Goal: Task Accomplishment & Management: Manage account settings

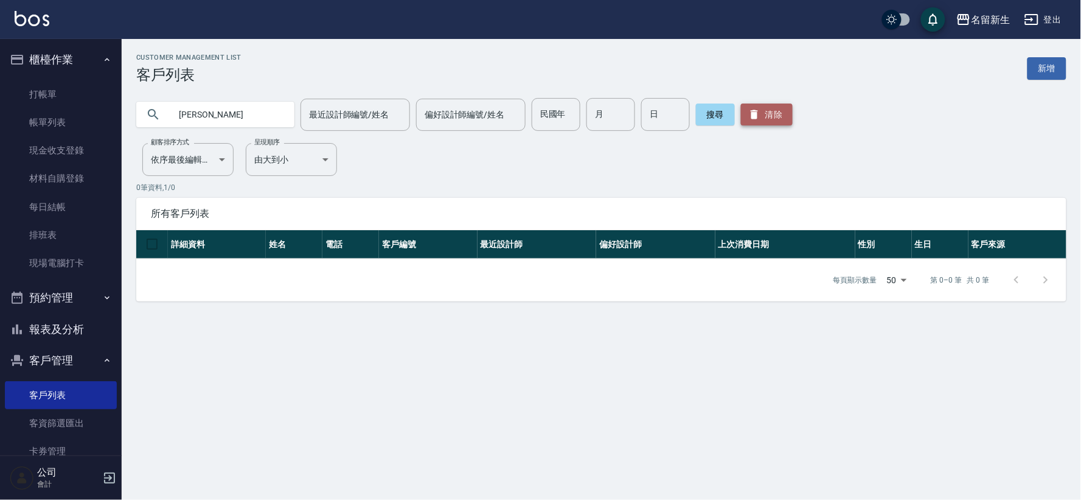
click at [750, 119] on icon "button" at bounding box center [754, 114] width 12 height 12
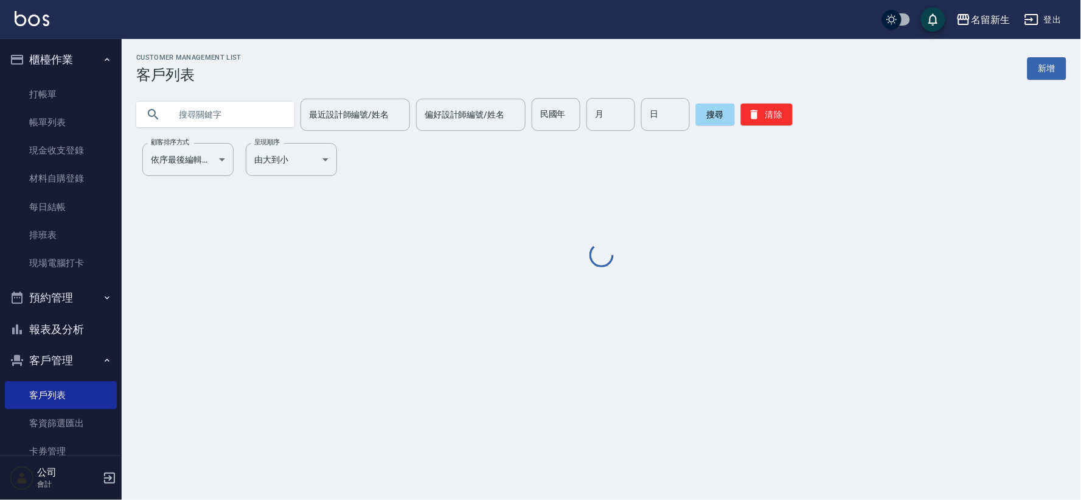
click at [246, 100] on input "text" at bounding box center [227, 114] width 114 height 33
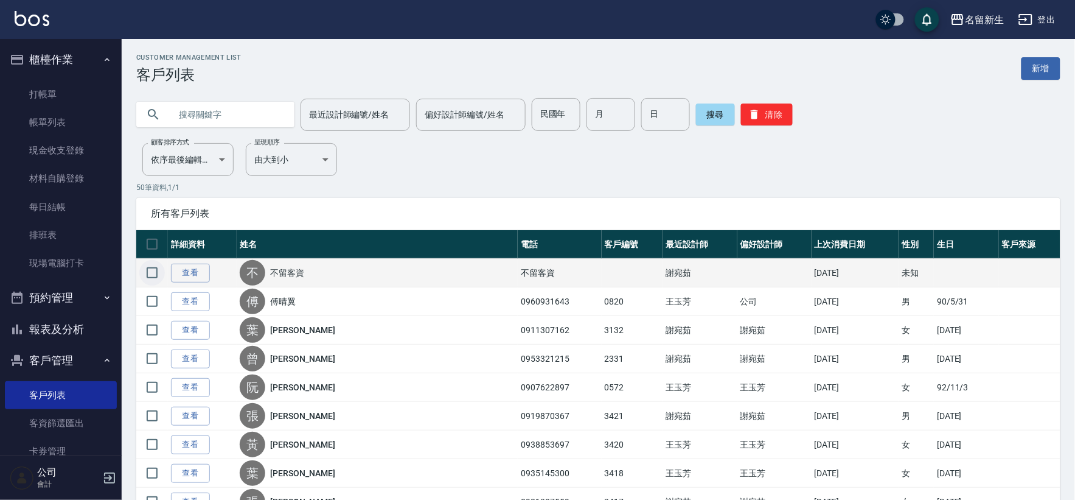
click at [155, 274] on input "checkbox" at bounding box center [152, 273] width 26 height 26
checkbox input "true"
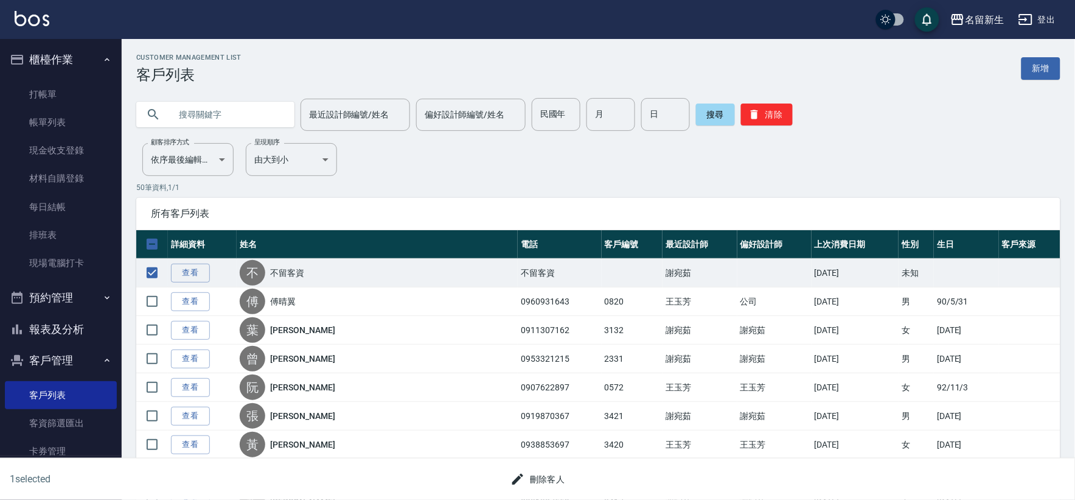
click at [542, 484] on button "刪除客人" at bounding box center [538, 479] width 65 height 23
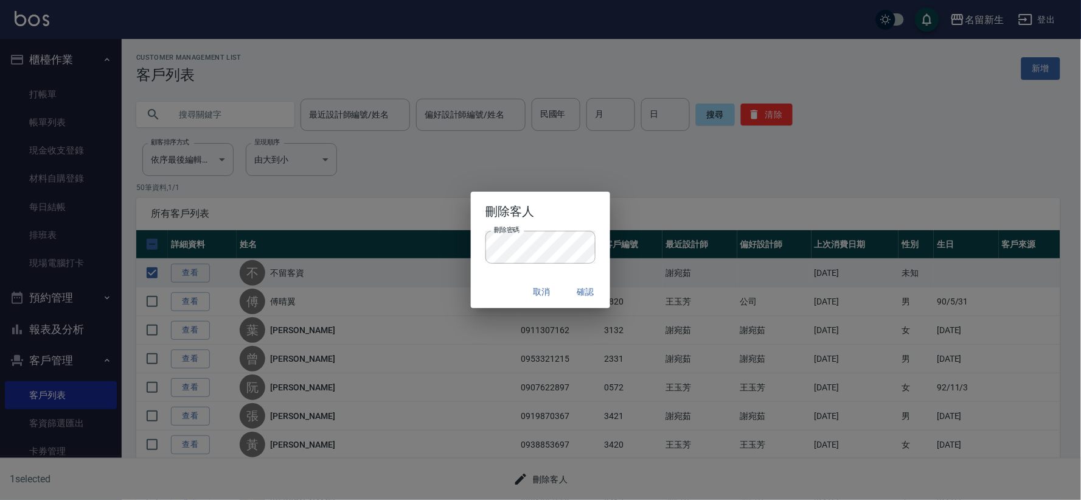
click at [546, 263] on div "刪除密碼 刪除密碼" at bounding box center [540, 253] width 139 height 45
click at [591, 295] on button "確認" at bounding box center [586, 292] width 39 height 23
click at [405, 270] on div "刪除客人 刪除密碼 刪除密碼 取消 確認" at bounding box center [540, 250] width 1081 height 500
click at [587, 291] on button "確認" at bounding box center [586, 292] width 39 height 23
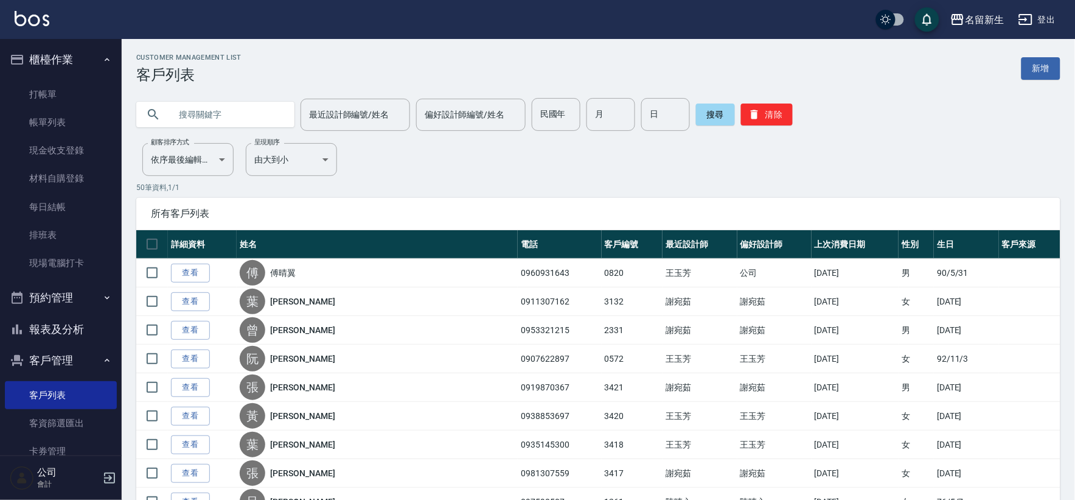
click at [203, 105] on input "text" at bounding box center [227, 114] width 114 height 33
type input "W"
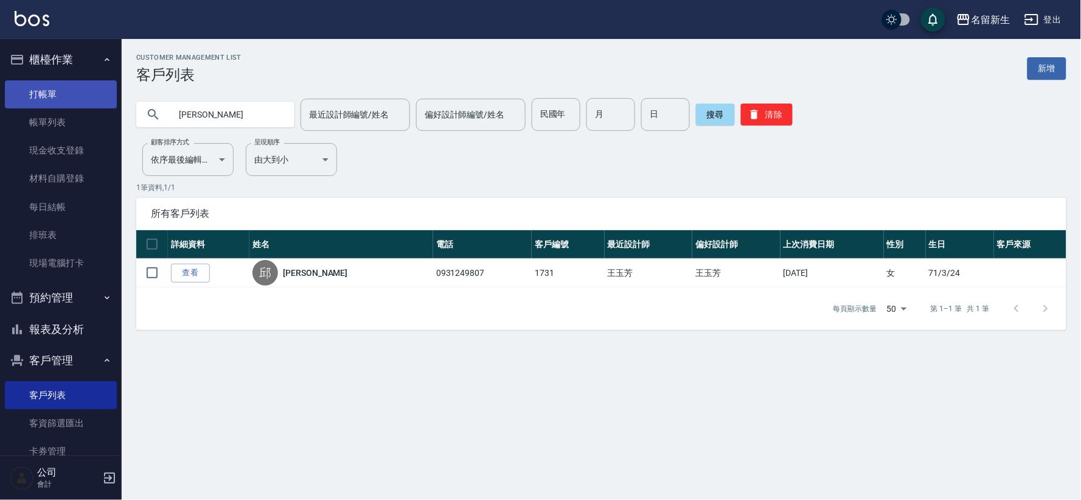
type input "[PERSON_NAME]"
click at [49, 100] on link "打帳單" at bounding box center [61, 94] width 112 height 28
click at [51, 100] on link "打帳單" at bounding box center [61, 94] width 112 height 28
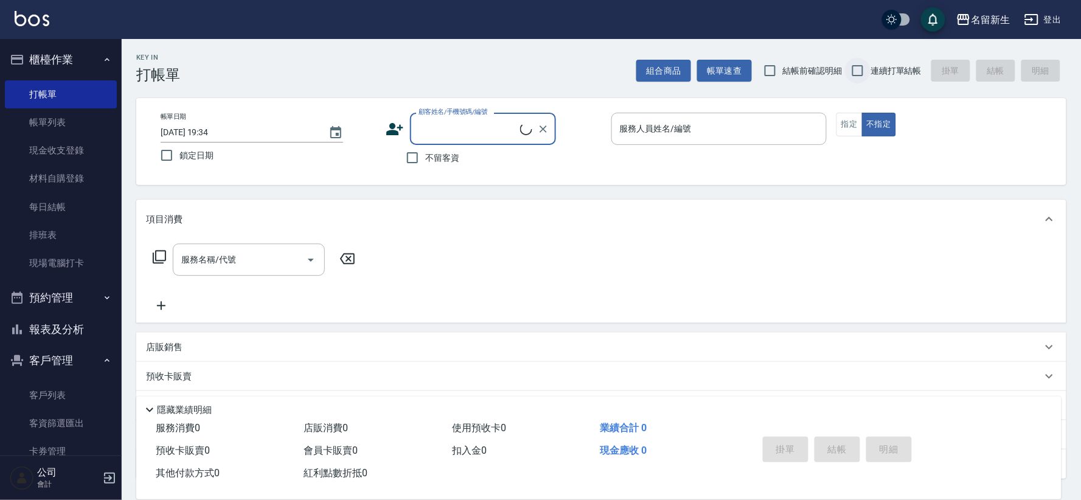
click at [862, 65] on input "連續打單結帳" at bounding box center [858, 71] width 26 height 26
checkbox input "true"
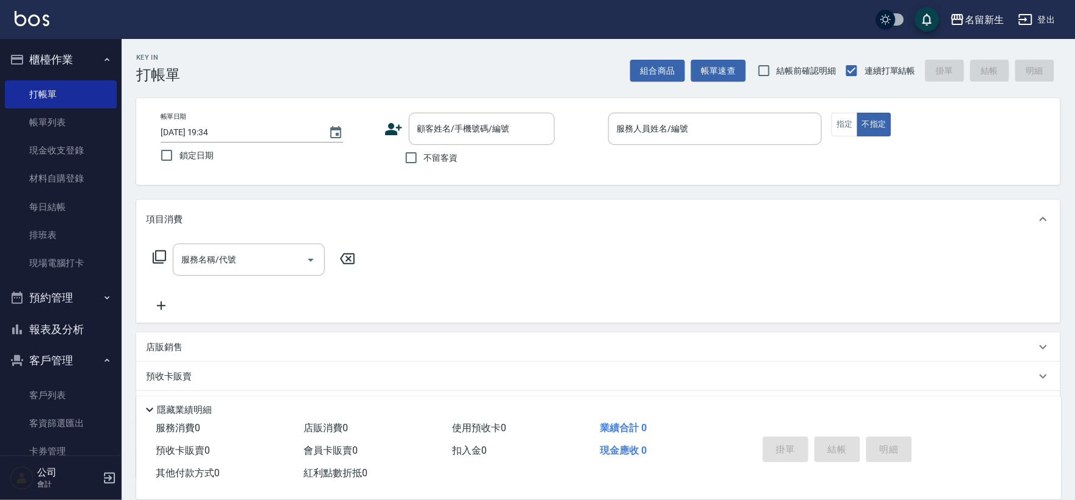
drag, startPoint x: 402, startPoint y: 128, endPoint x: 406, endPoint y: 112, distance: 17.0
click at [405, 114] on div "顧客姓名/手機號碼/編號 顧客姓名/手機號碼/編號" at bounding box center [492, 129] width 214 height 32
click at [417, 94] on div "Key In 打帳單 組合商品 帳單速查 結帳前確認明細 連續打單結帳 掛單 結帳 明細 帳單日期 [DATE] 19:34 鎖定日期 顧客姓名/手機號碼/編…" at bounding box center [599, 316] width 954 height 555
click at [391, 133] on icon at bounding box center [393, 129] width 17 height 12
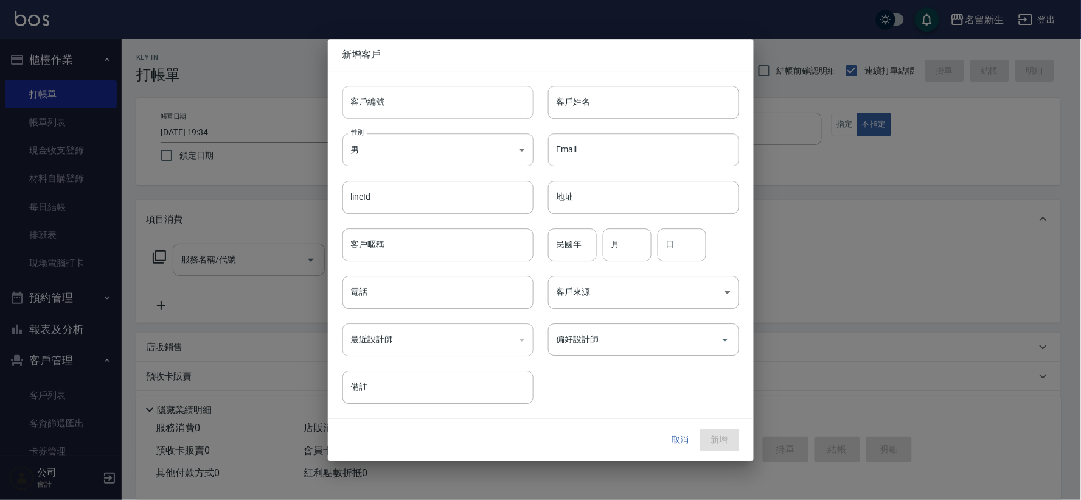
click at [411, 105] on input "客戶編號" at bounding box center [438, 102] width 191 height 33
type input "3425"
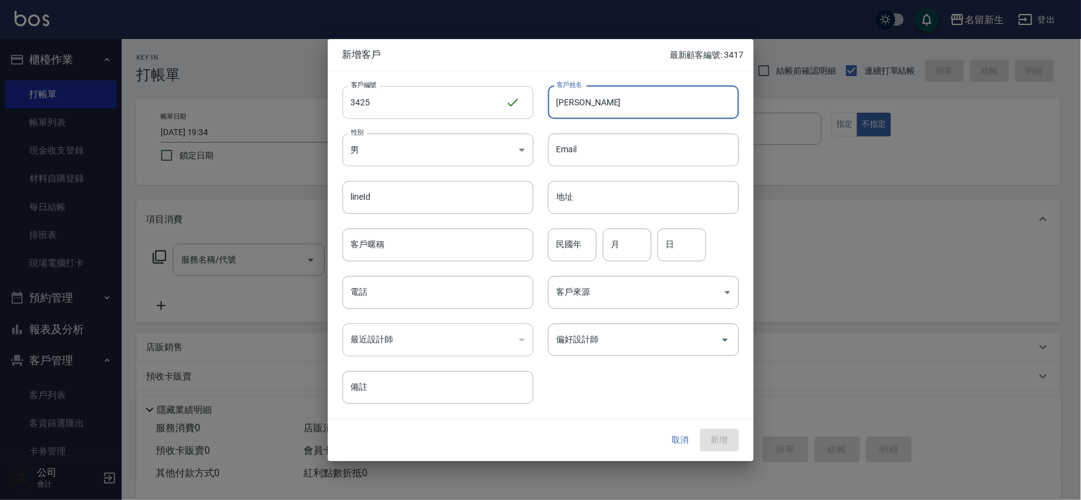
type input "[PERSON_NAME]"
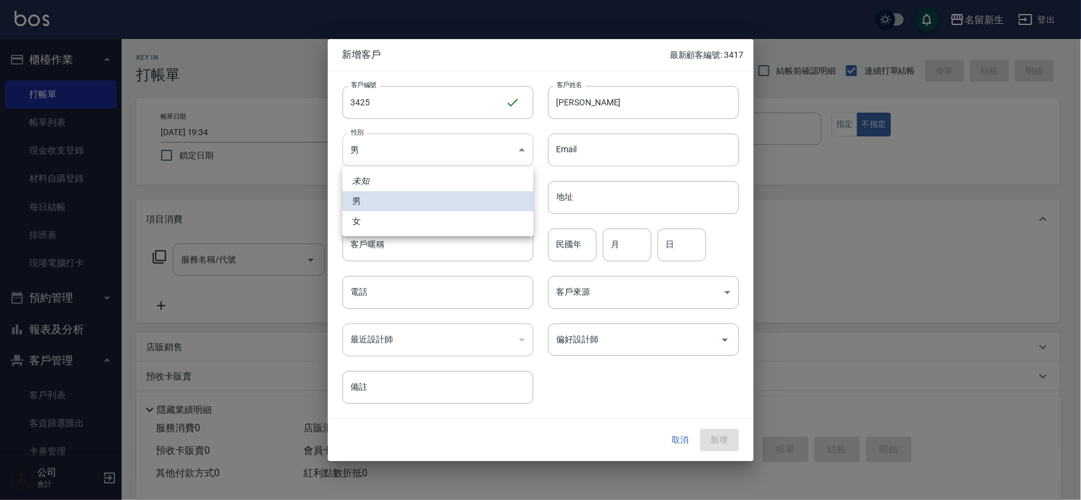
click at [465, 166] on body "名留新生 登出 櫃檯作業 打帳單 帳單列表 現金收支登錄 材料自購登錄 每日結帳 排班表 現場電腦打卡 預約管理 預約管理 單日預約紀錄 單週預約紀錄 報表及…" at bounding box center [540, 297] width 1081 height 594
click at [467, 215] on li "女" at bounding box center [438, 221] width 191 height 20
type input "[DEMOGRAPHIC_DATA]"
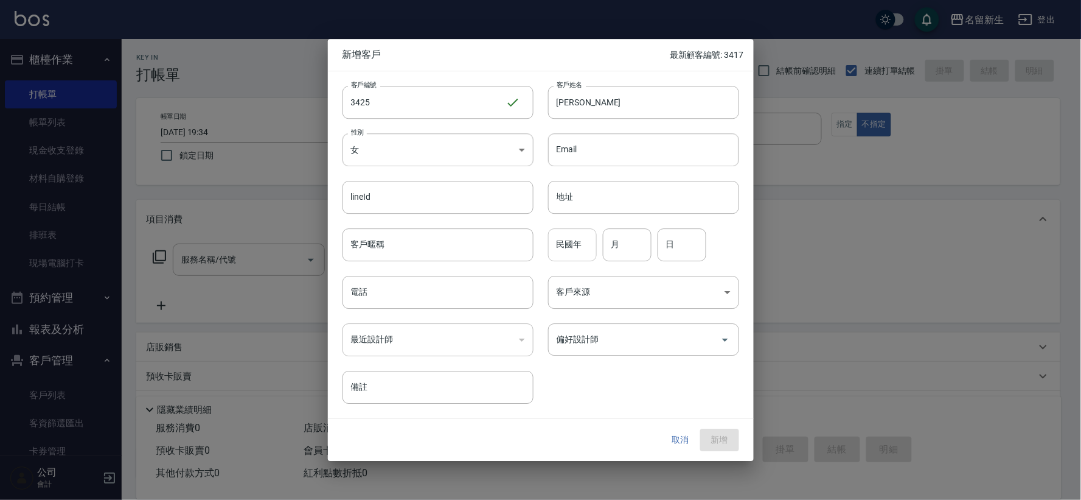
click at [569, 251] on input "民國年" at bounding box center [572, 244] width 49 height 33
type input "66"
type input "02"
type input "06"
type input "095801685"
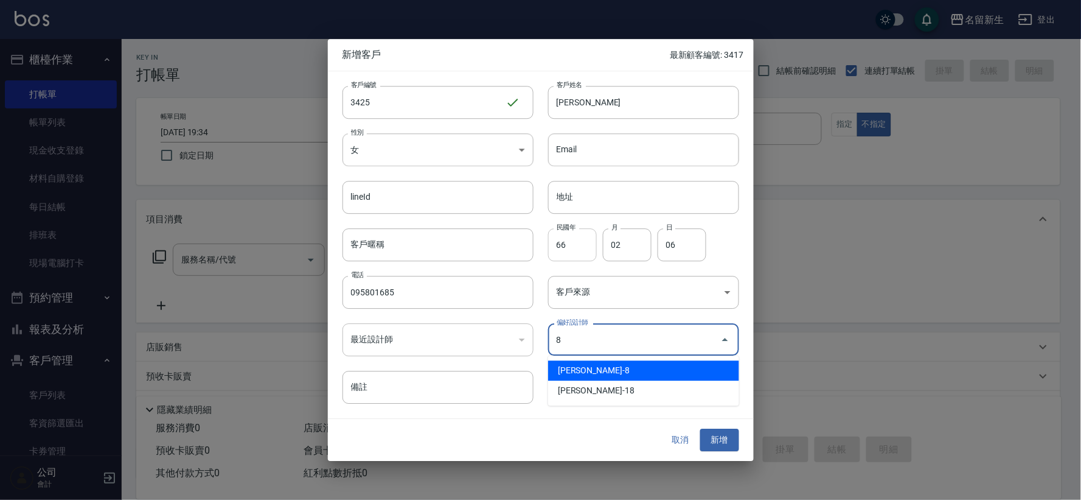
type input "陳欣如"
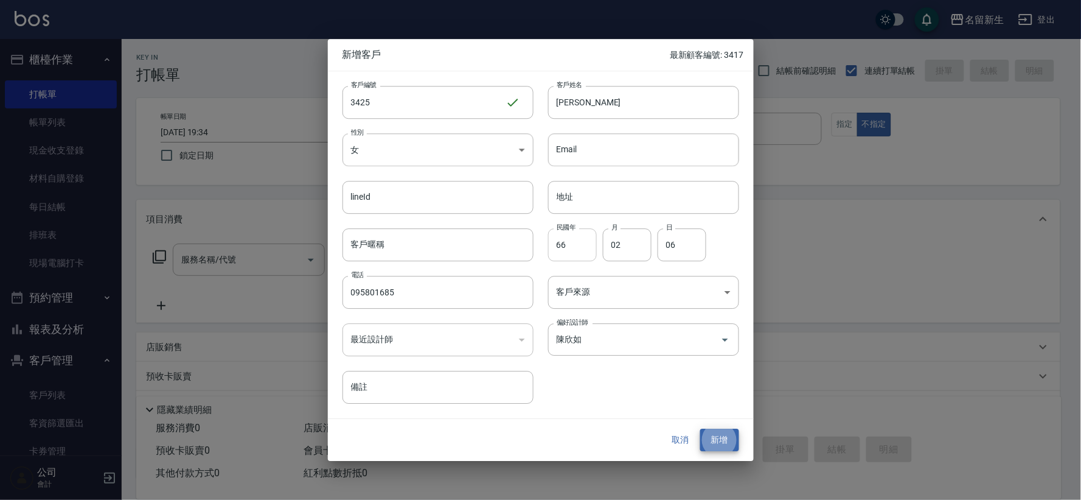
click at [700, 429] on button "新增" at bounding box center [719, 440] width 39 height 23
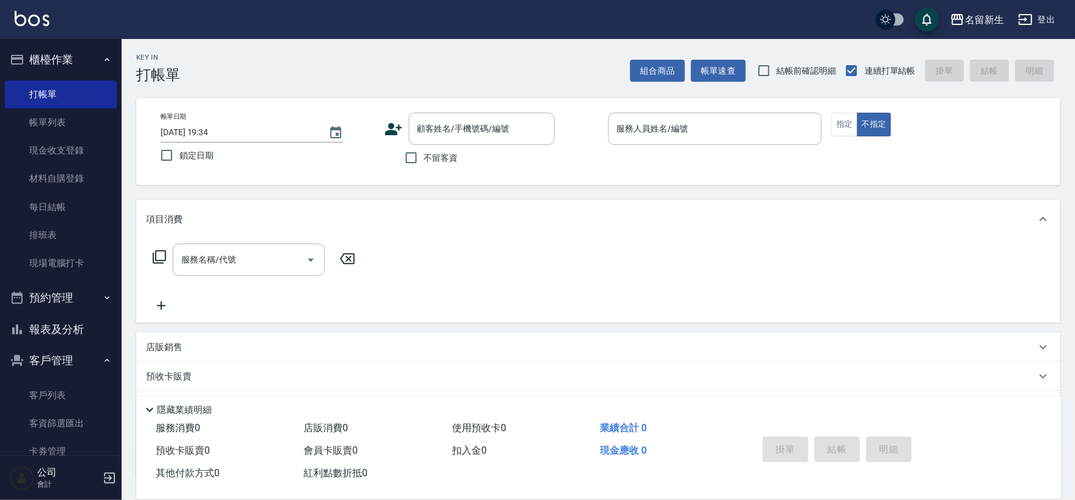
click at [392, 133] on icon at bounding box center [393, 129] width 17 height 12
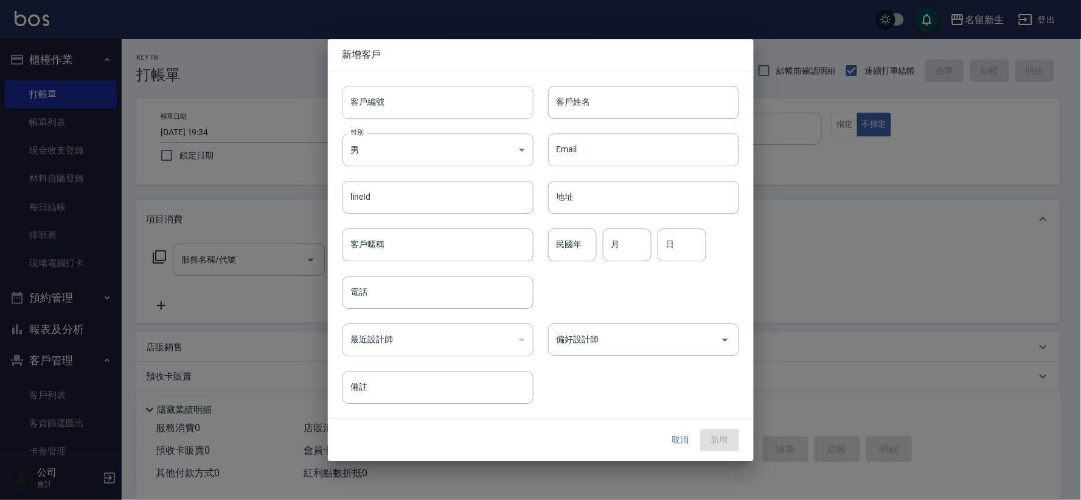
click at [403, 101] on input "客戶編號" at bounding box center [438, 102] width 191 height 33
type input "3426"
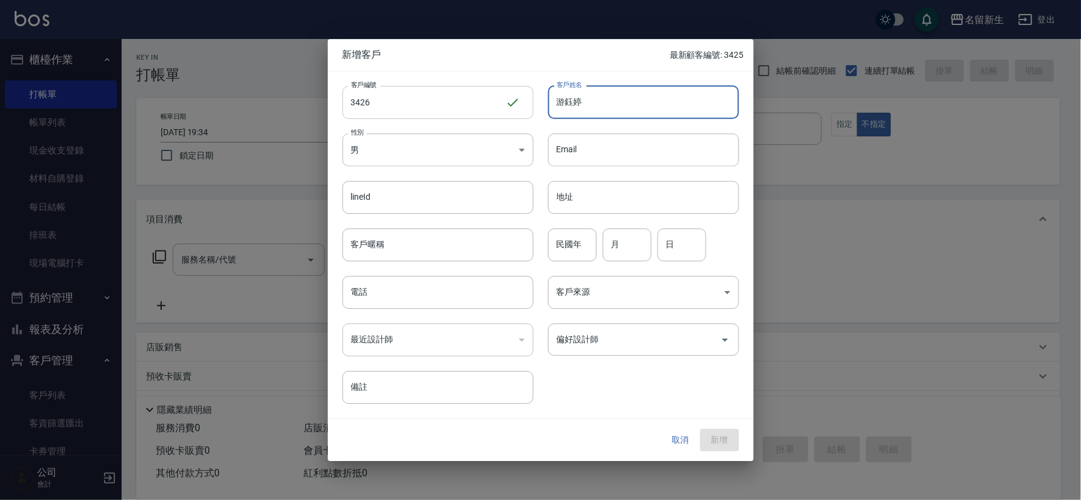
type input "游鈺婷"
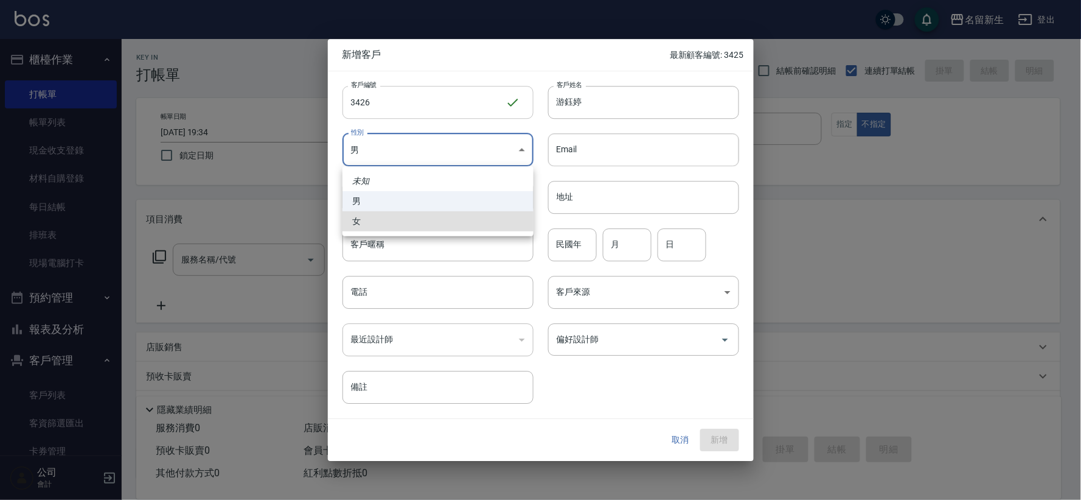
type input "[DEMOGRAPHIC_DATA]"
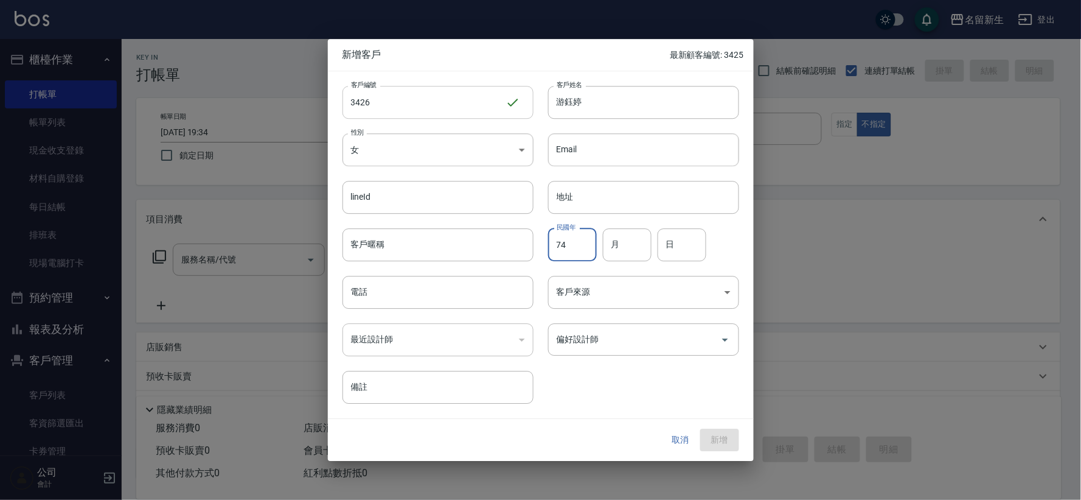
type input "74"
type input "03"
type input "11"
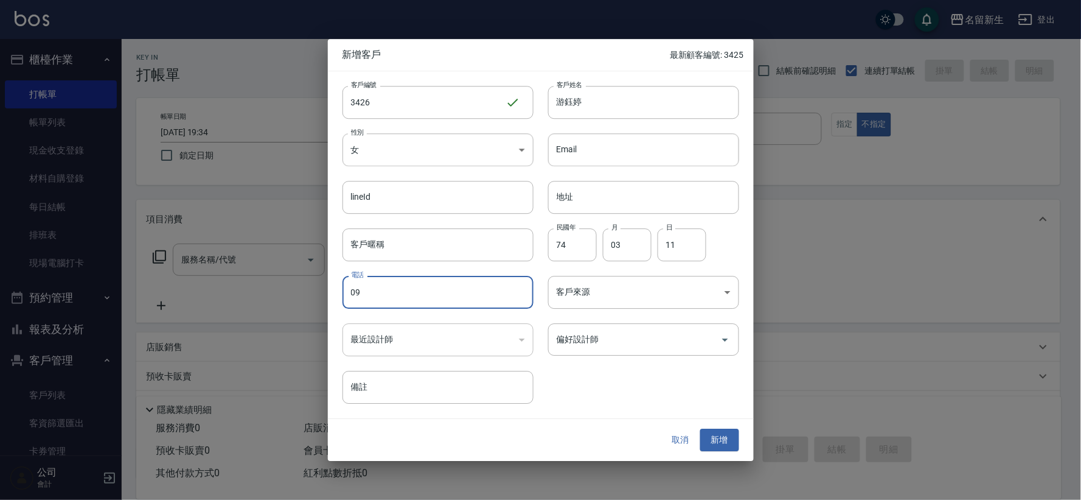
type input "09"
click at [571, 375] on div "客戶編號 3426 ​ 客戶編號 客戶姓名 [PERSON_NAME]姓名 性別 女 [DEMOGRAPHIC_DATA] 性別 Email Email li…" at bounding box center [533, 237] width 411 height 333
click at [582, 348] on input "偏好設計師" at bounding box center [635, 339] width 162 height 21
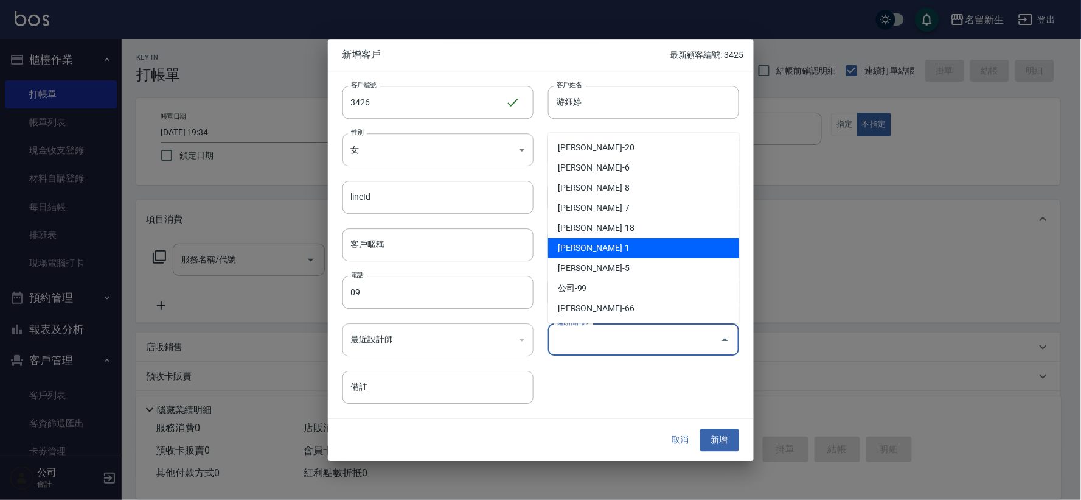
click at [616, 250] on li "[PERSON_NAME]-1" at bounding box center [643, 248] width 191 height 20
type input "王玉芳"
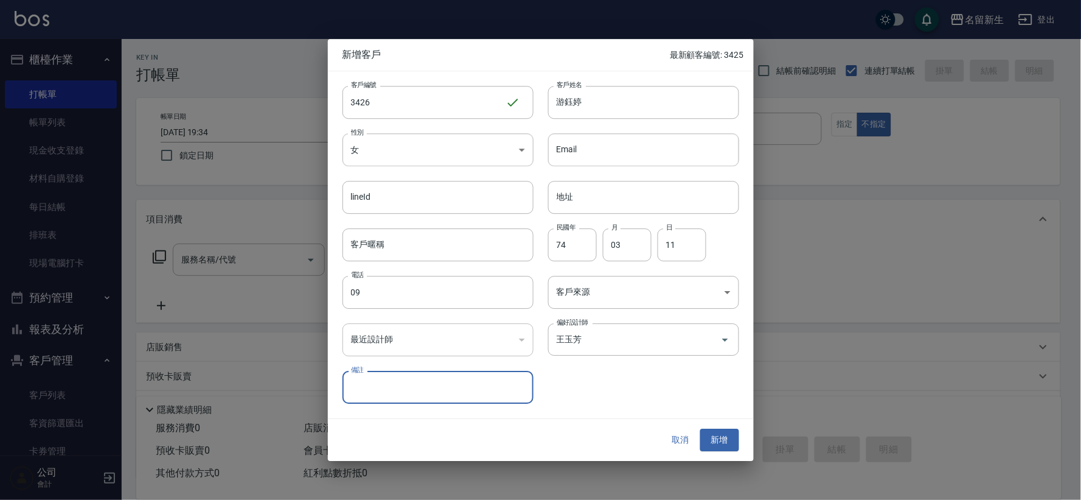
click at [633, 381] on div "客戶編號 3426 ​ 客戶編號 客戶姓名 [PERSON_NAME]姓名 性別 女 [DEMOGRAPHIC_DATA] 性別 Email Email li…" at bounding box center [533, 237] width 411 height 333
click at [424, 299] on input "09" at bounding box center [438, 292] width 191 height 33
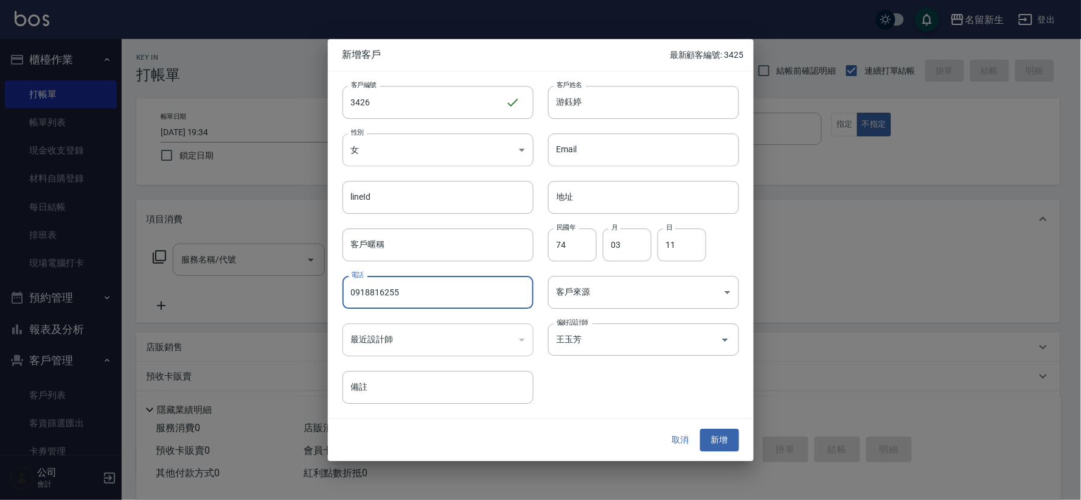
type input "0918816255"
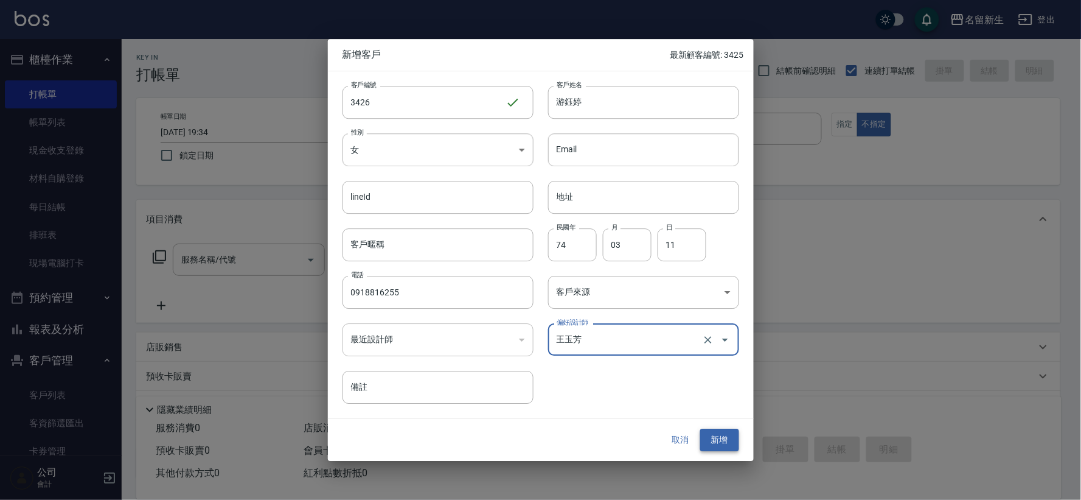
click at [728, 444] on button "新增" at bounding box center [719, 440] width 39 height 23
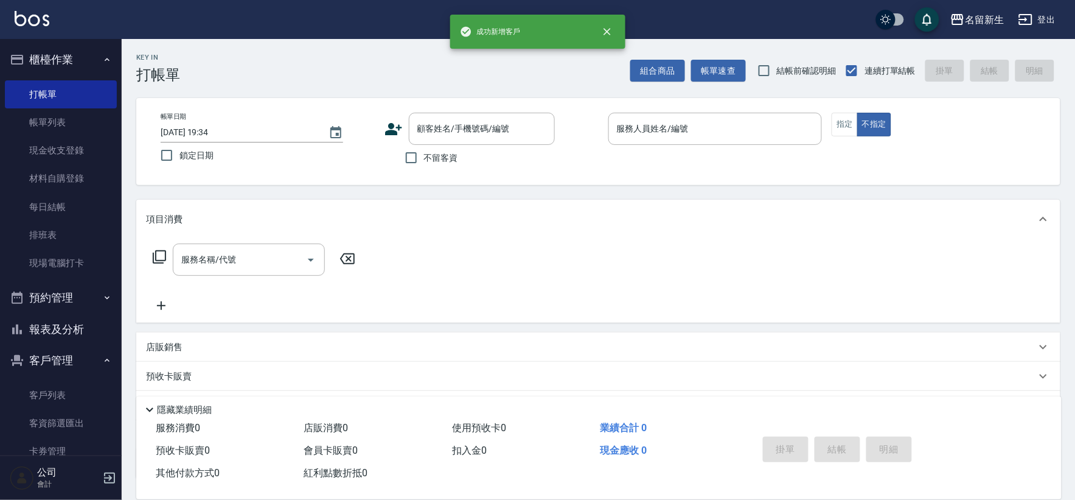
click at [400, 116] on div "顧客姓名/手機號碼/編號 顧客姓名/手機號碼/編號" at bounding box center [492, 129] width 214 height 32
drag, startPoint x: 398, startPoint y: 117, endPoint x: 396, endPoint y: 128, distance: 10.6
click at [398, 118] on div "顧客姓名/手機號碼/編號 顧客姓名/手機號碼/編號" at bounding box center [492, 129] width 214 height 32
click at [396, 136] on icon at bounding box center [394, 129] width 18 height 18
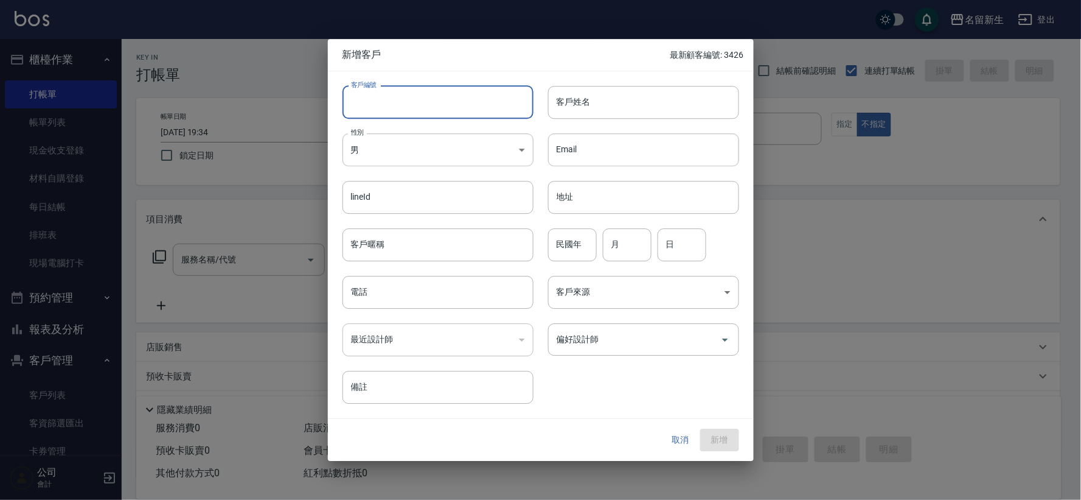
click at [410, 102] on input "客戶編號" at bounding box center [438, 102] width 191 height 33
type input "3424"
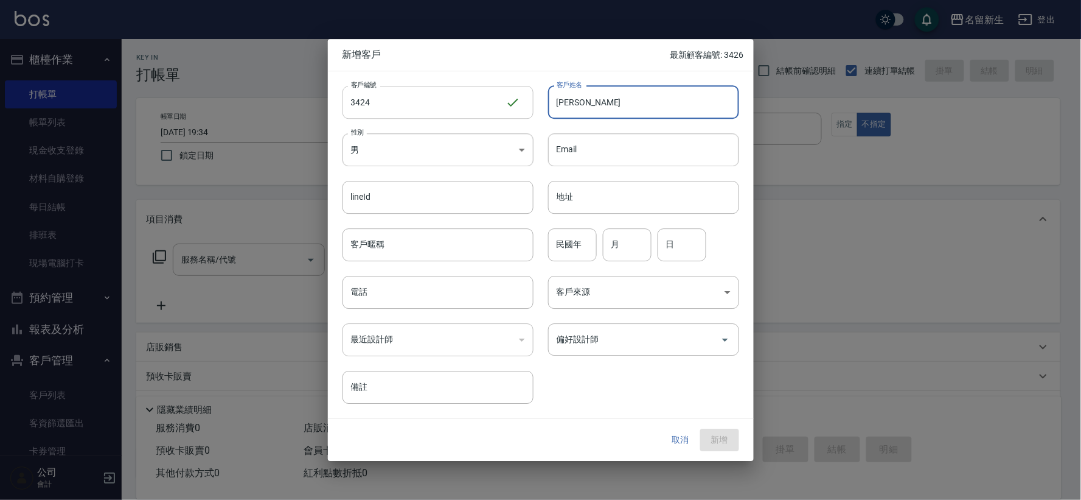
type input "[PERSON_NAME]"
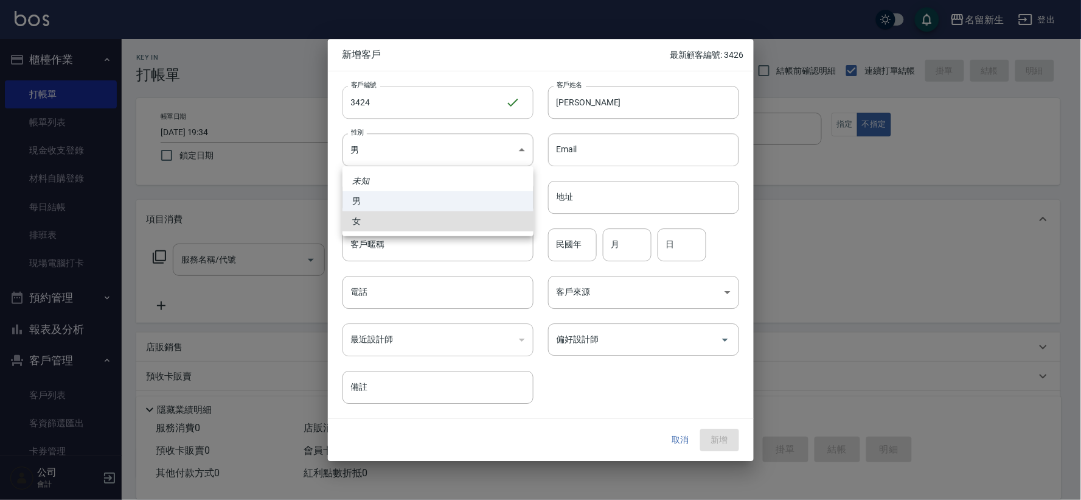
type input "[DEMOGRAPHIC_DATA]"
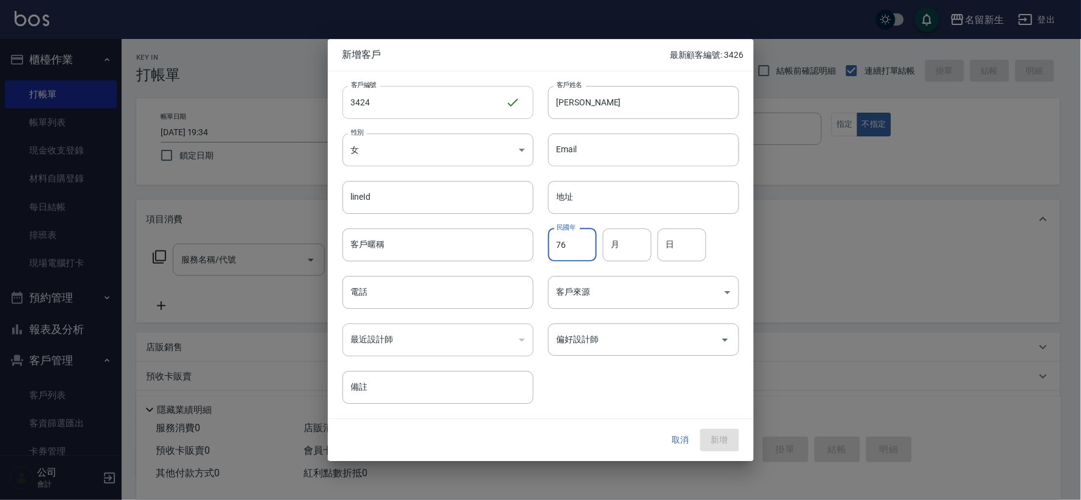
type input "76"
type input "04"
type input "10"
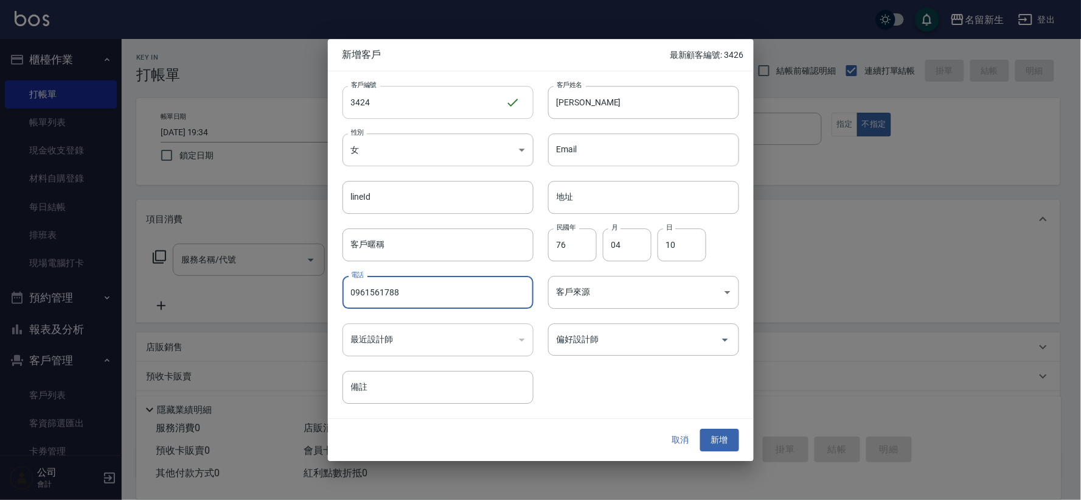
type input "0961561788"
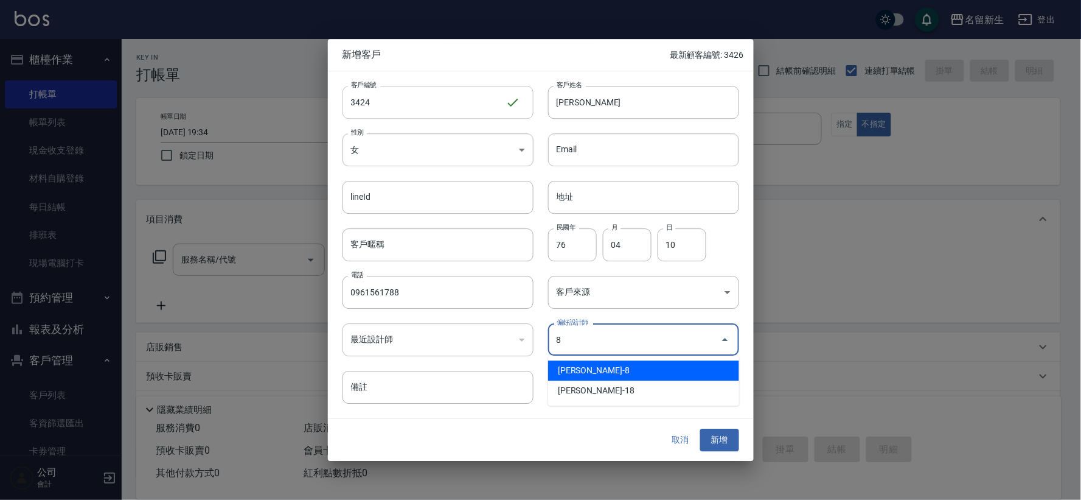
type input "陳欣如"
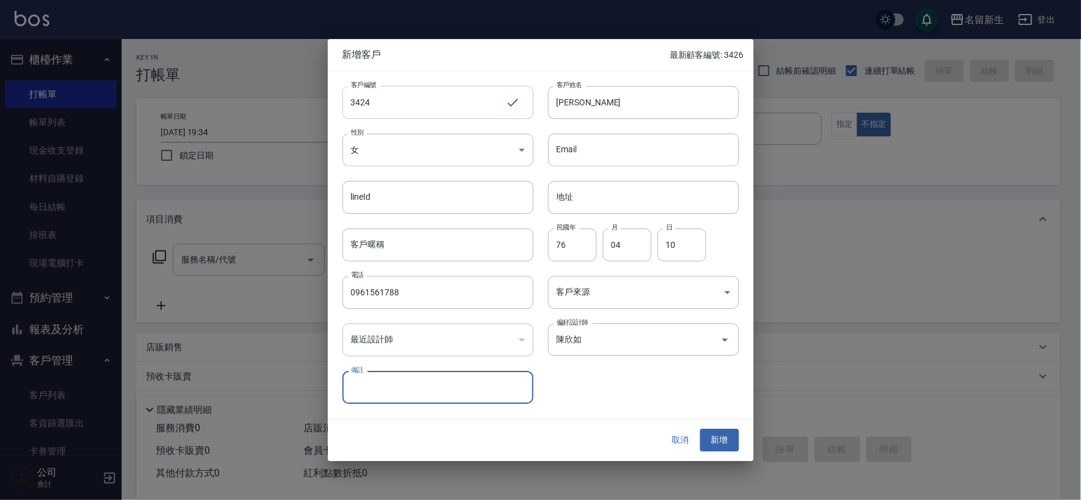
click at [700, 429] on button "新增" at bounding box center [719, 440] width 39 height 23
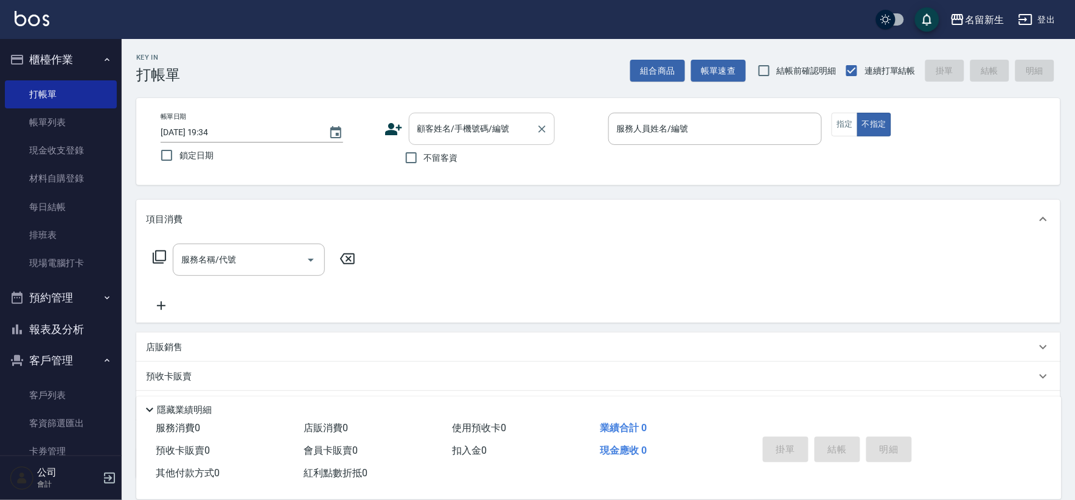
click at [481, 137] on input "顧客姓名/手機號碼/編號" at bounding box center [472, 128] width 117 height 21
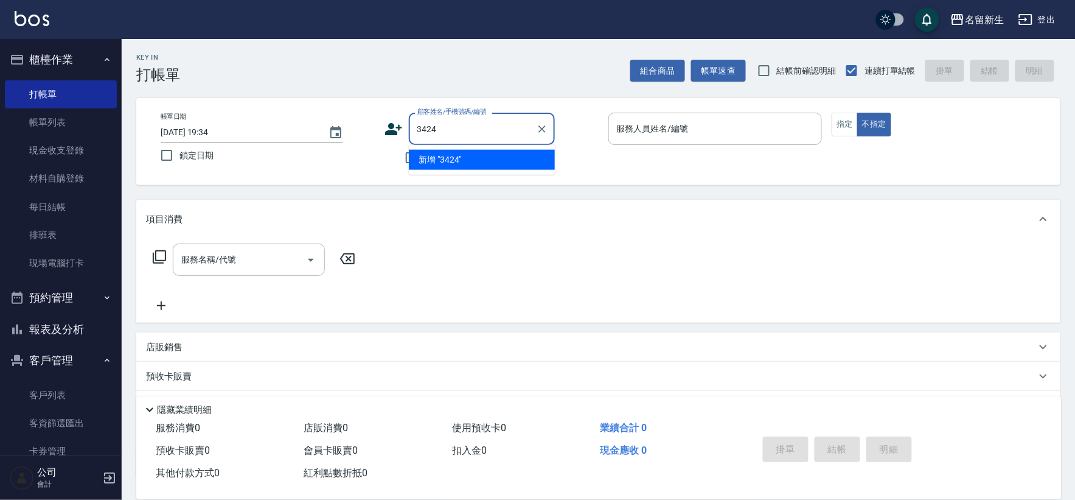
type input "3424"
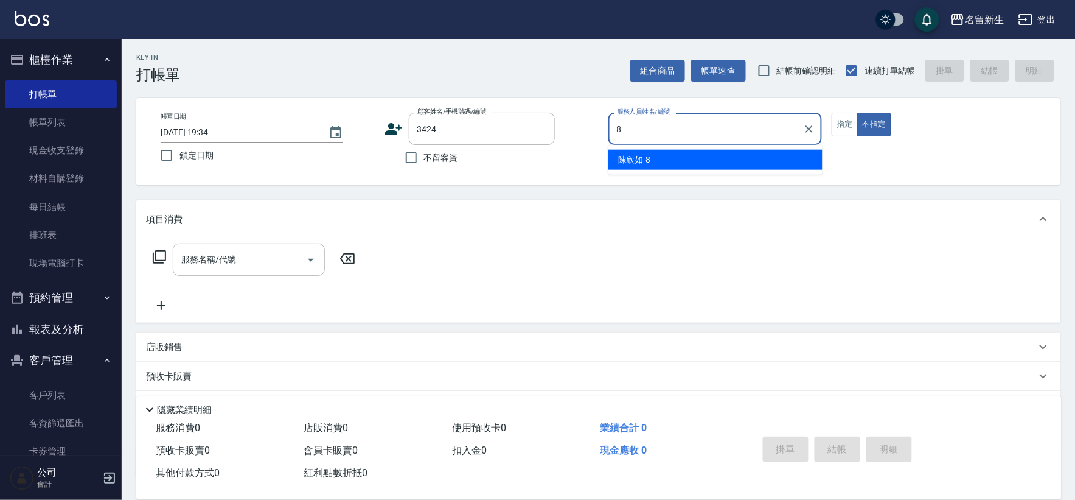
type input "[PERSON_NAME]-8"
type button "false"
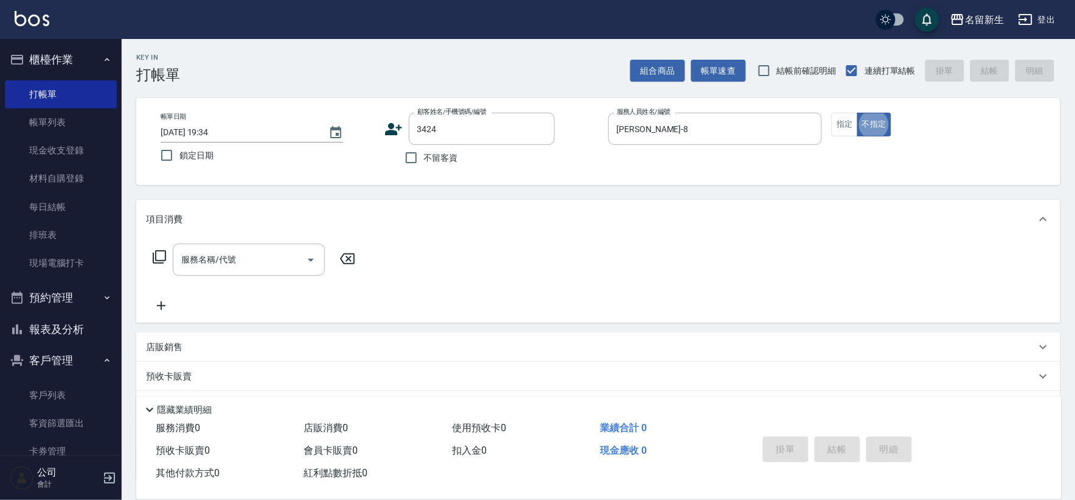
type input "1"
type input "[PERSON_NAME]/0961561788/3424"
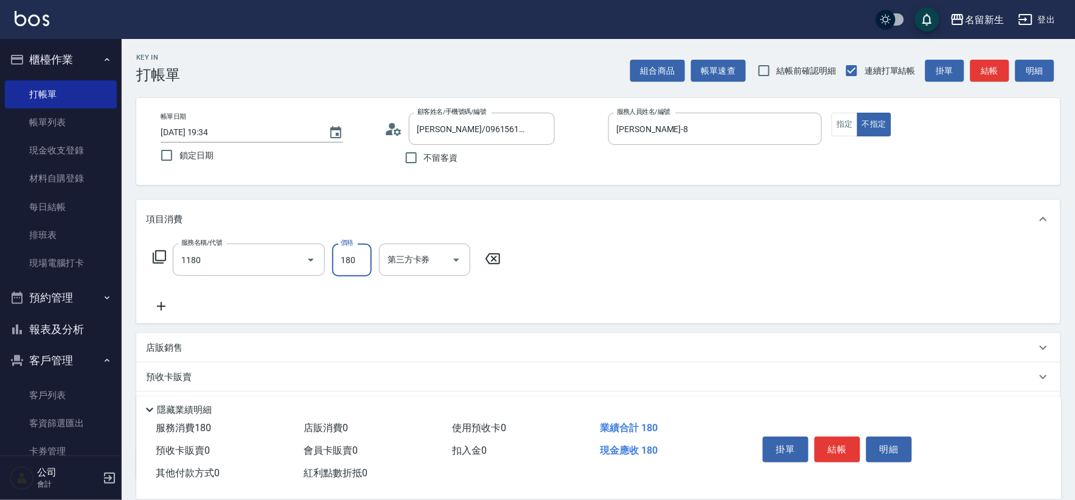
type input "洗髮(不指定活動)(1180)"
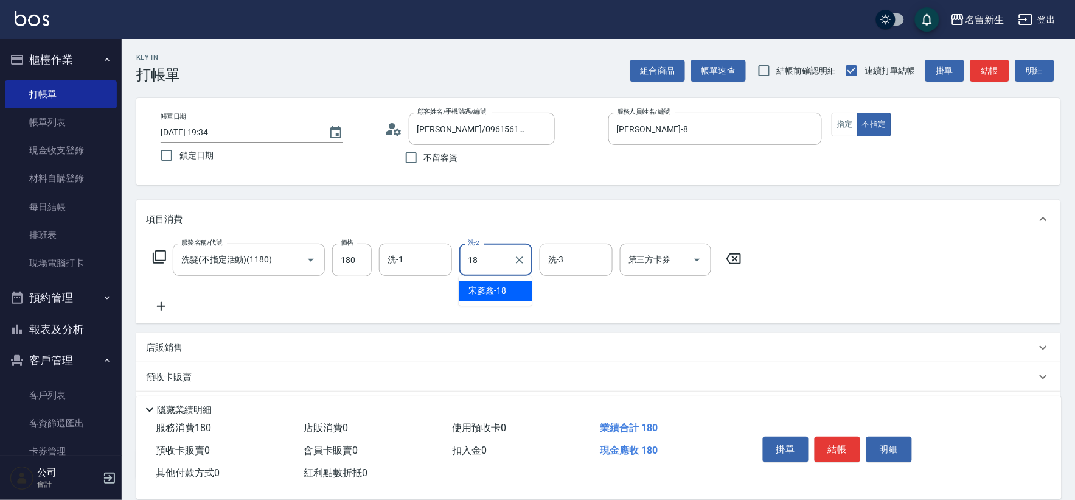
type input "[PERSON_NAME]-18"
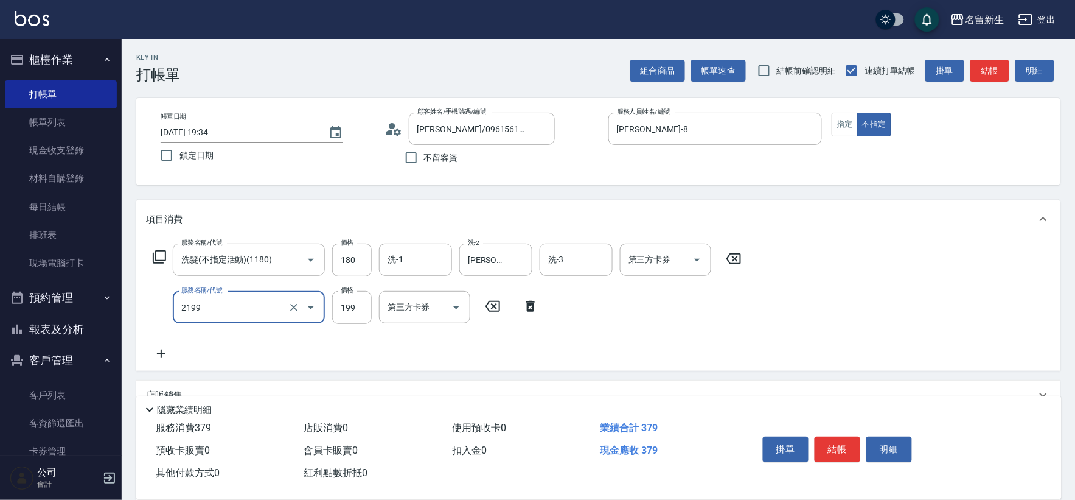
type input "不指定剪髮活動(2199)"
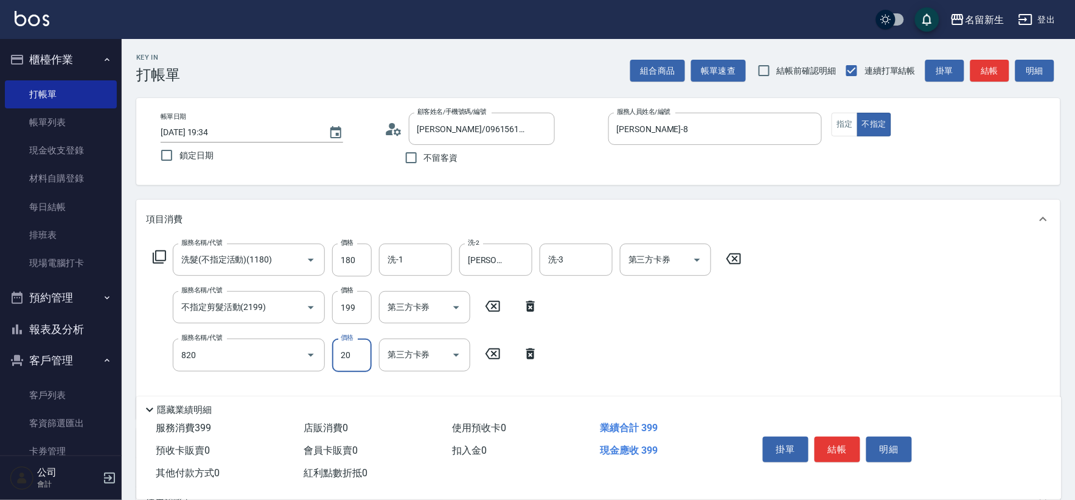
type input "潤絲(820)"
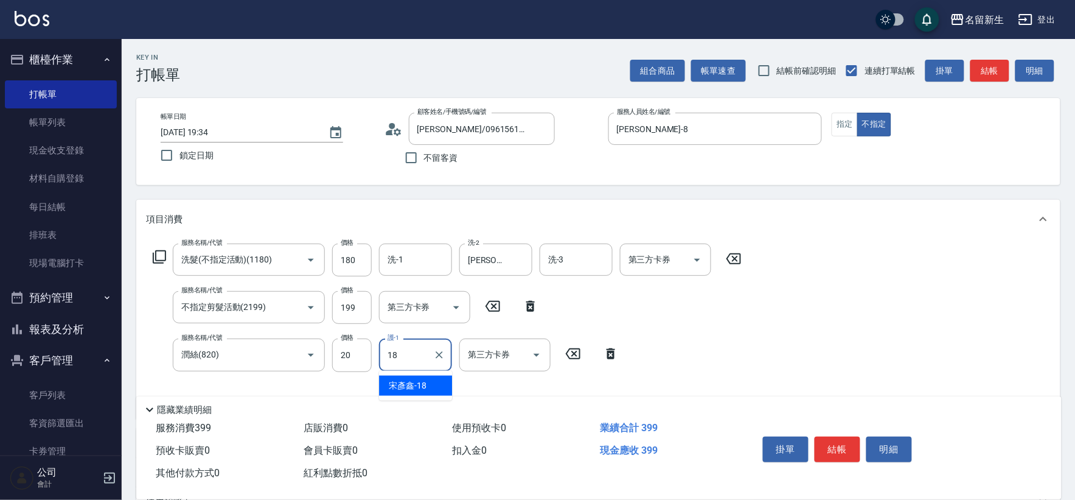
type input "[PERSON_NAME]-18"
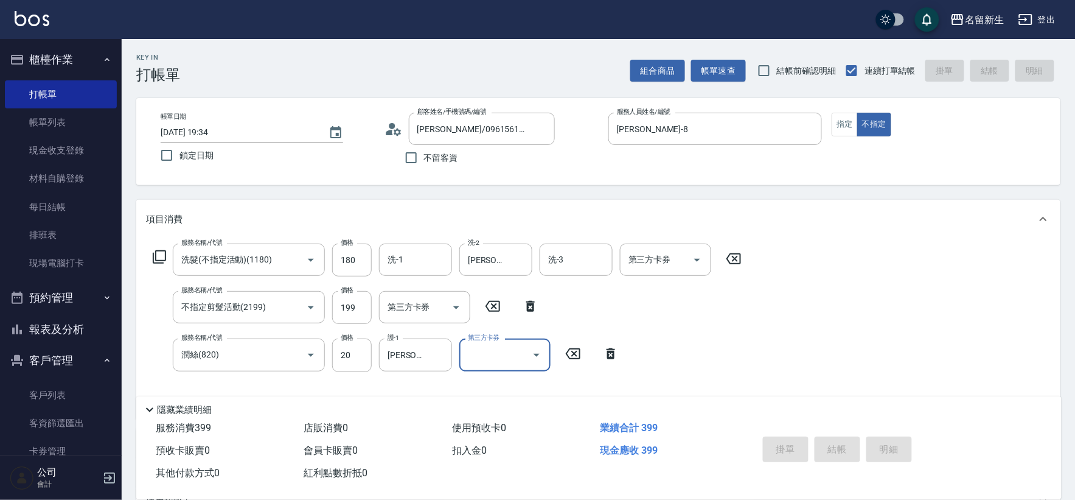
type input "[DATE] 19:37"
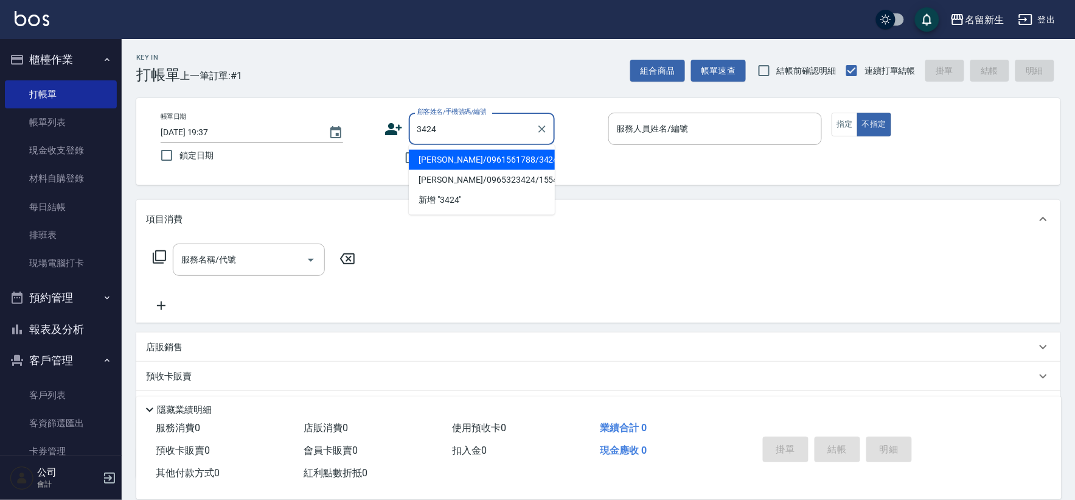
type input "3424"
type input "8"
type input "[PERSON_NAME]/0961561788/3424"
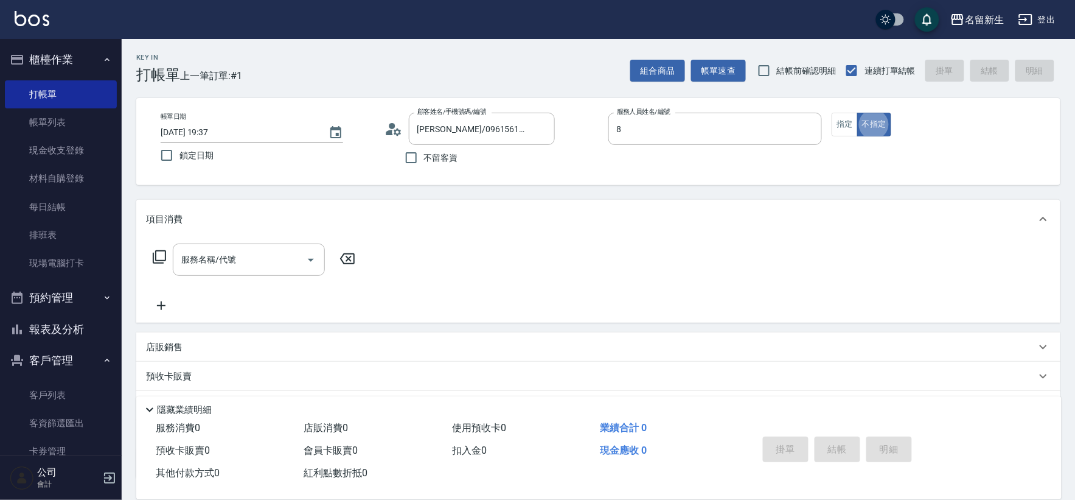
type input "[PERSON_NAME]-8"
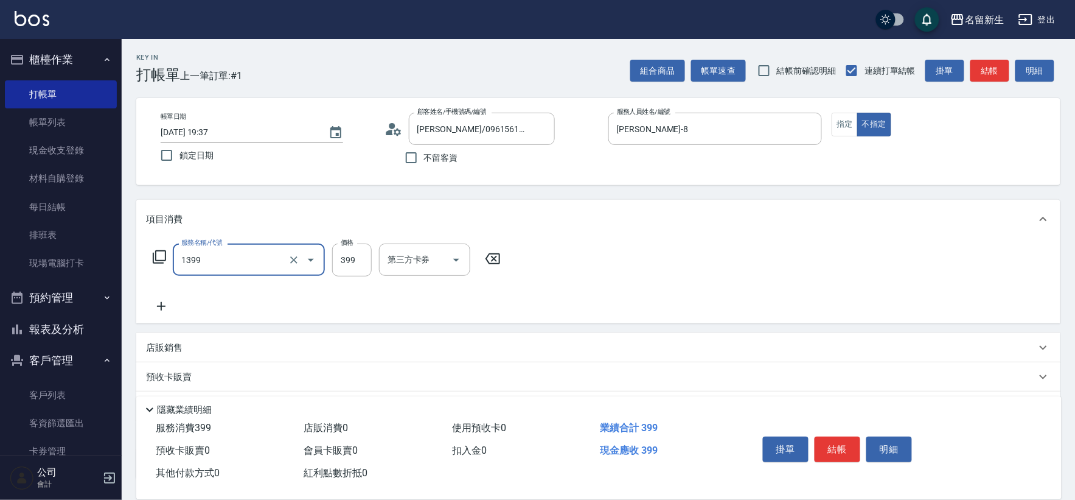
type input "健康洗髮(1399)"
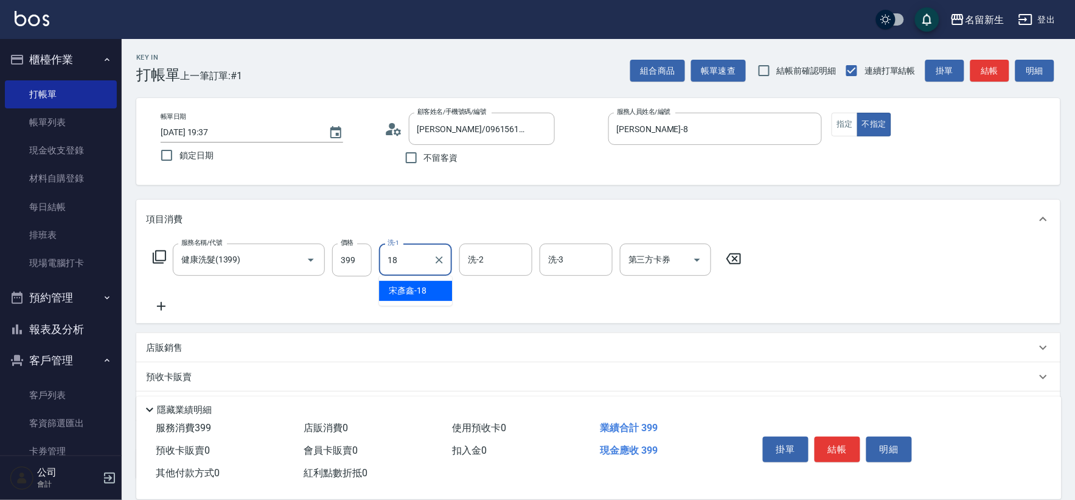
type input "[PERSON_NAME]-18"
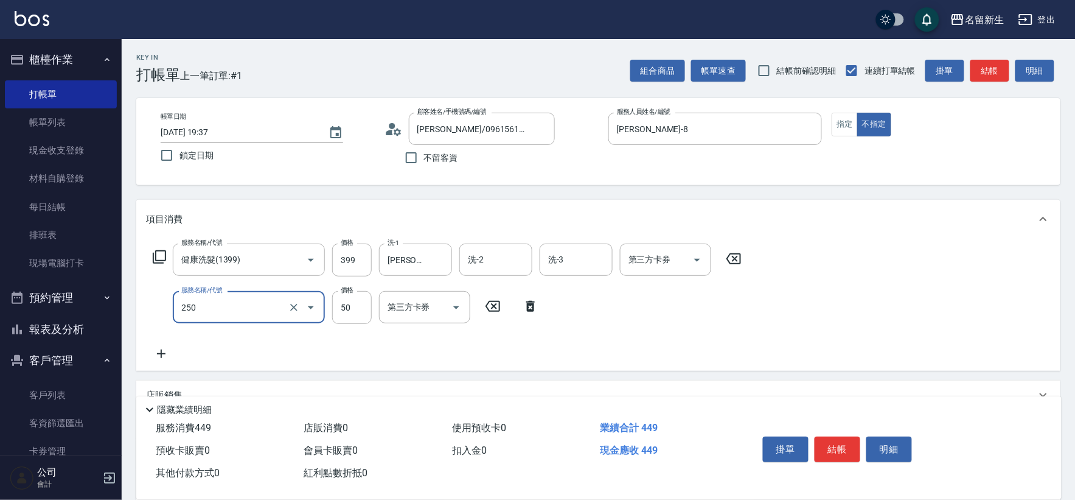
type input "剪瀏海(250)"
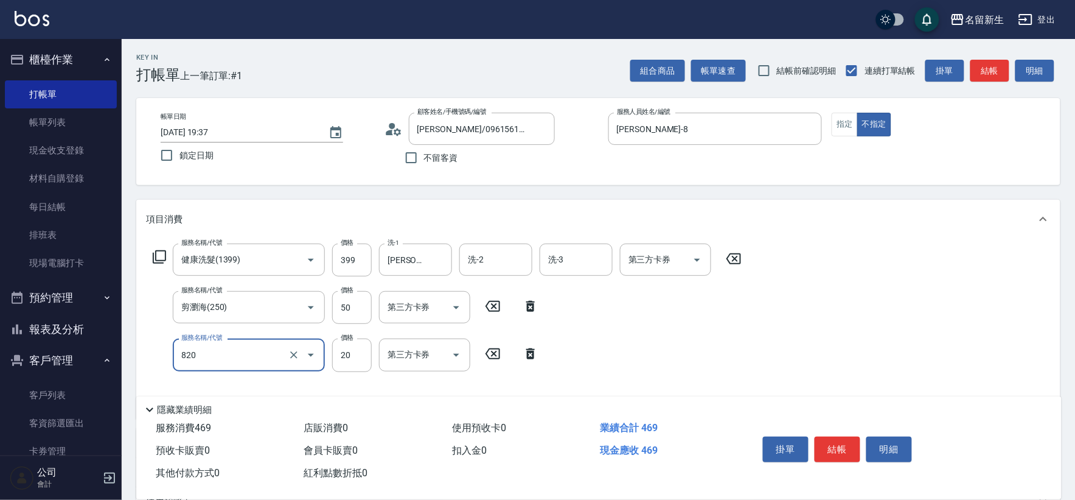
type input "潤絲(820)"
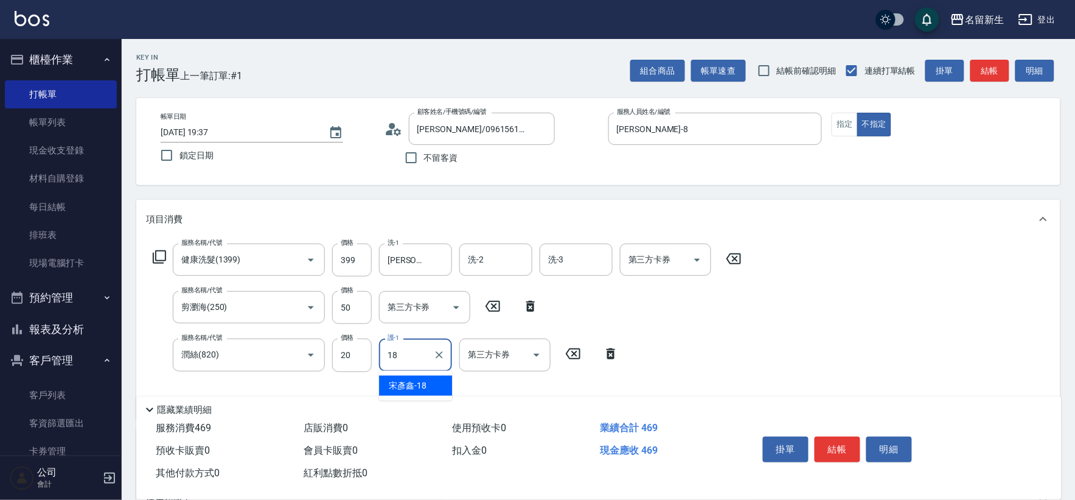
type input "[PERSON_NAME]-18"
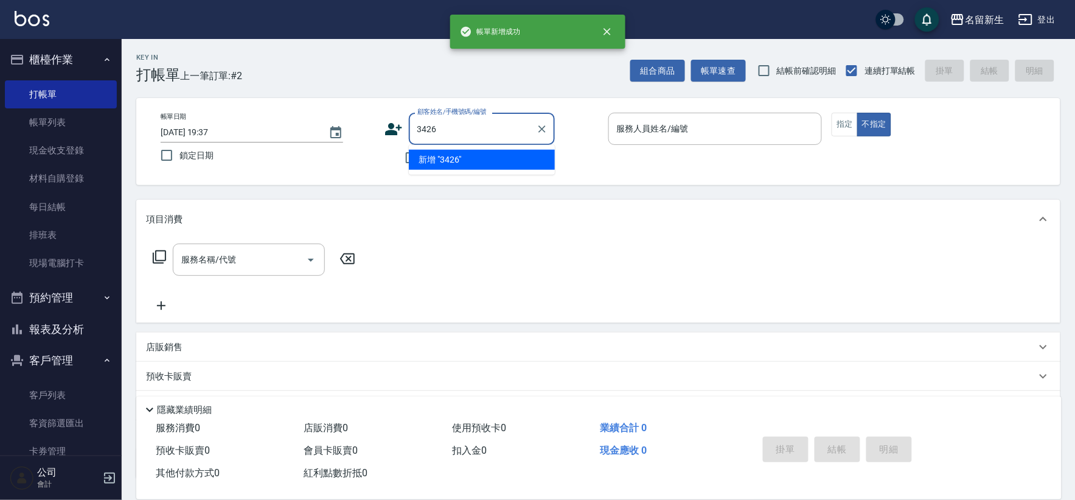
type input "3426"
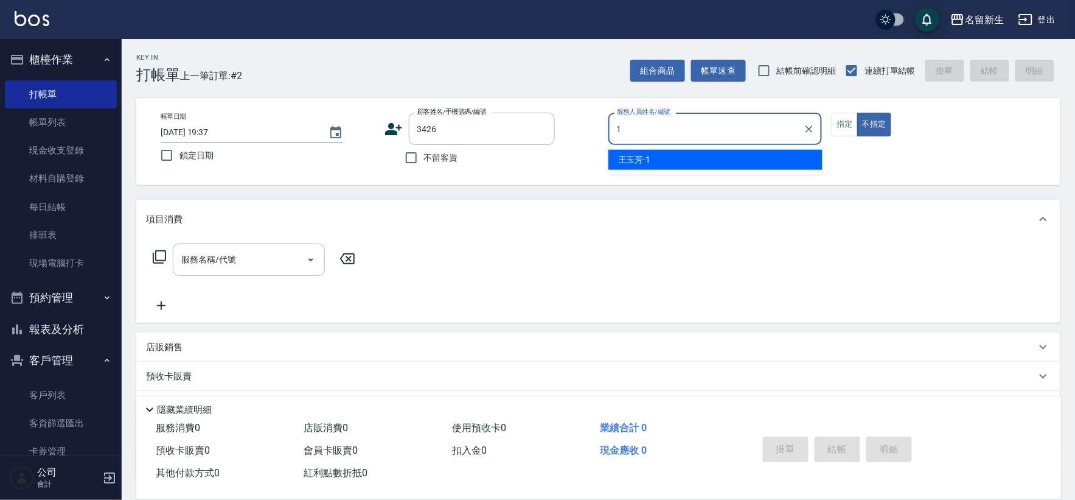
type input "[PERSON_NAME]-1"
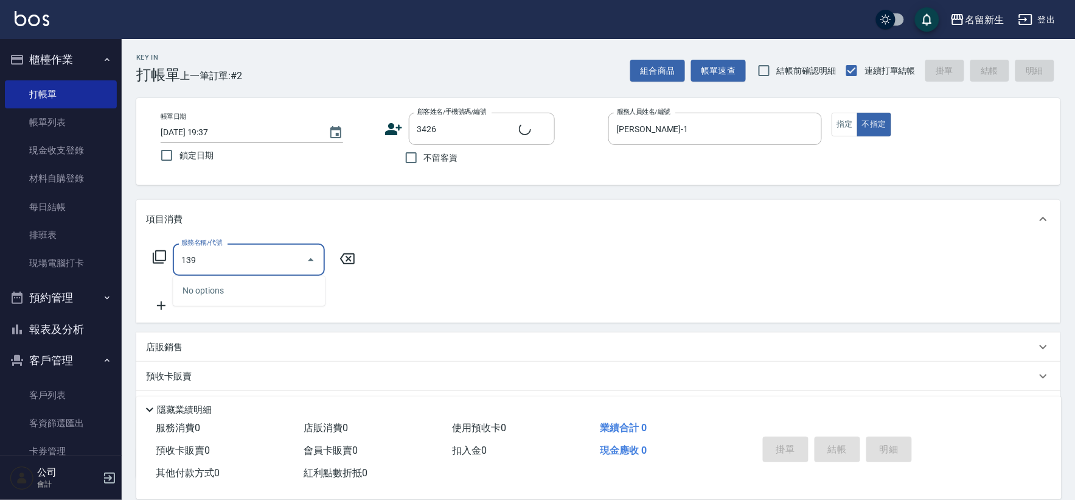
type input "1399"
type input "[PERSON_NAME]/0918816255/3426"
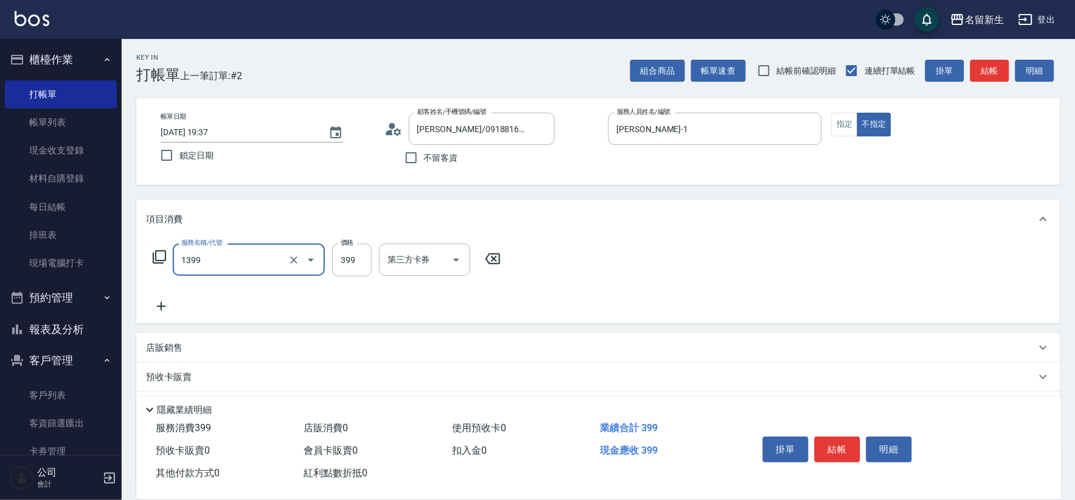
type input "健康洗髮(1399)"
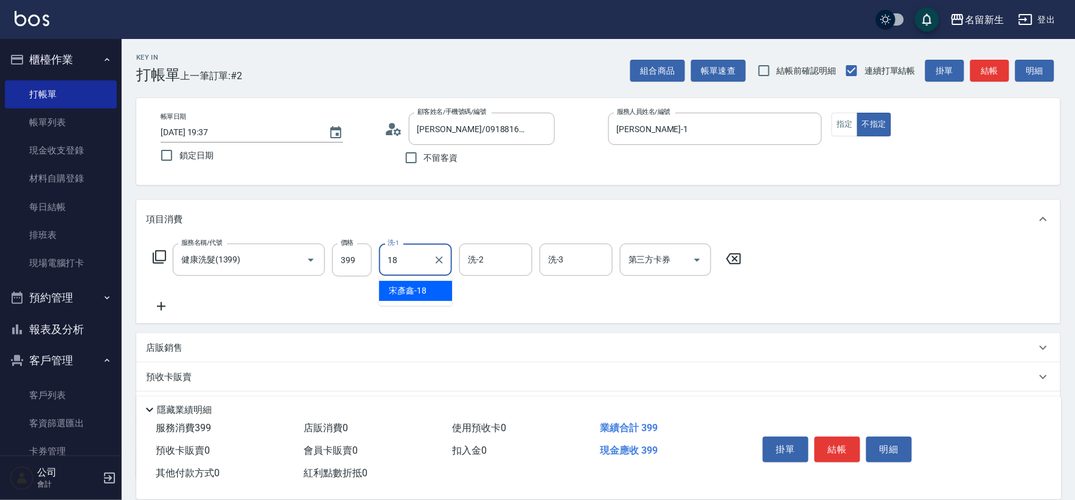
type input "[PERSON_NAME]-18"
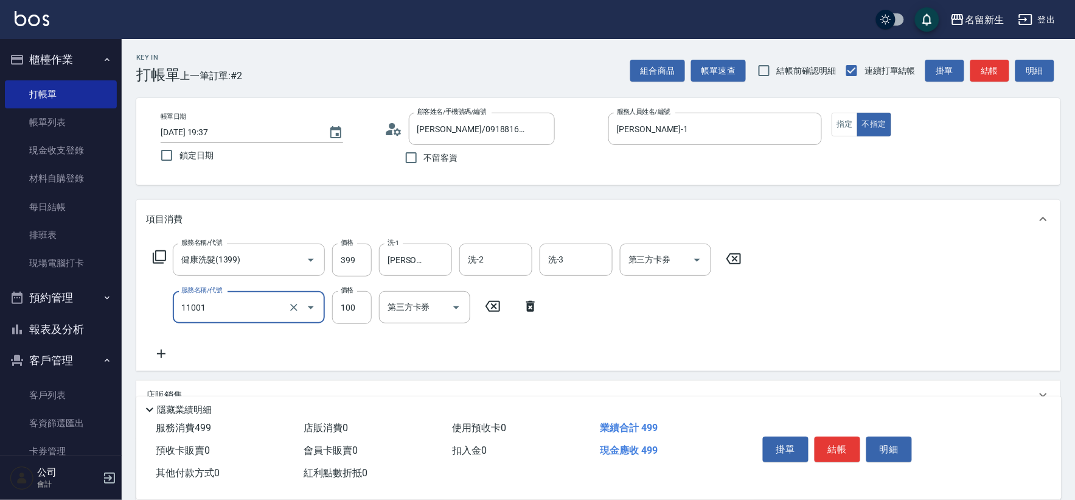
type input "瞬護(11001)"
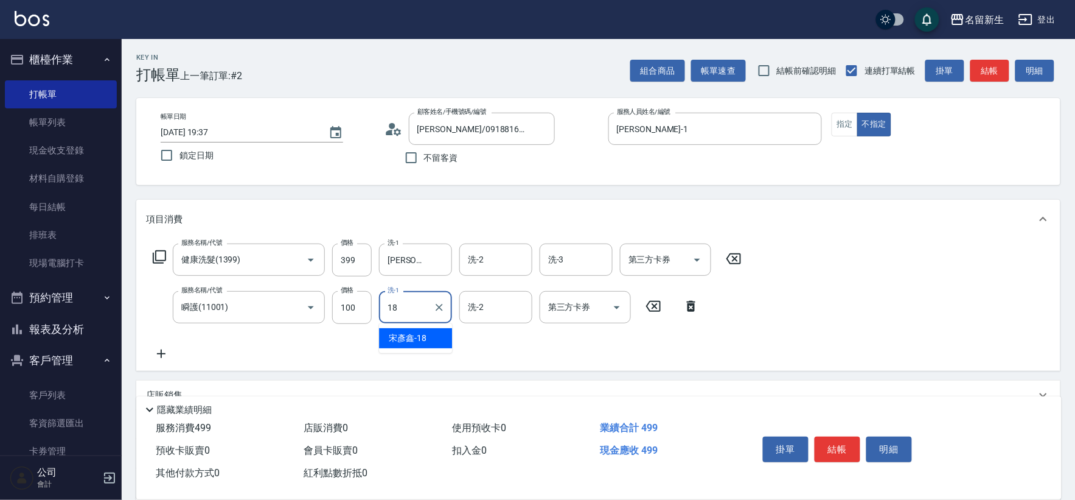
type input "[PERSON_NAME]-18"
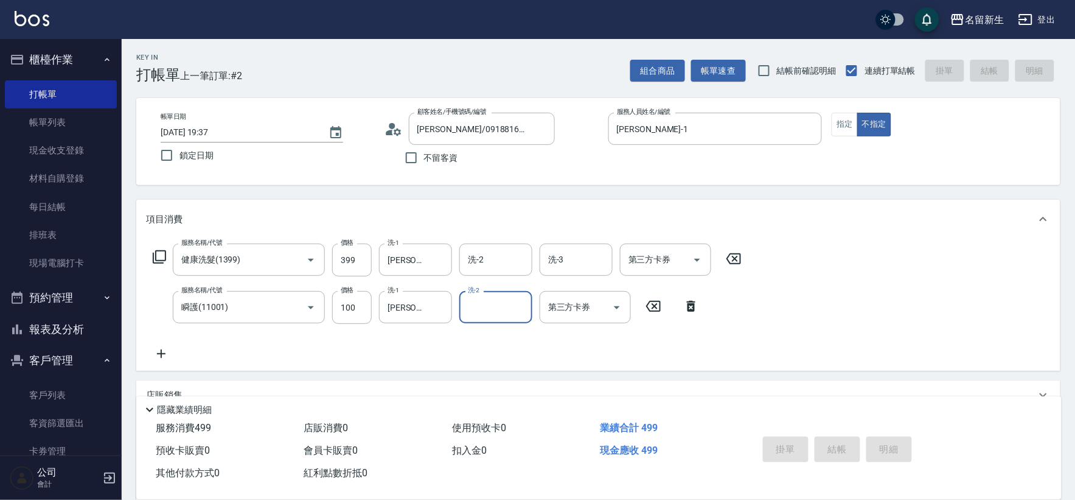
type input "[DATE] 19:38"
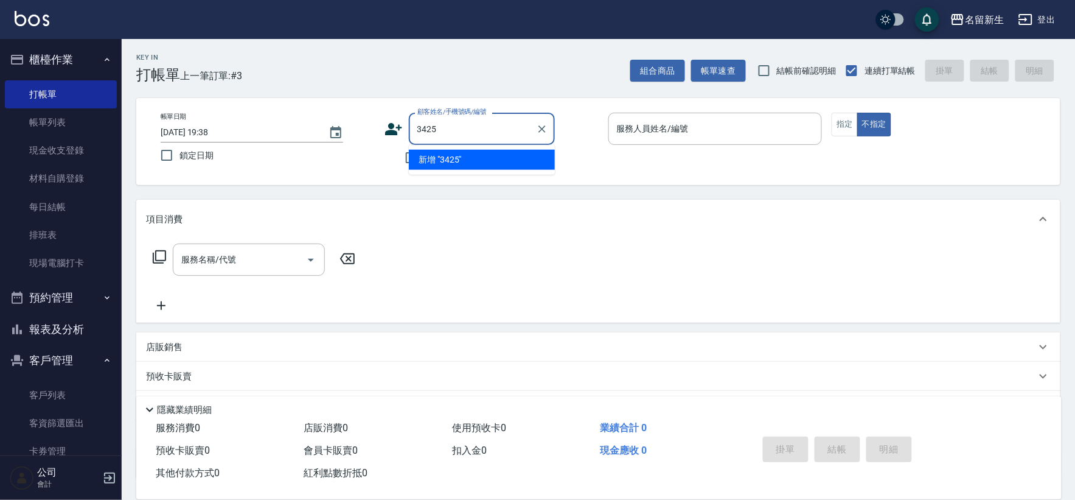
type input "3425"
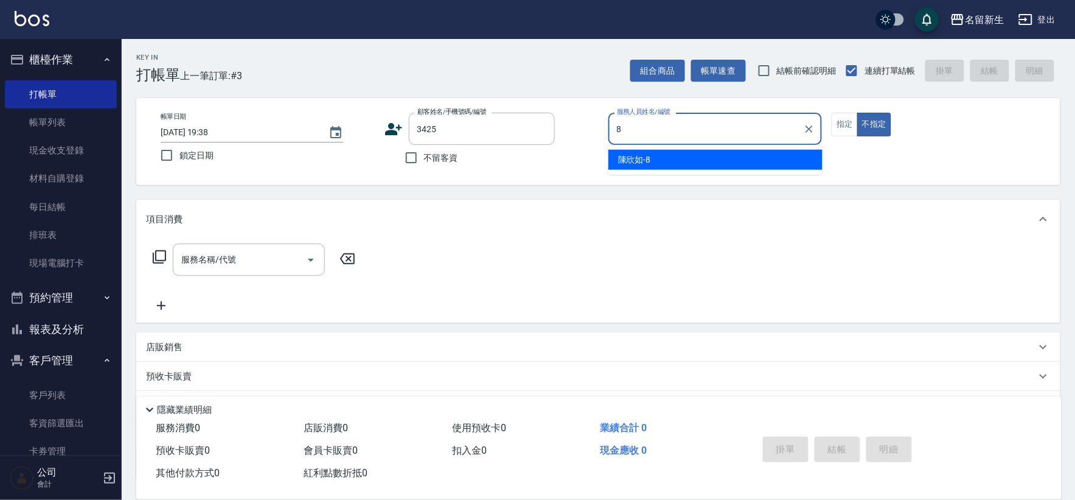
type input "[PERSON_NAME]-8"
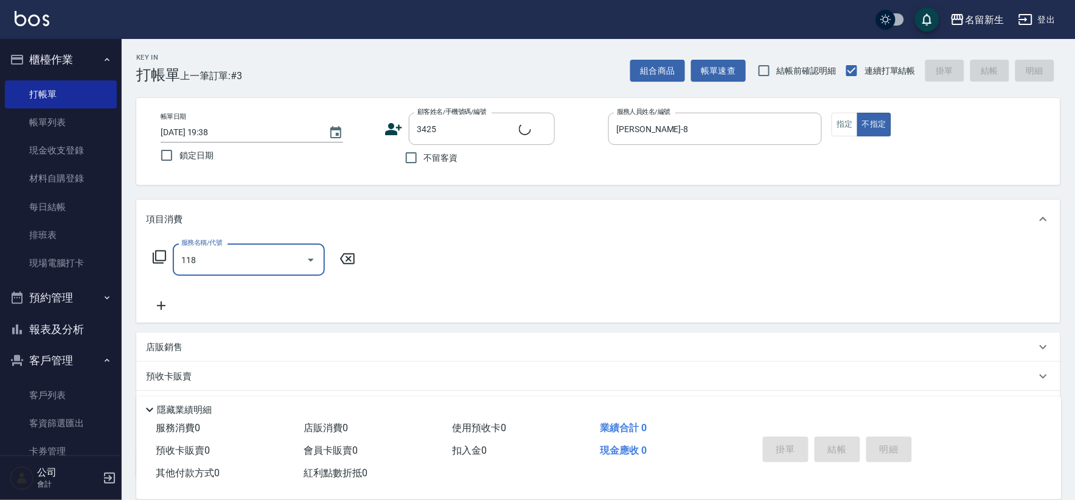
type input "1180"
type input "[PERSON_NAME]/095801685/3425"
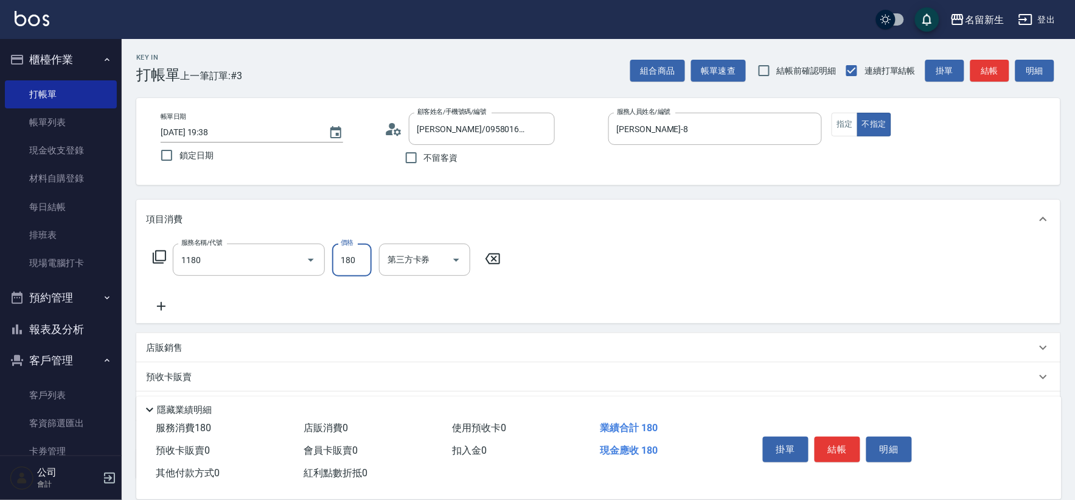
type input "洗髮(不指定活動)(1180)"
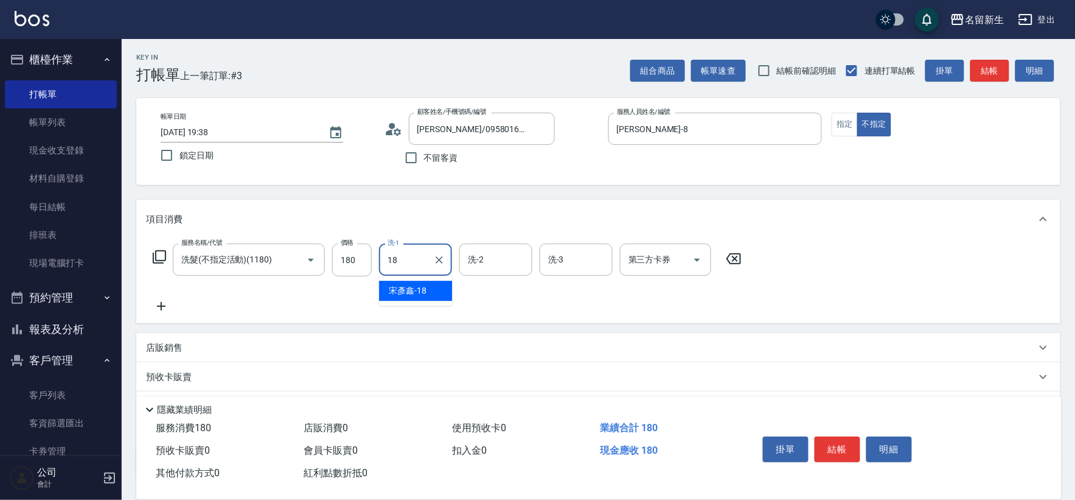
type input "[PERSON_NAME]-18"
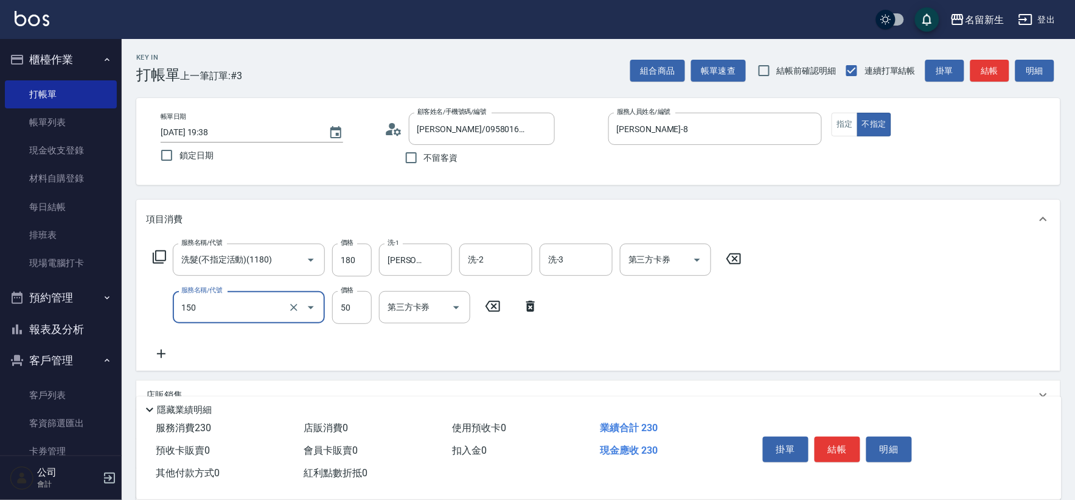
type input "精油(150)"
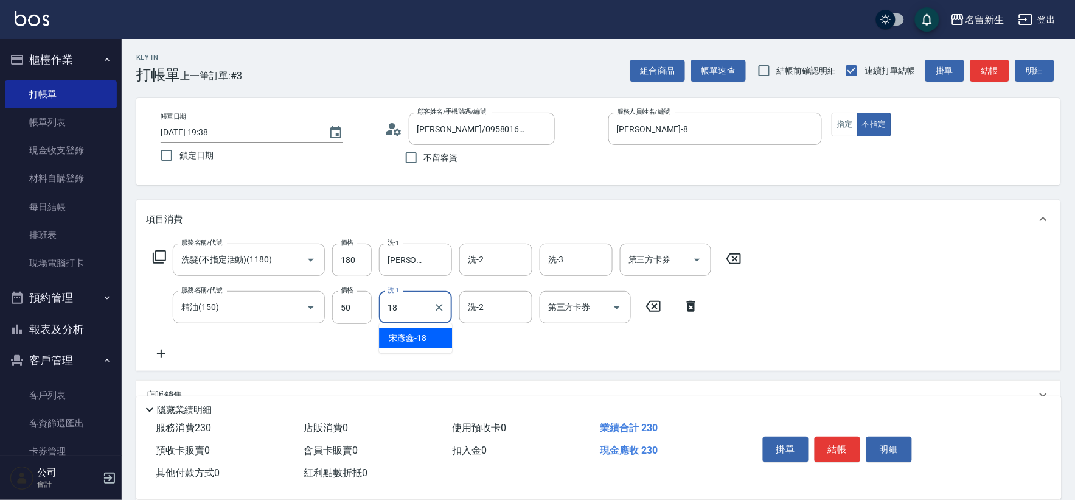
type input "[PERSON_NAME]-18"
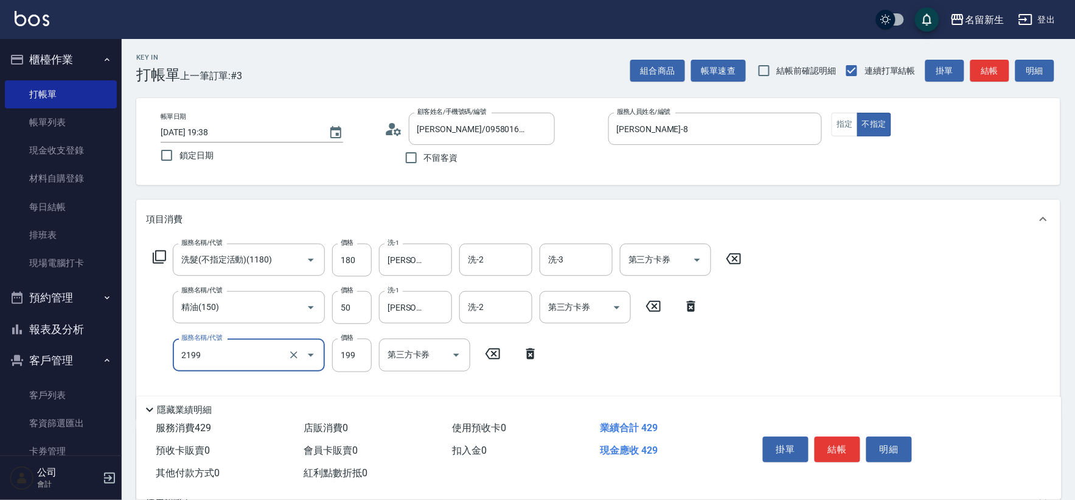
type input "不指定剪髮活動(2199)"
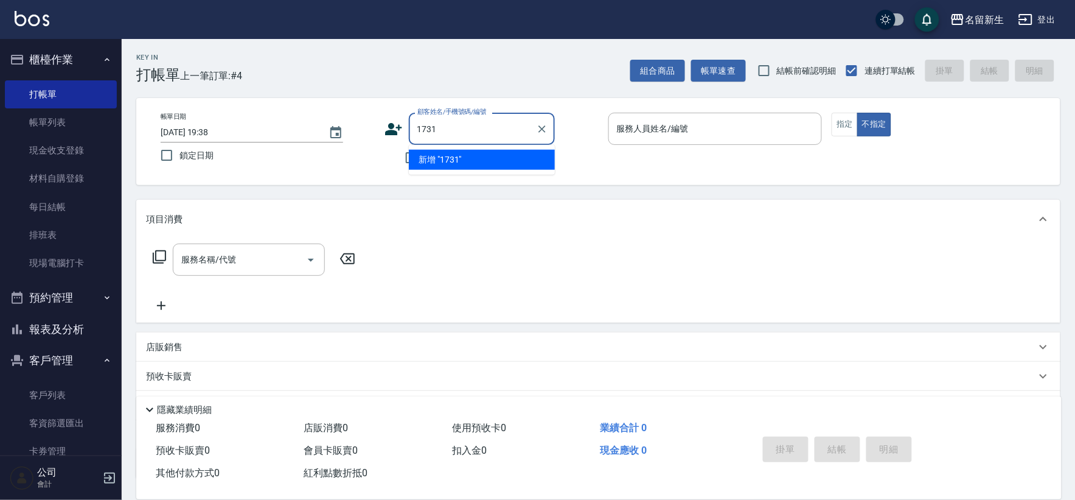
type input "1731"
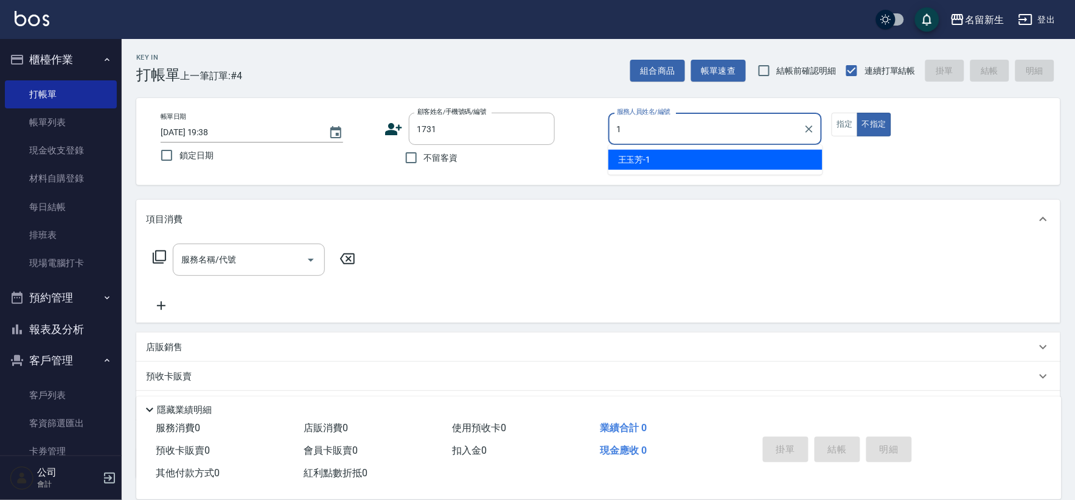
type input "[PERSON_NAME]-1"
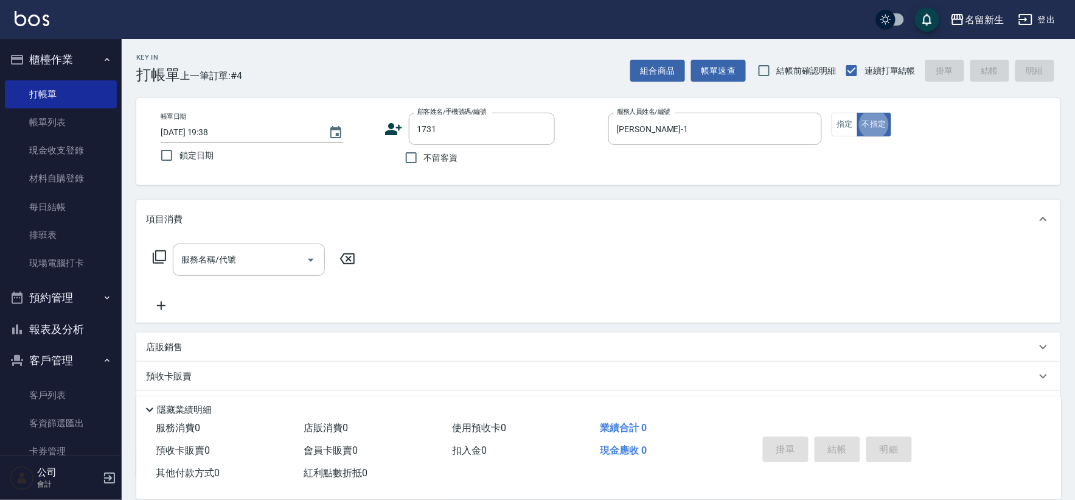
type input "[PERSON_NAME]/0931249807/1731"
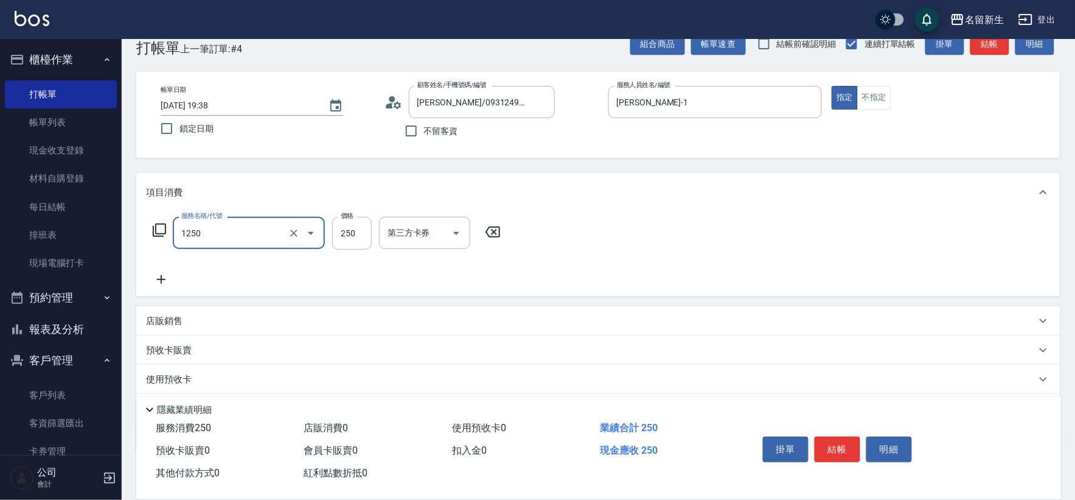
type input "洗髮250(1250)"
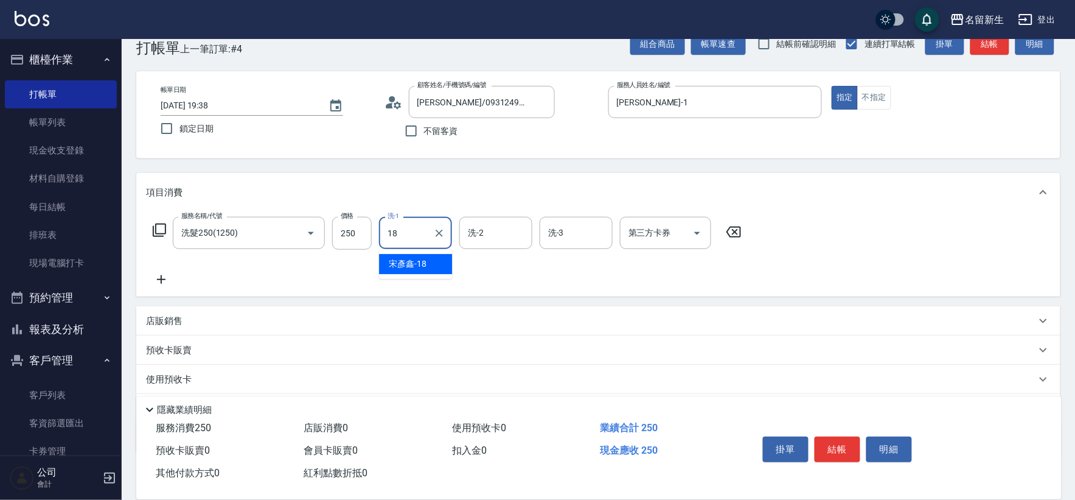
type input "[PERSON_NAME]-18"
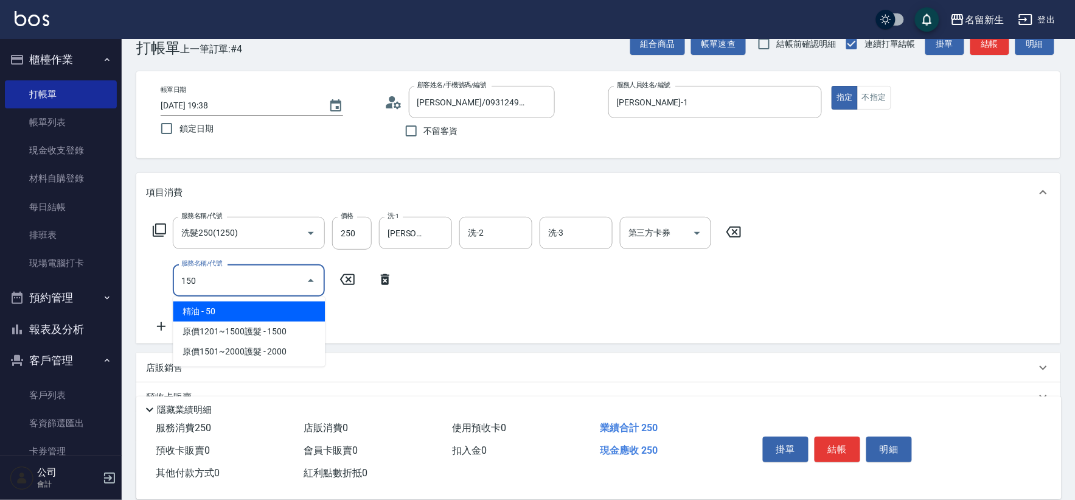
type input "精油(150)"
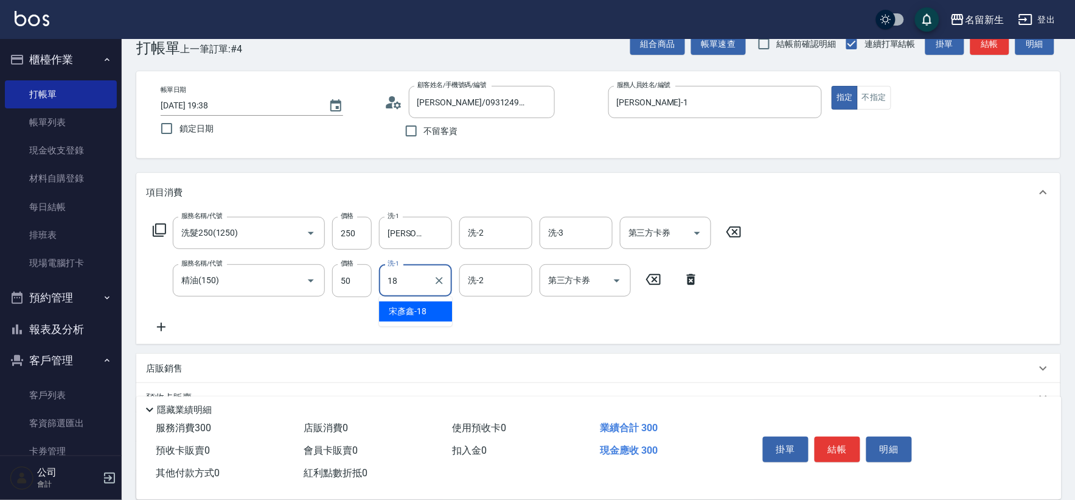
type input "[PERSON_NAME]-18"
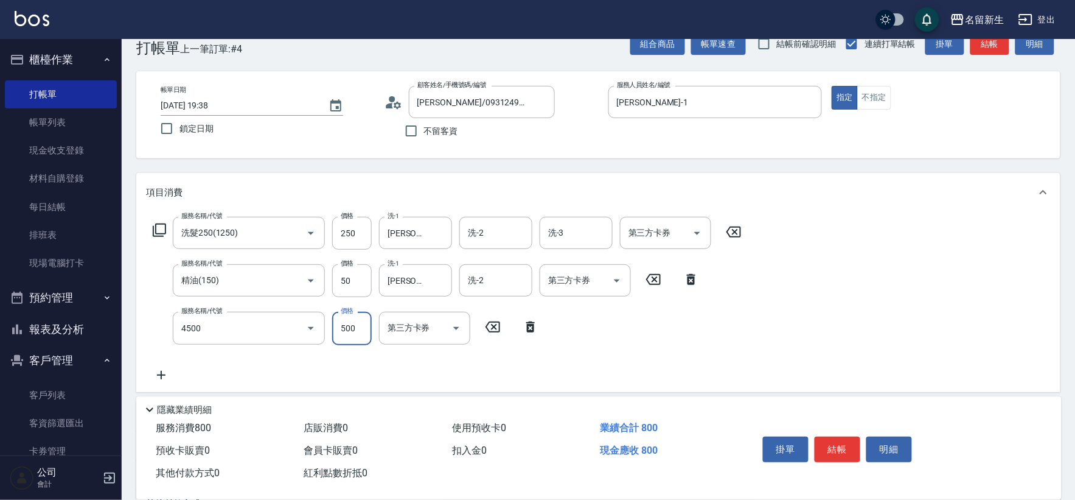
type input "補染(4500)"
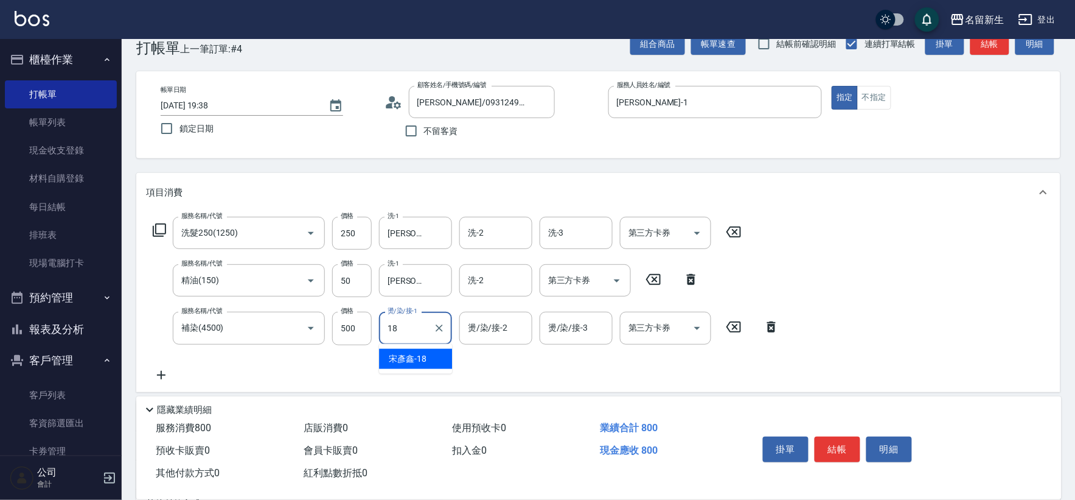
type input "[PERSON_NAME]-18"
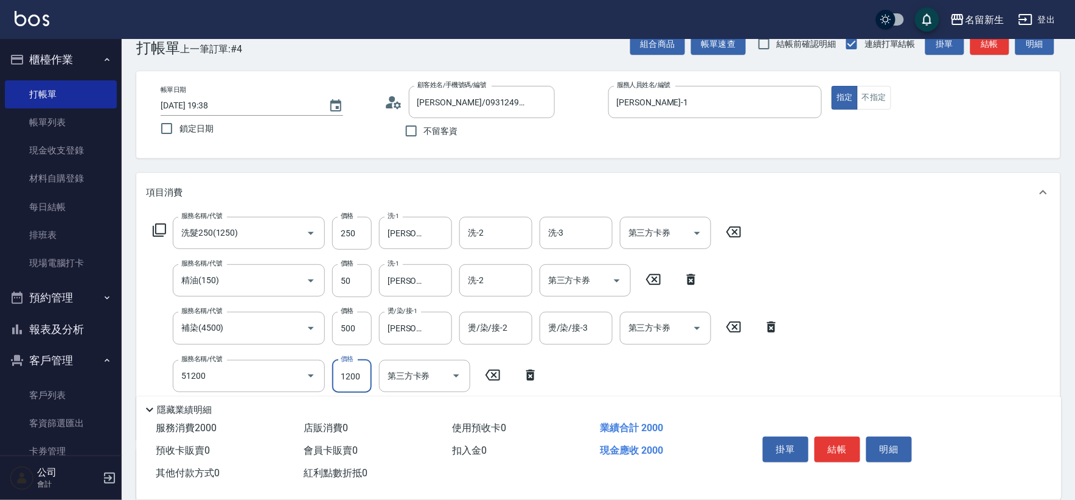
type input "原價801~1200護髮(51200)"
type input "1200"
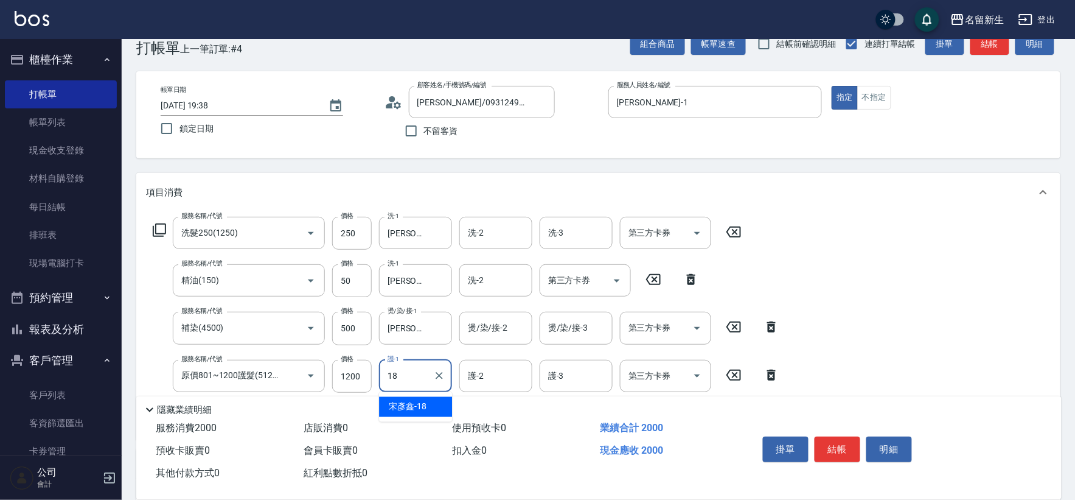
type input "[PERSON_NAME]-18"
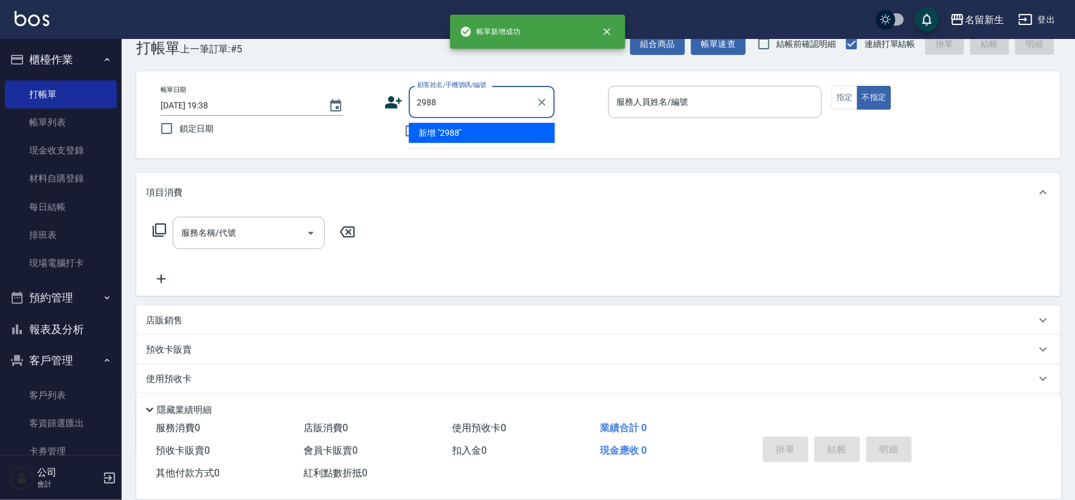
type input "2988"
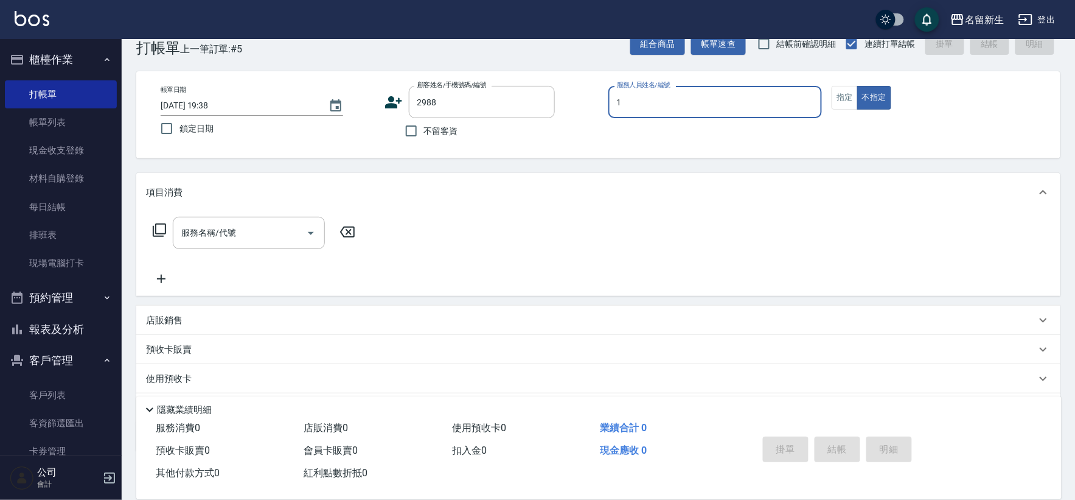
type input "[PERSON_NAME]-1"
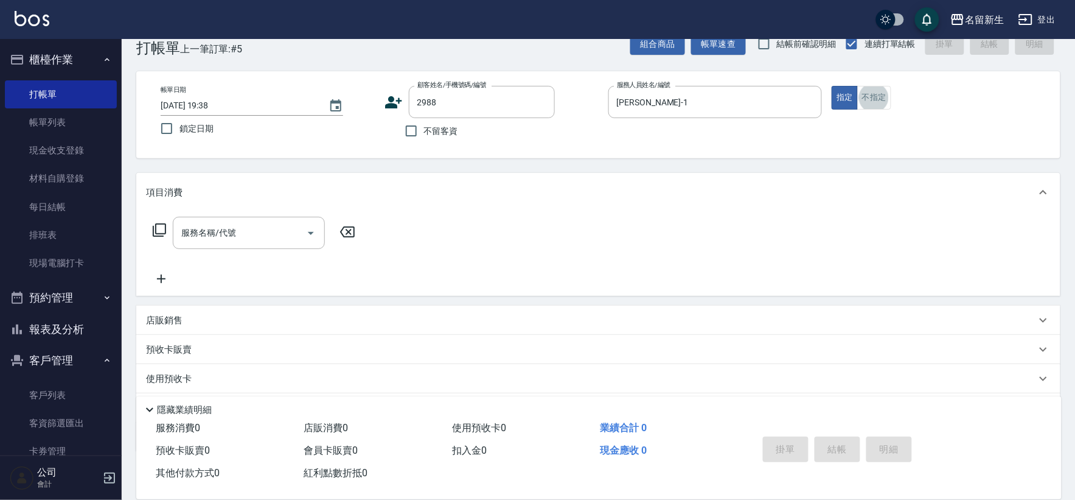
type input "[PERSON_NAME]/0975011982/2988"
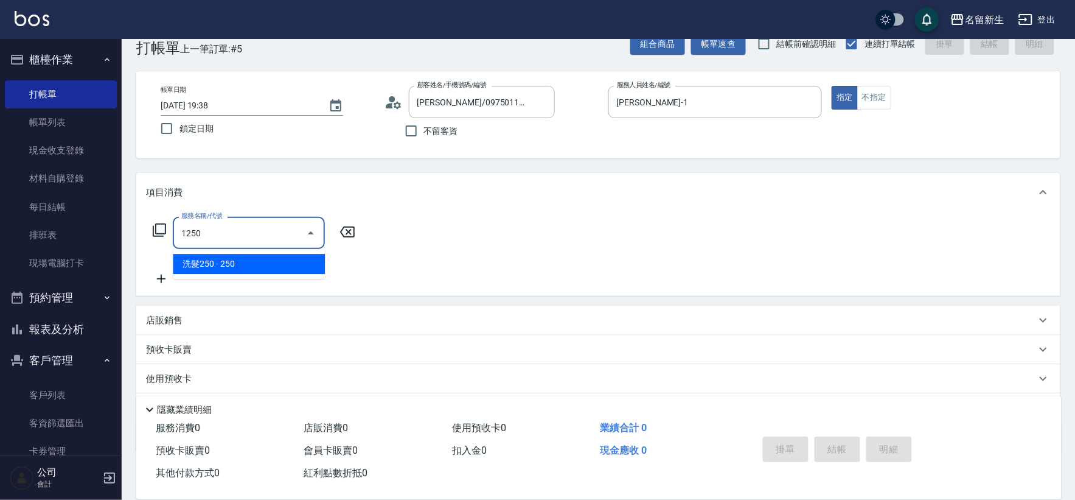
type input "洗髮250(1250)"
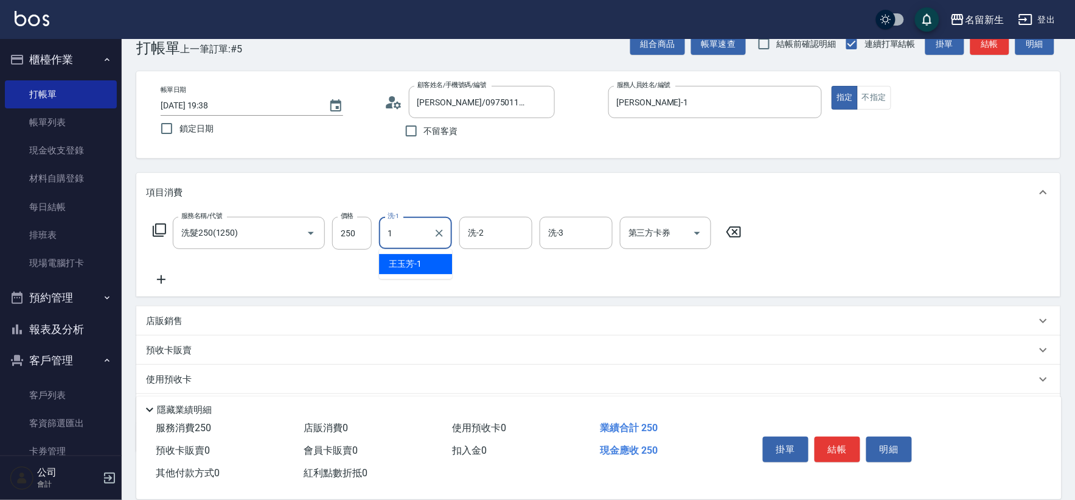
type input "[PERSON_NAME]-1"
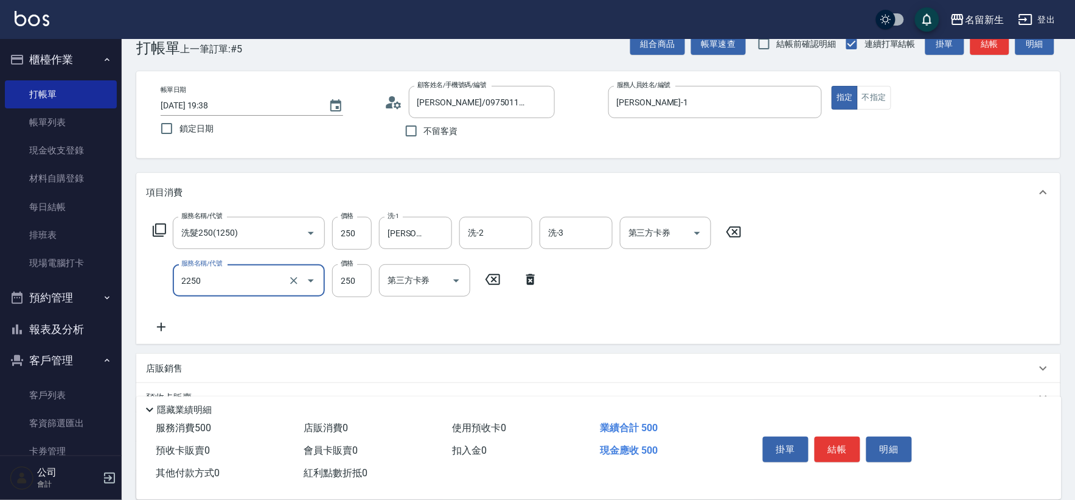
type input "剪髮(2250)"
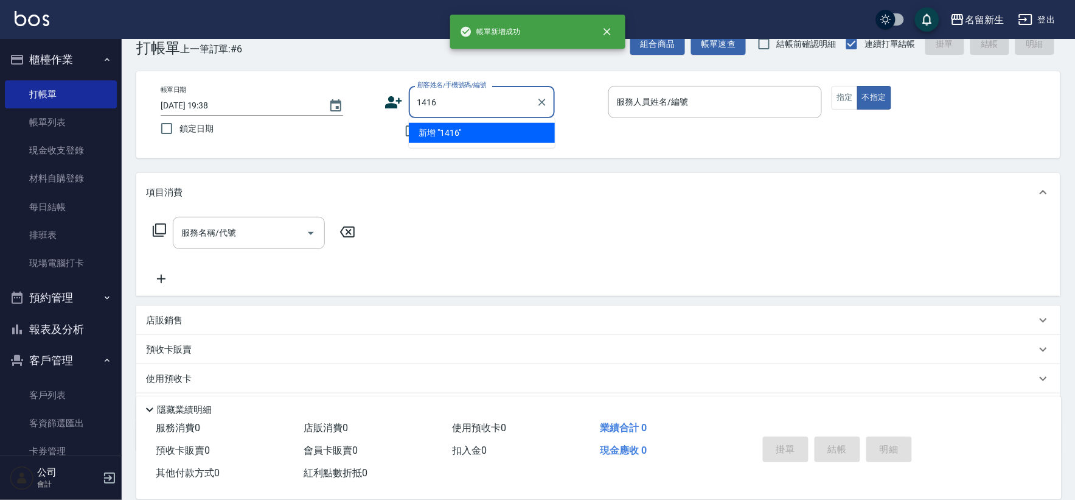
type input "1416"
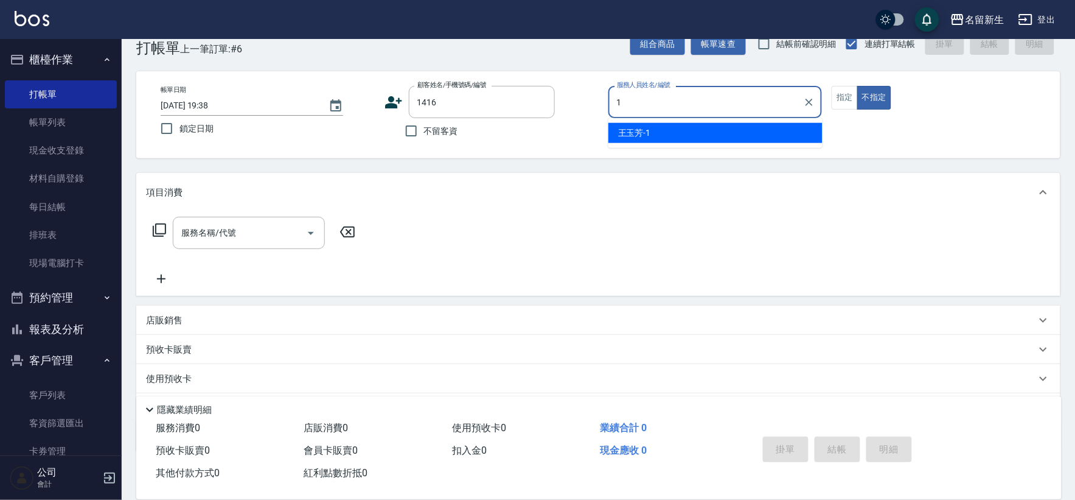
type input "[PERSON_NAME]-1"
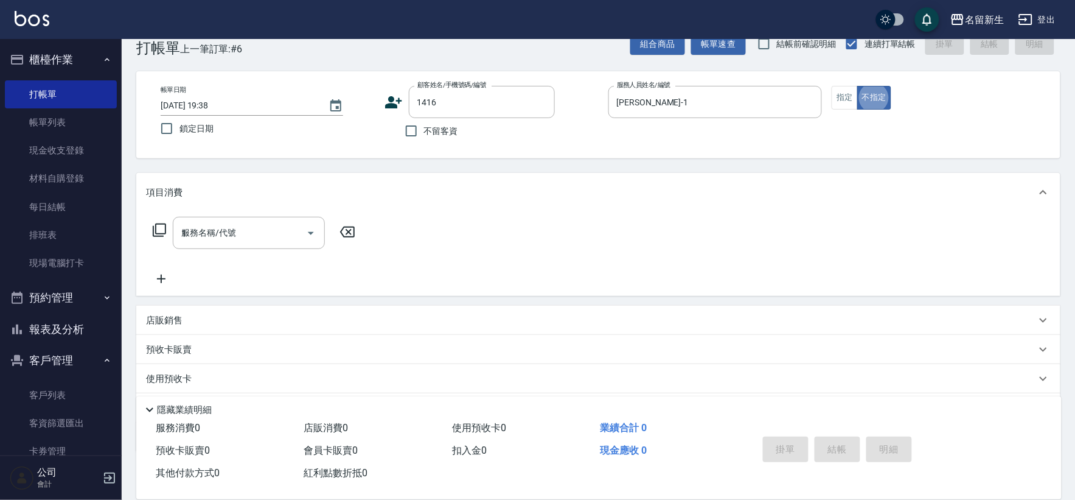
type input "11"
type input "[PERSON_NAME]/0937511880/1416"
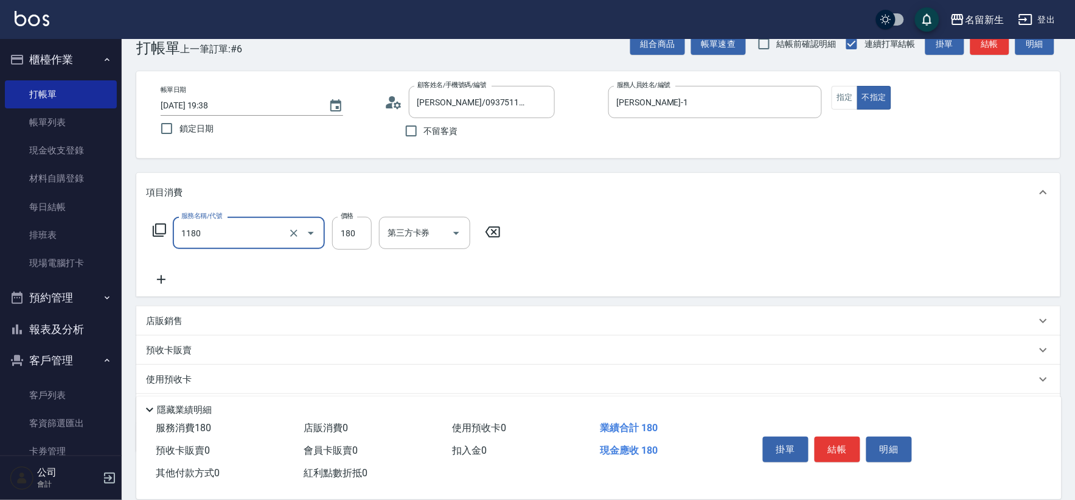
type input "洗髮(不指定活動)(1180)"
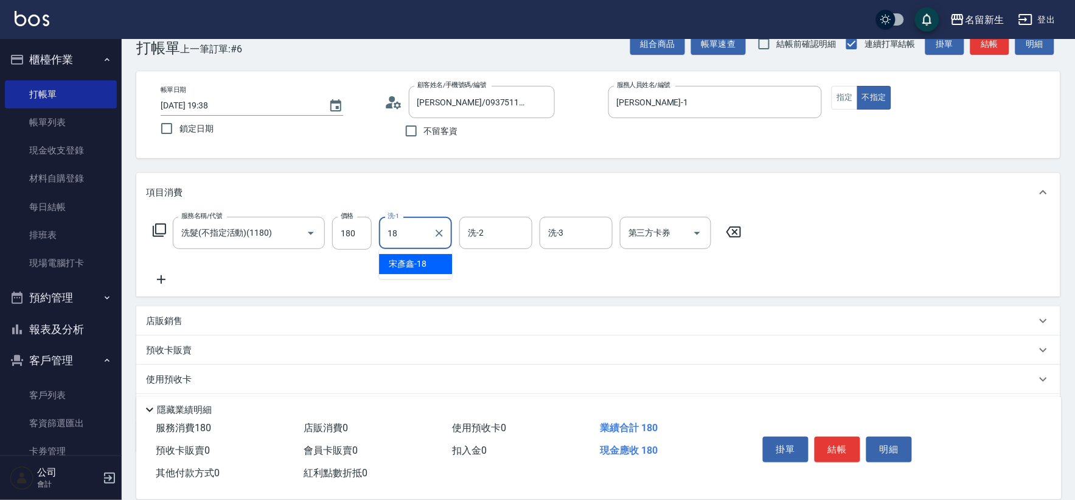
type input "[PERSON_NAME]-18"
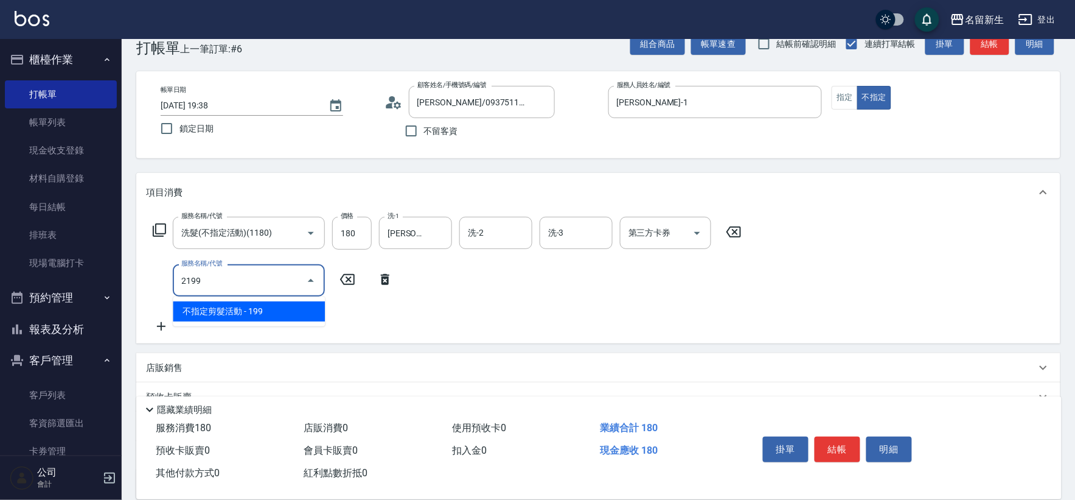
type input "不指定剪髮活動(2199)"
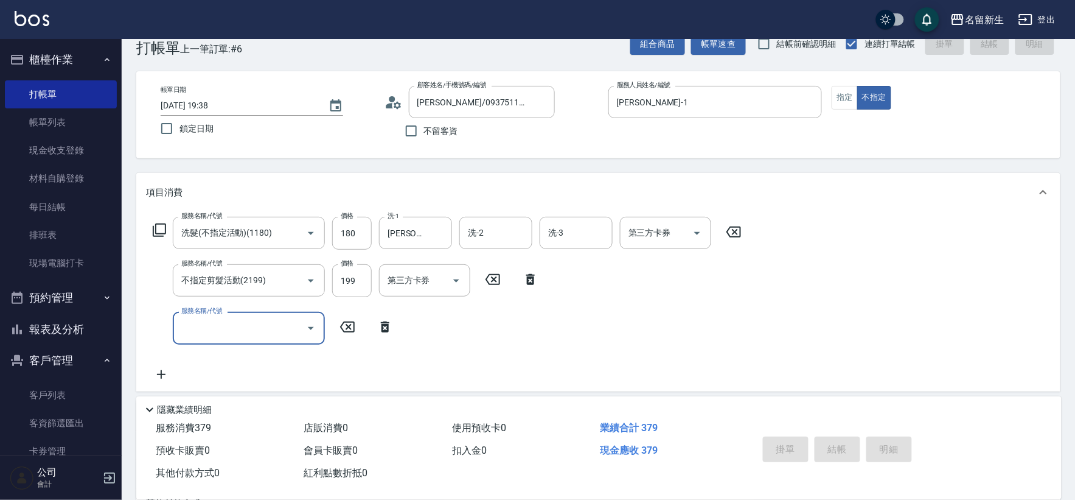
type input "[DATE] 19:39"
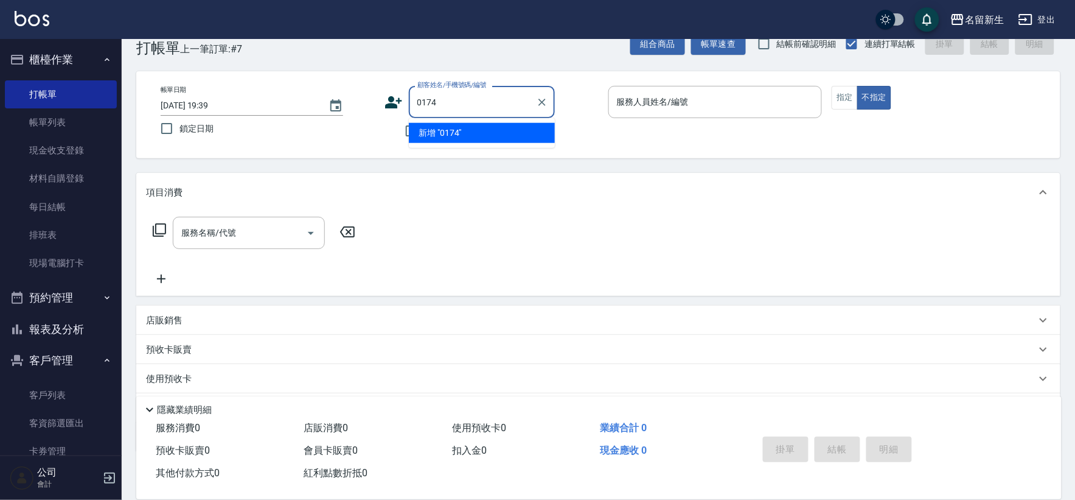
type input "0174"
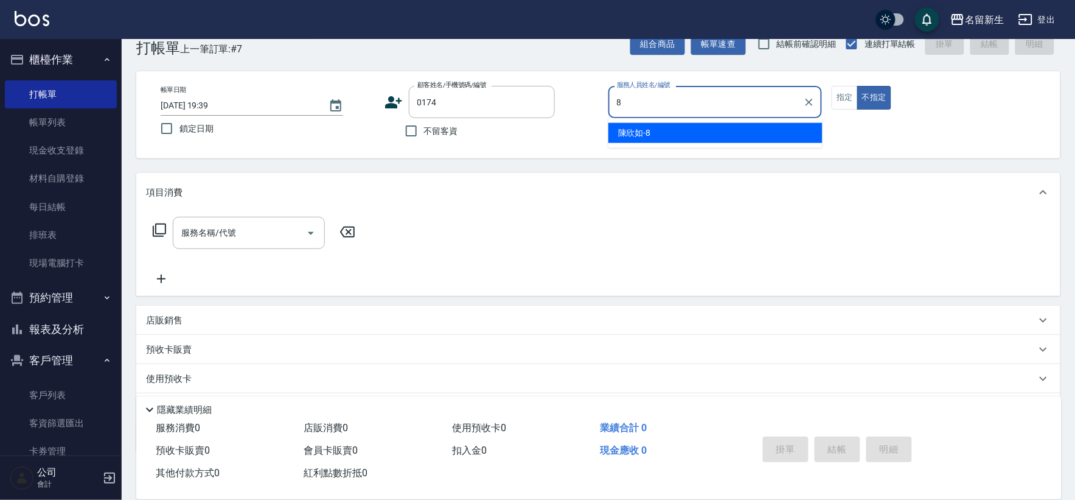
type input "[PERSON_NAME]-8"
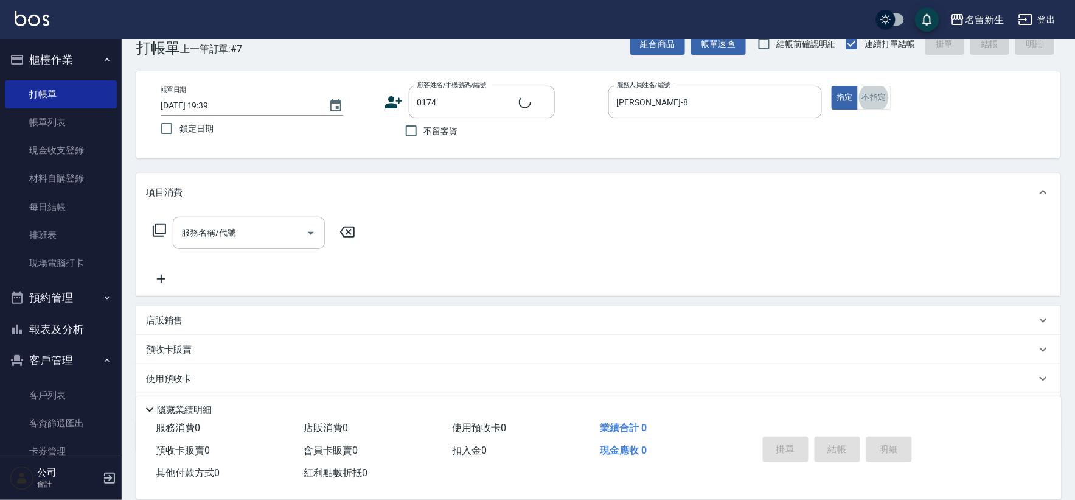
type input "[PERSON_NAME]衣/0926917993/0174"
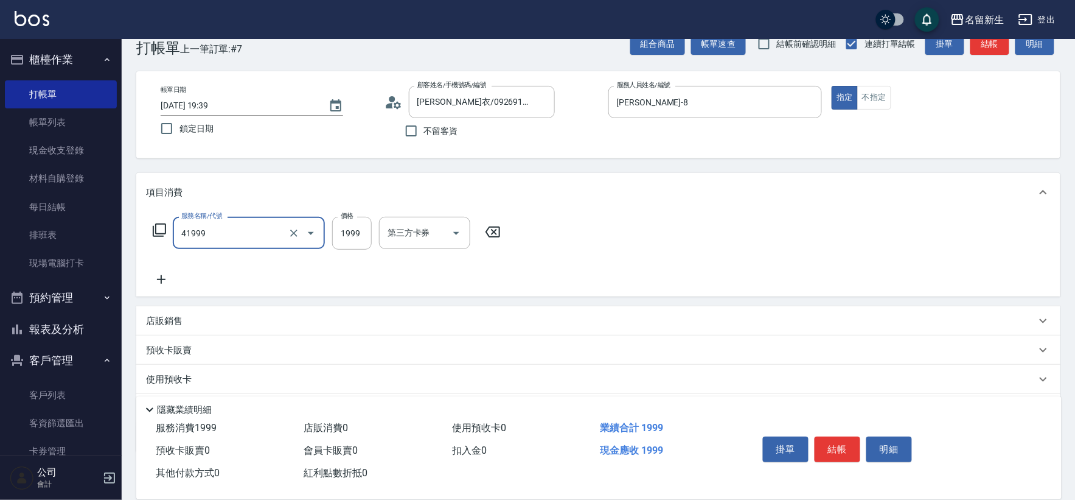
type input "1999以下染髮(41999)"
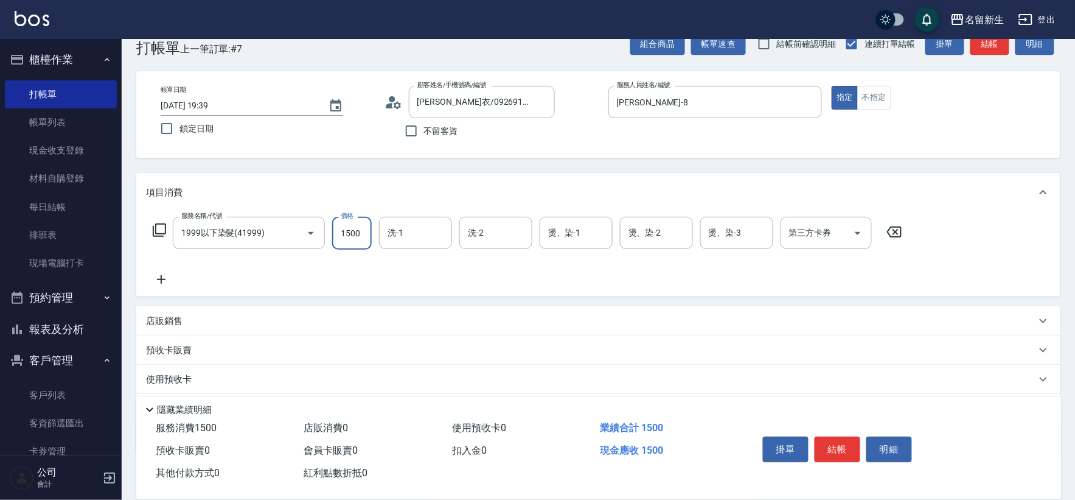
type input "1500"
type input "[PERSON_NAME]-18"
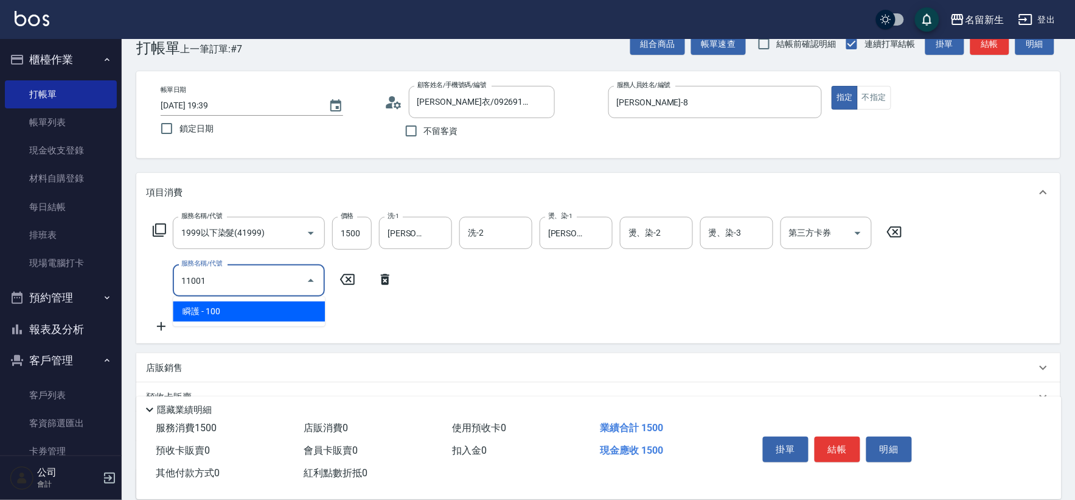
type input "瞬護(11001)"
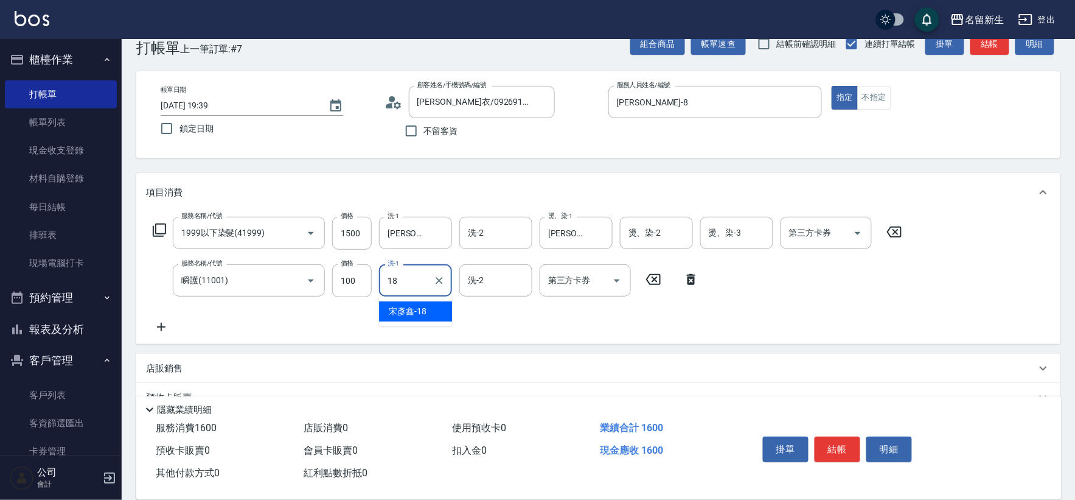
type input "[PERSON_NAME]-18"
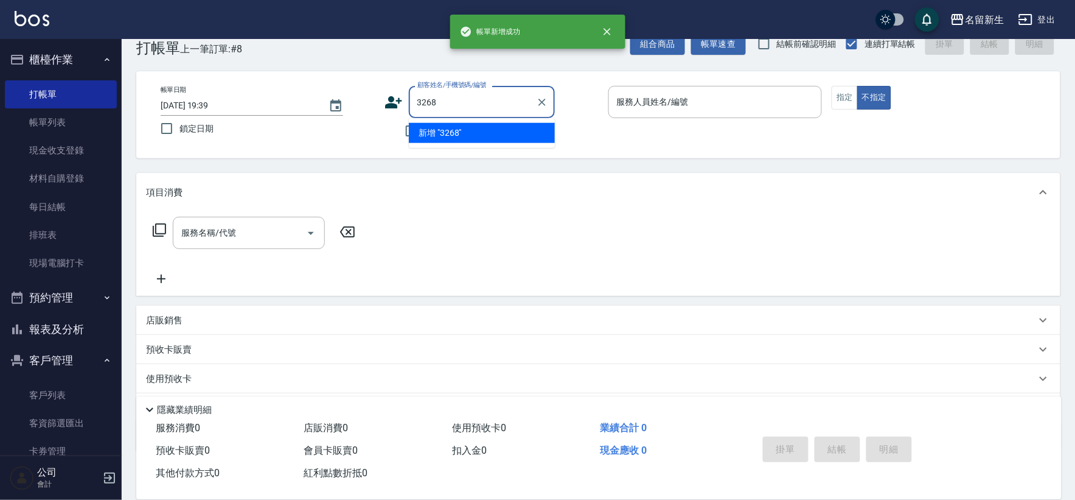
type input "3268"
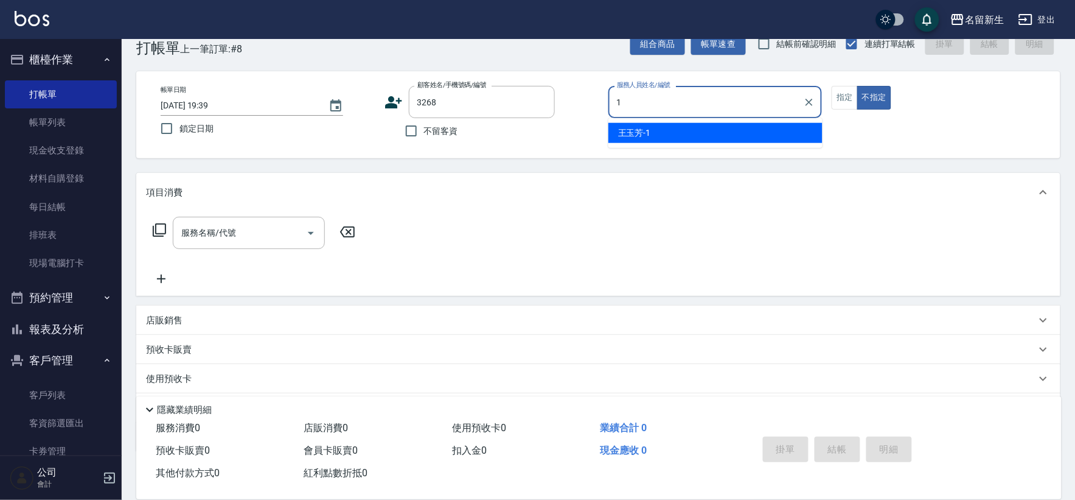
type input "[PERSON_NAME]-1"
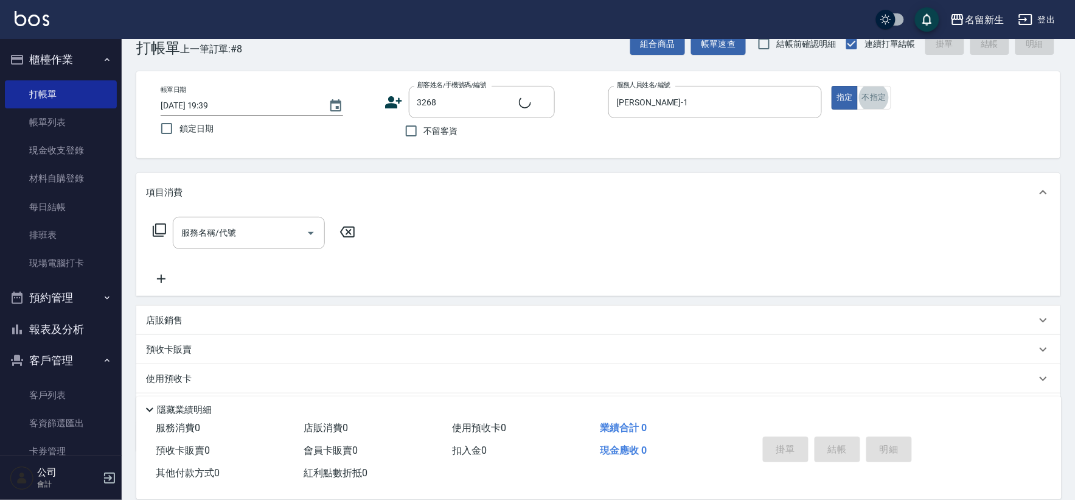
type input "[PERSON_NAME]/0931505351/3268"
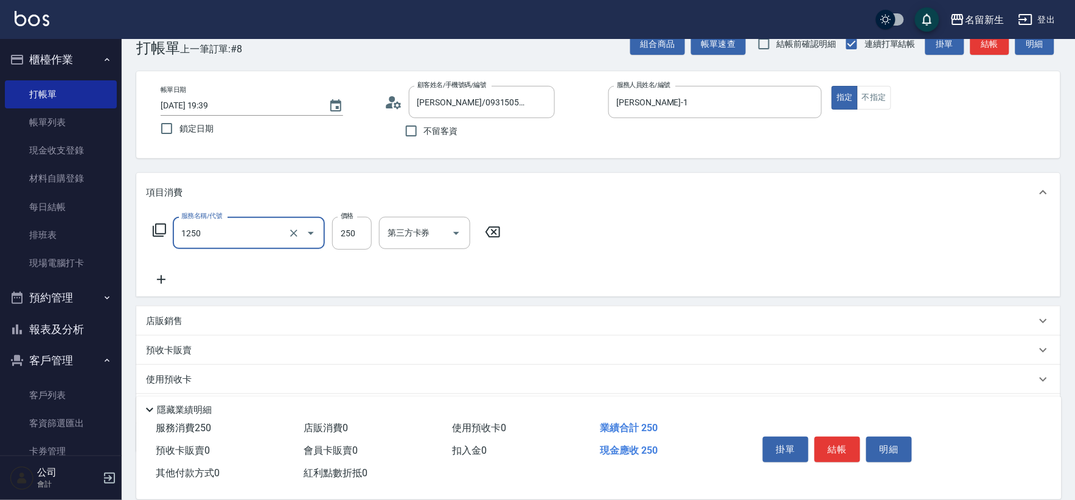
type input "洗髮250(1250)"
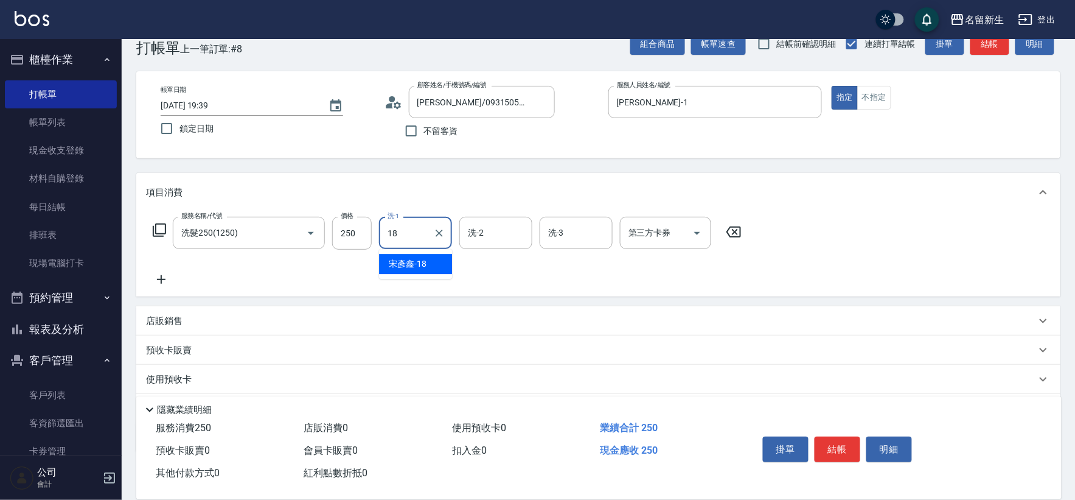
type input "[PERSON_NAME]-18"
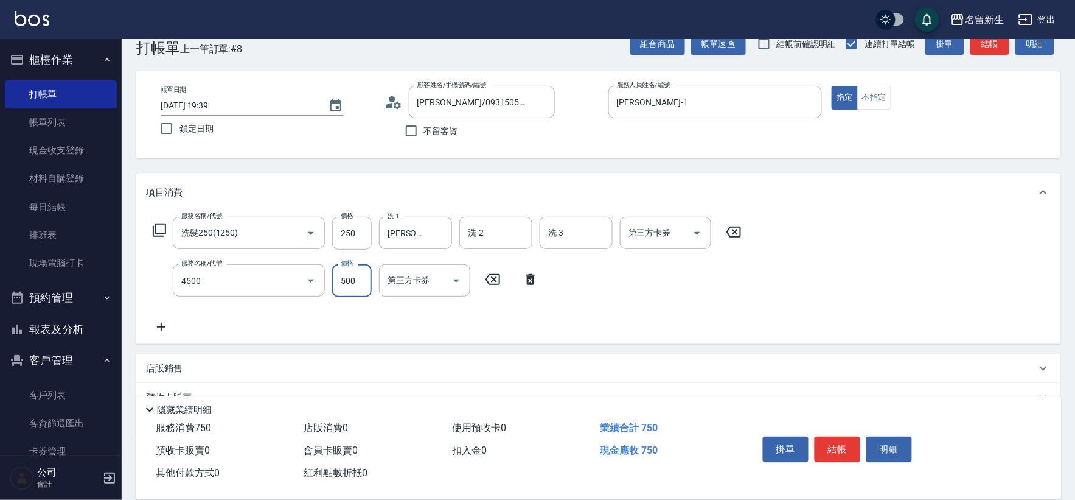
type input "補染(4500)"
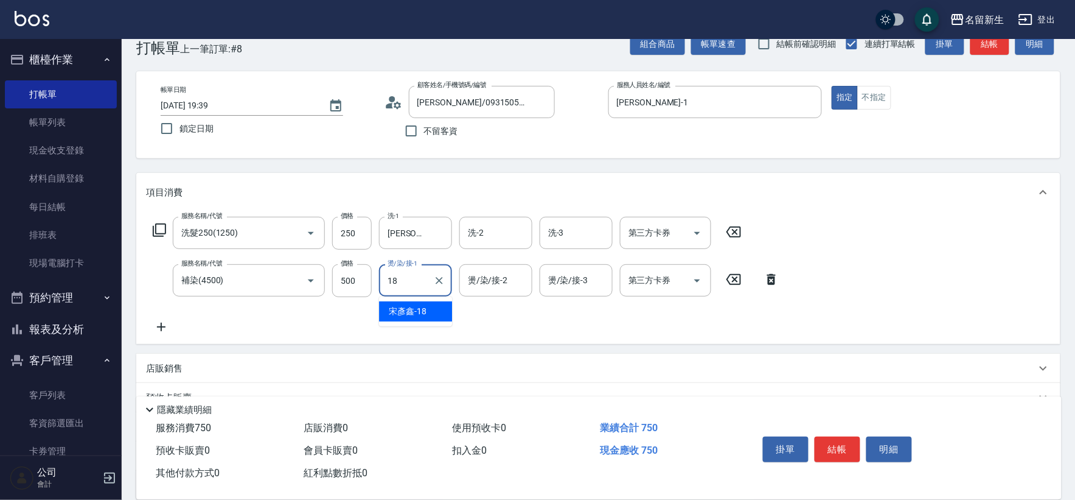
type input "[PERSON_NAME]-18"
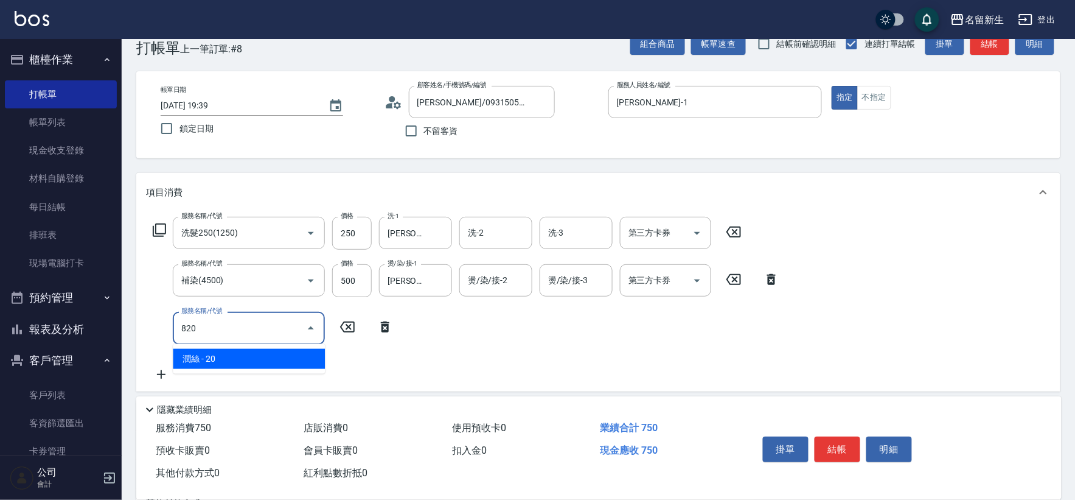
type input "潤絲(820)"
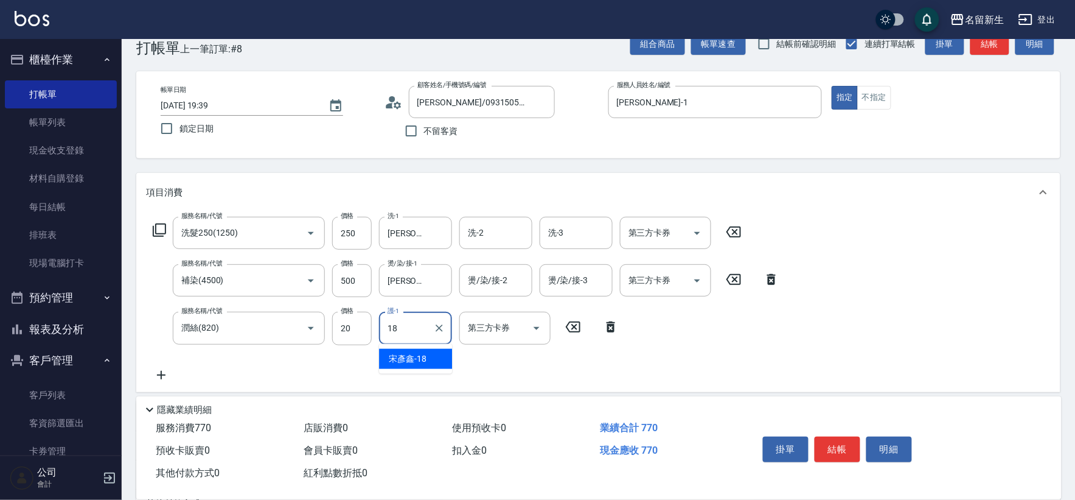
type input "[PERSON_NAME]-18"
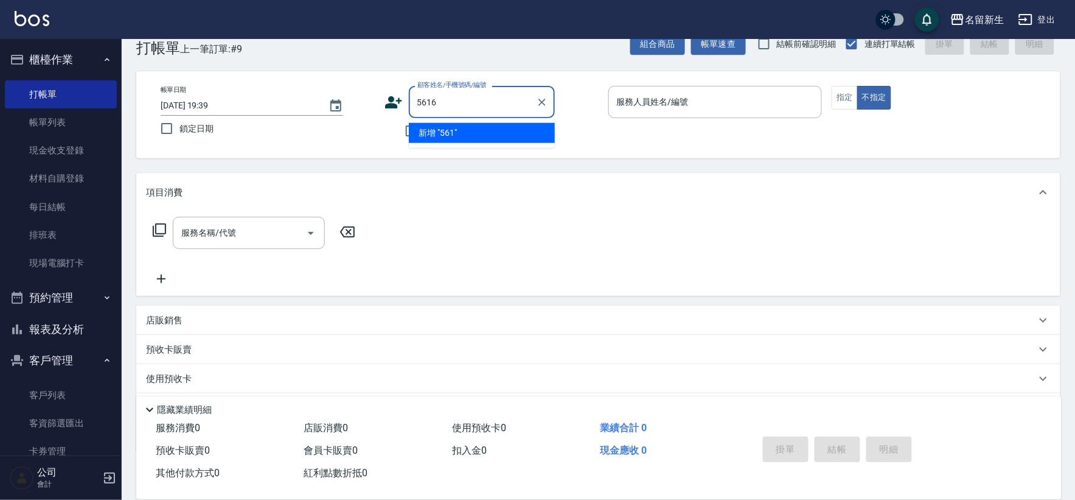
type input "5616"
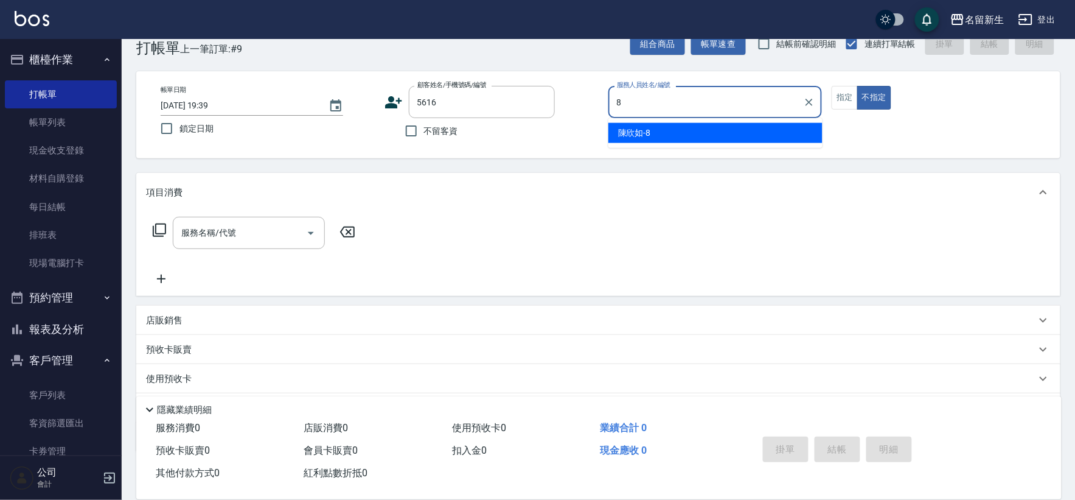
type input "[PERSON_NAME]-8"
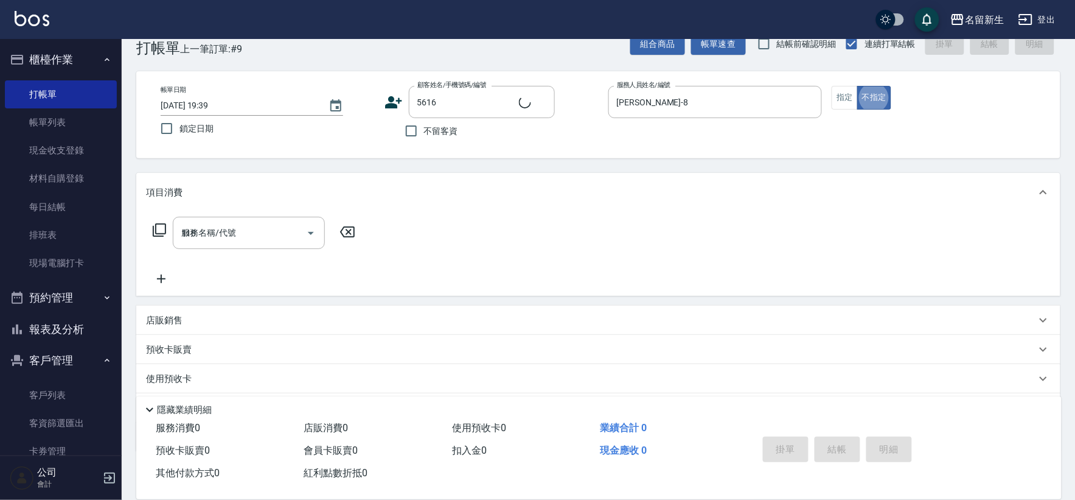
type input "1180"
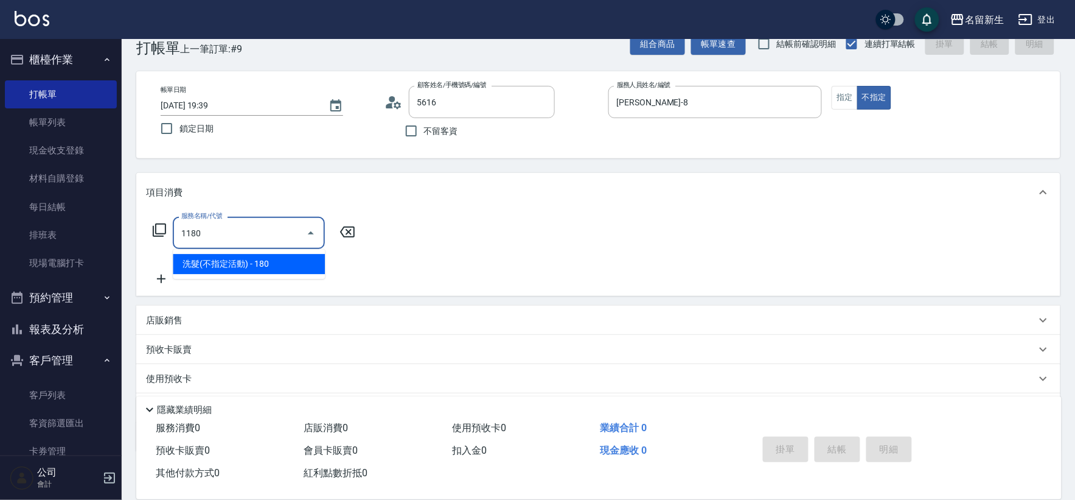
type input "[PERSON_NAME]/0978601935/5616"
type input "洗髮(不指定活動)(1180)"
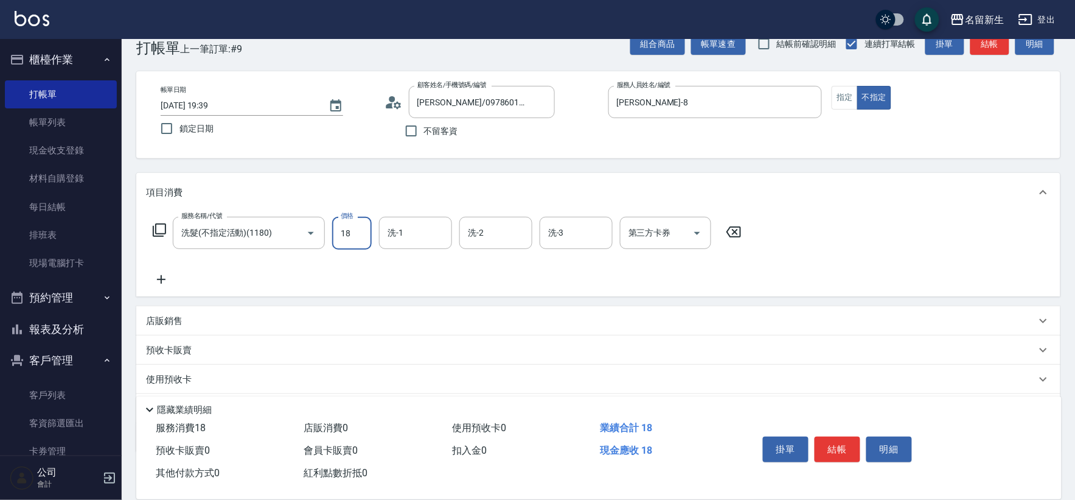
type input "180"
type input "[PERSON_NAME]-18"
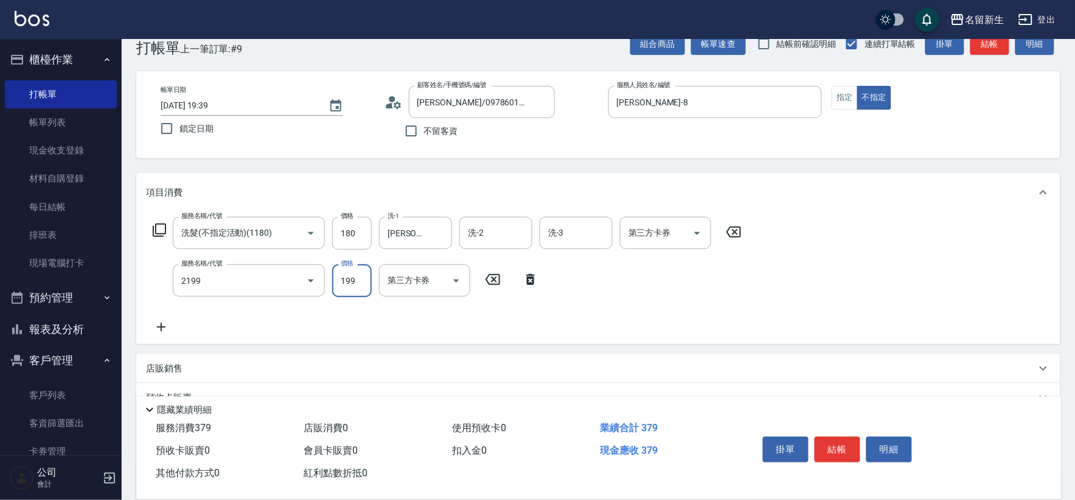
type input "不指定剪髮活動(2199)"
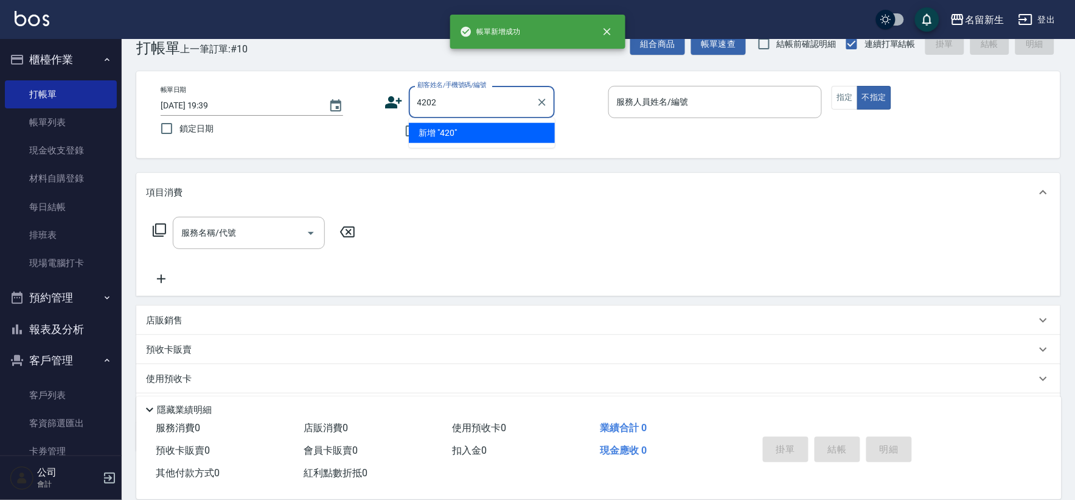
type input "4202"
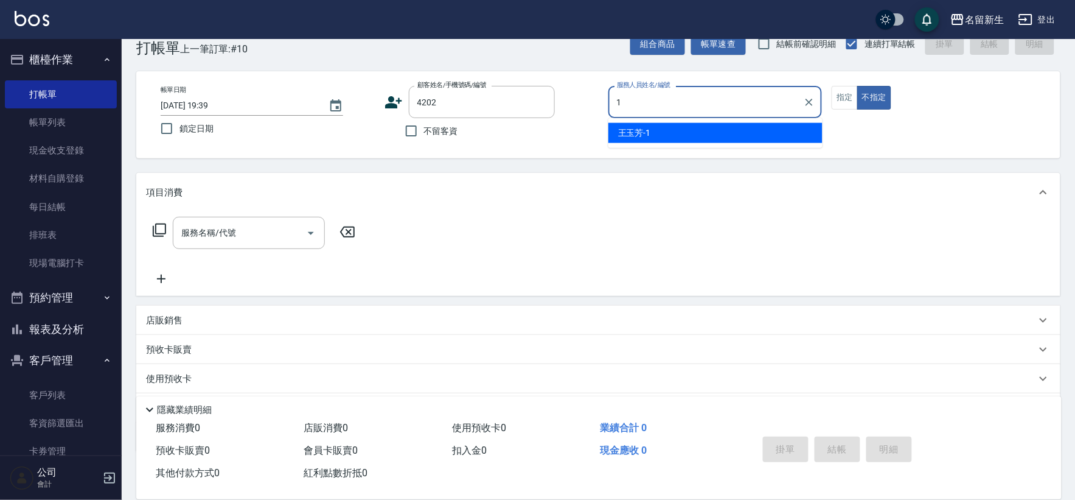
type input "[PERSON_NAME]-1"
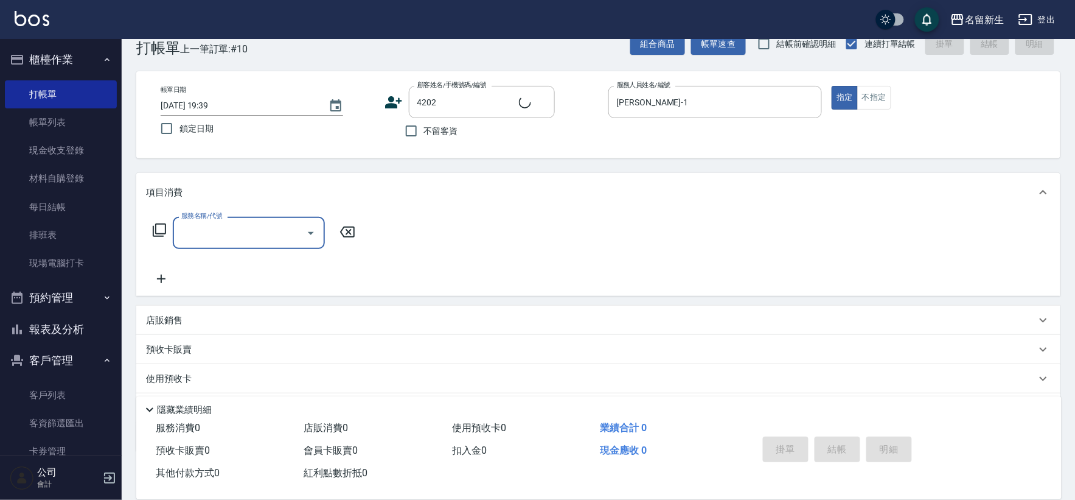
type input "1"
type input "[PERSON_NAME]/0930189622/4202"
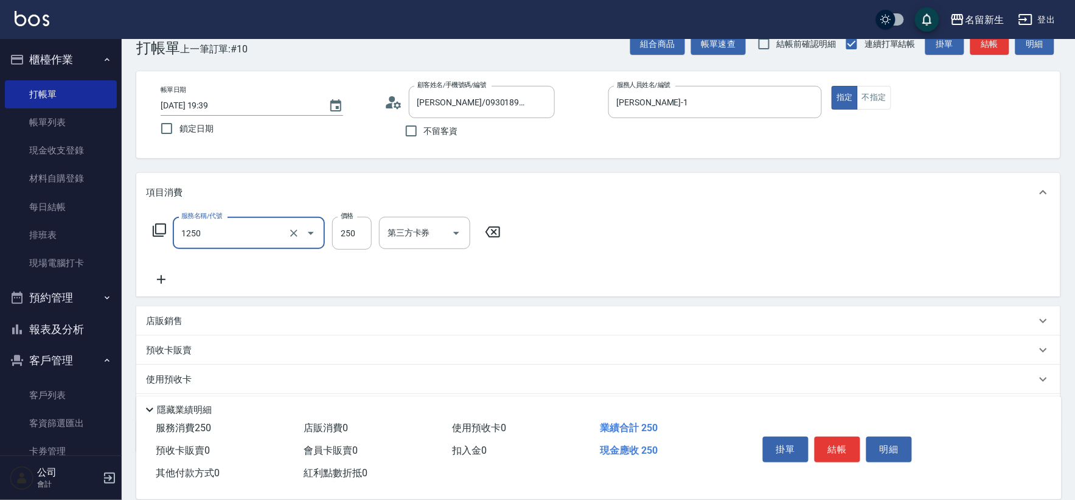
type input "洗髮250(1250)"
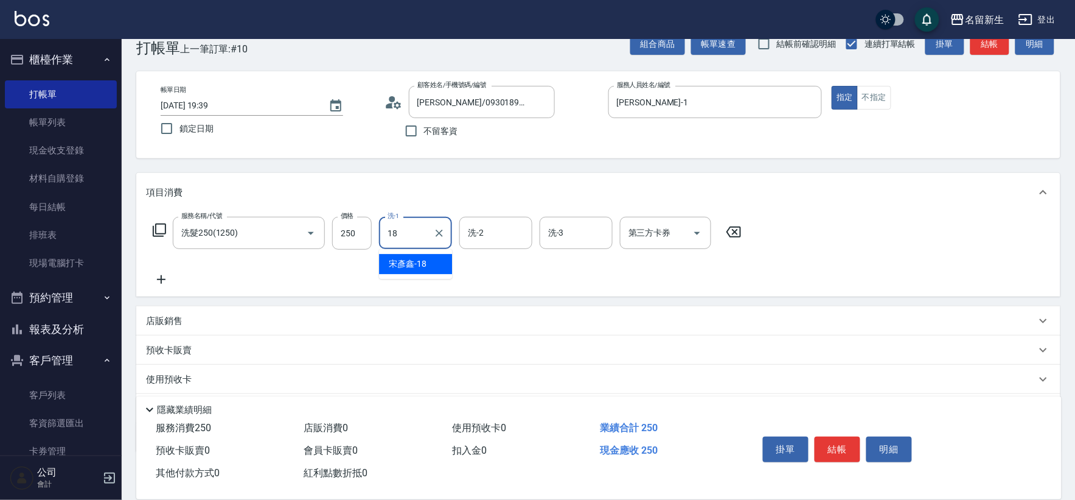
type input "[PERSON_NAME]-18"
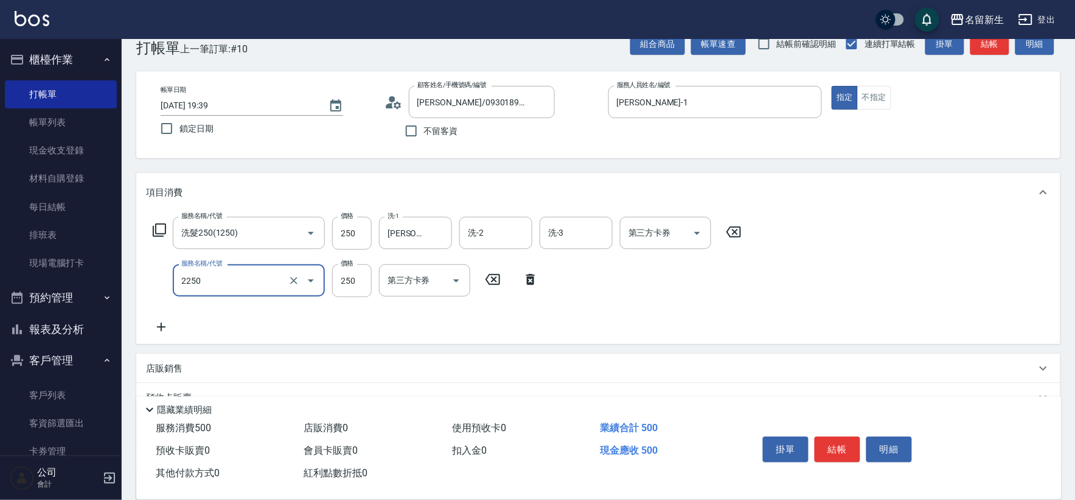
type input "剪髮(2250)"
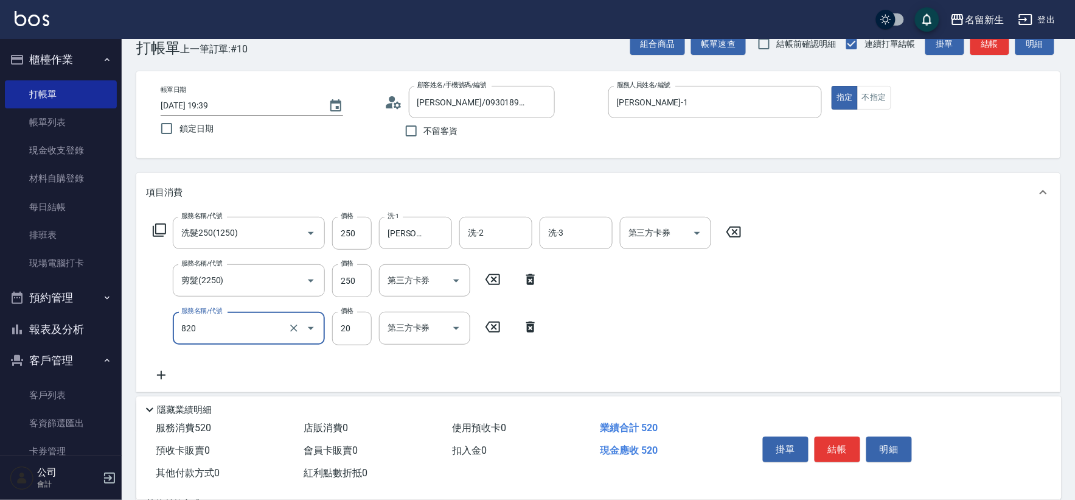
type input "潤絲(820)"
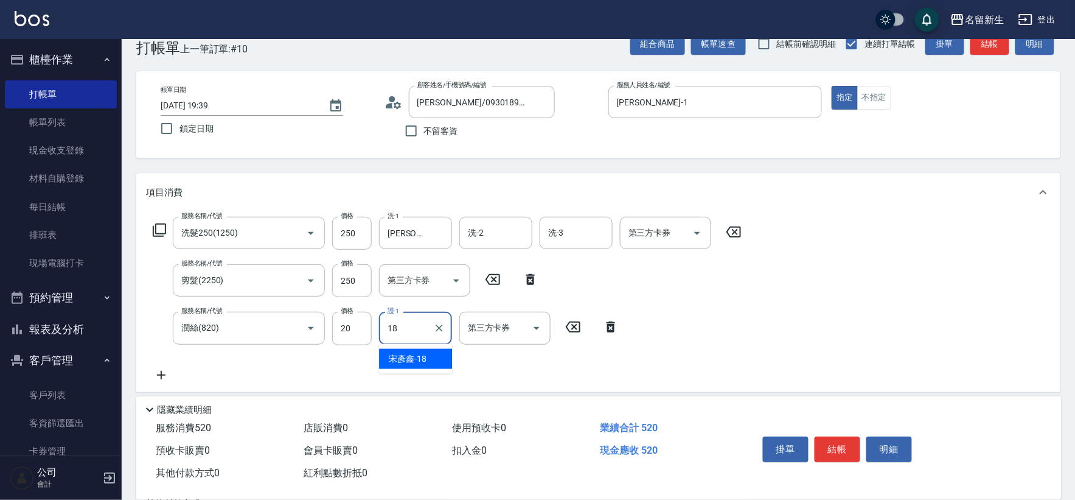
type input "[PERSON_NAME]-18"
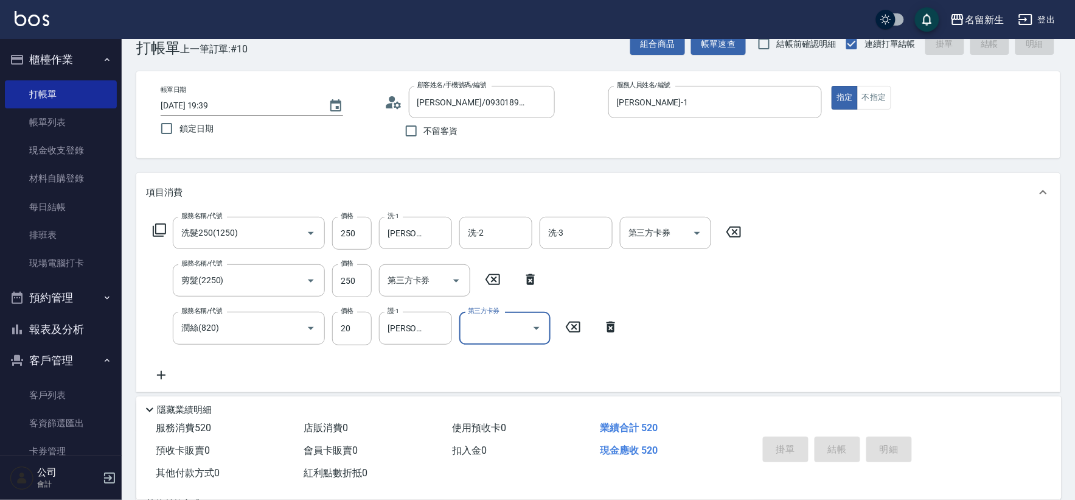
type input "[DATE] 19:40"
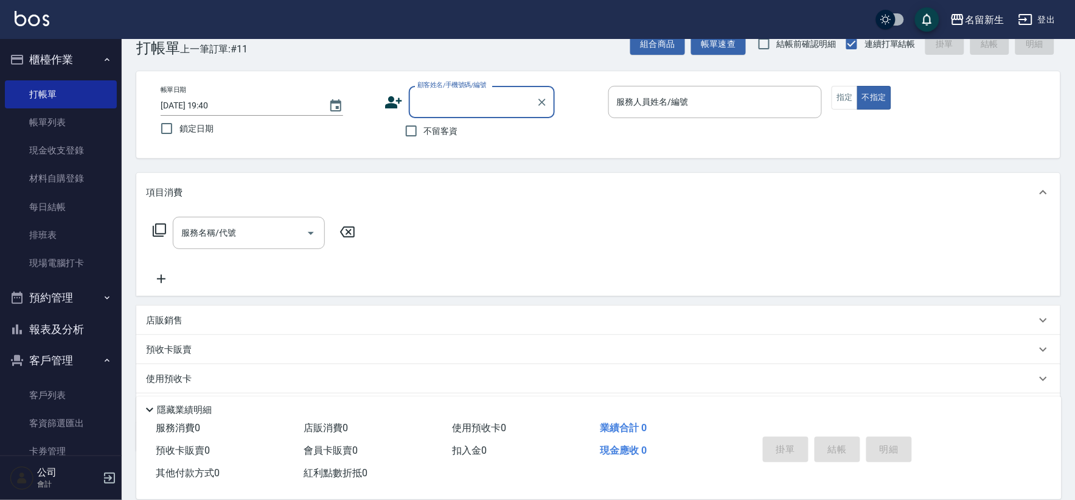
click at [445, 142] on label "不留客資" at bounding box center [429, 131] width 60 height 26
click at [445, 134] on span "不留客資" at bounding box center [441, 131] width 34 height 13
click at [424, 134] on input "不留客資" at bounding box center [412, 131] width 26 height 26
checkbox input "true"
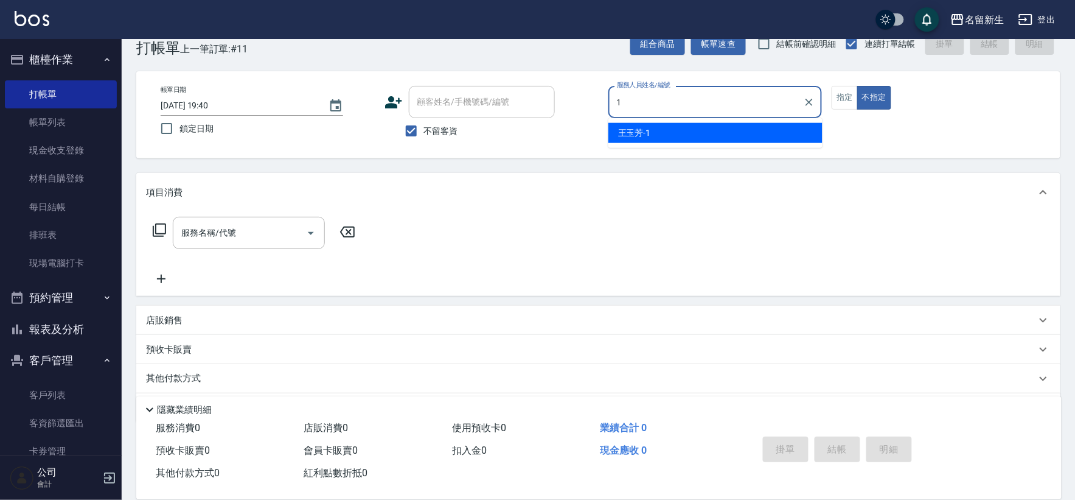
type input "[PERSON_NAME]-1"
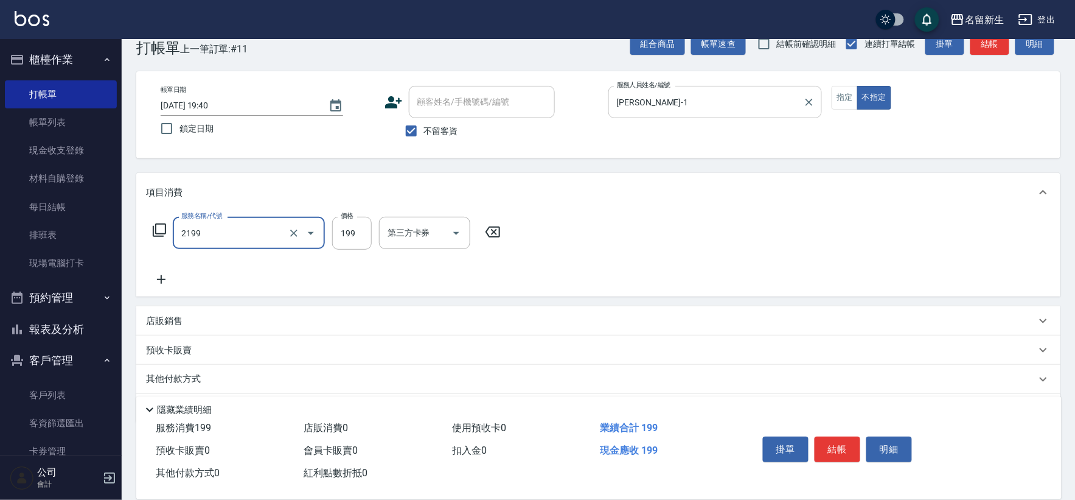
type input "不指定剪髮活動(2199)"
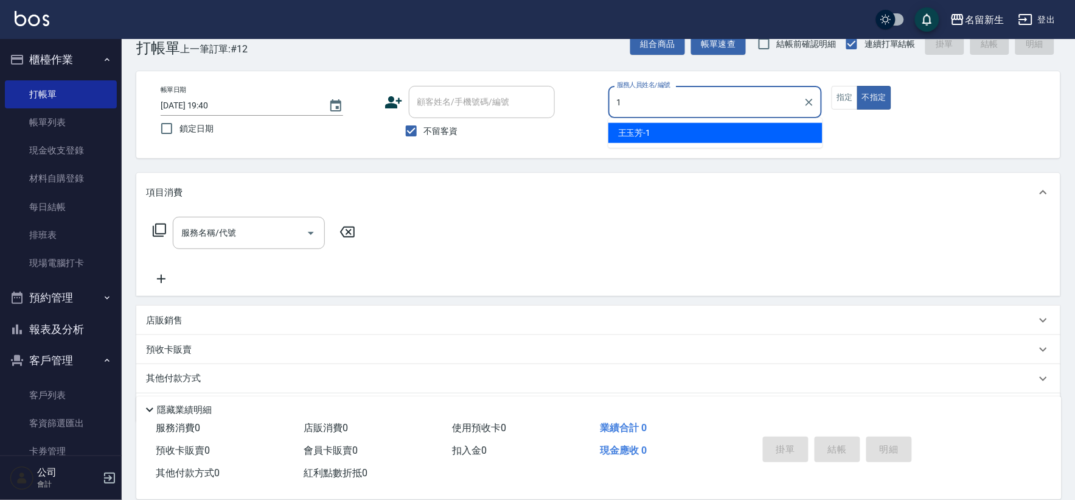
type input "[PERSON_NAME]-1"
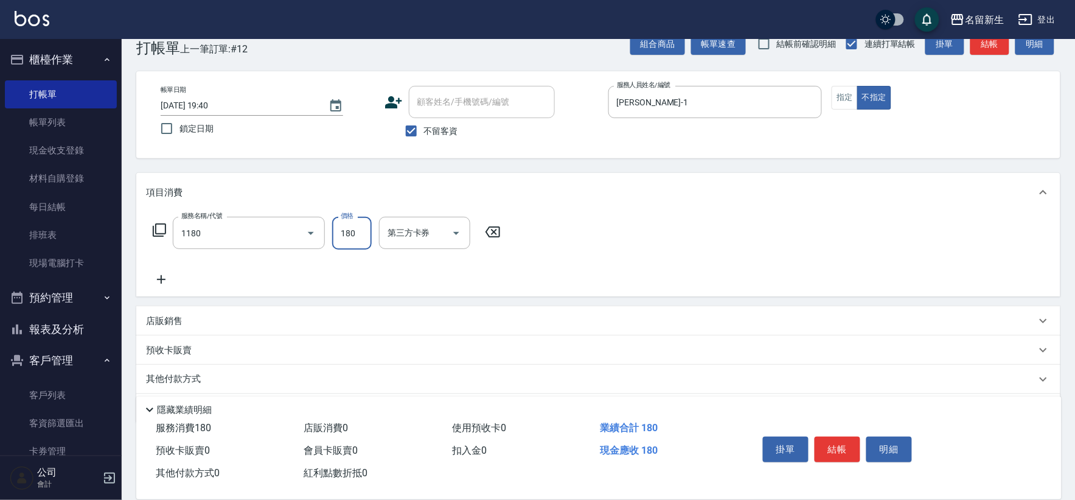
type input "洗髮(不指定活動)(1180)"
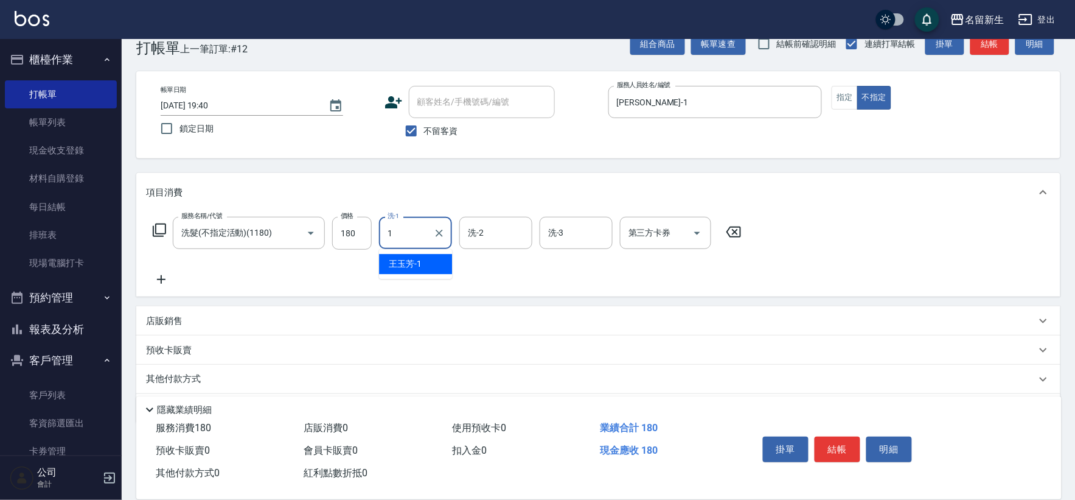
type input "[PERSON_NAME]-1"
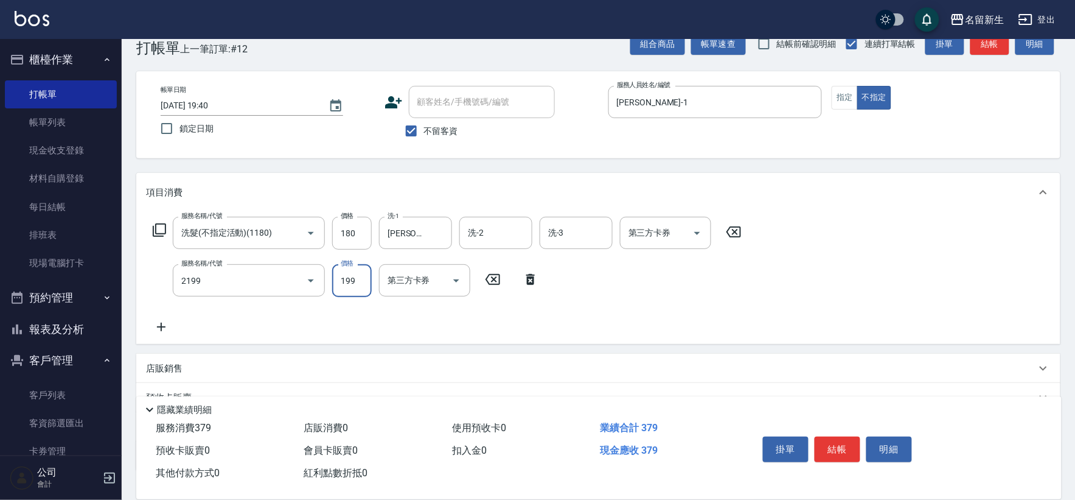
type input "不指定剪髮活動(2199)"
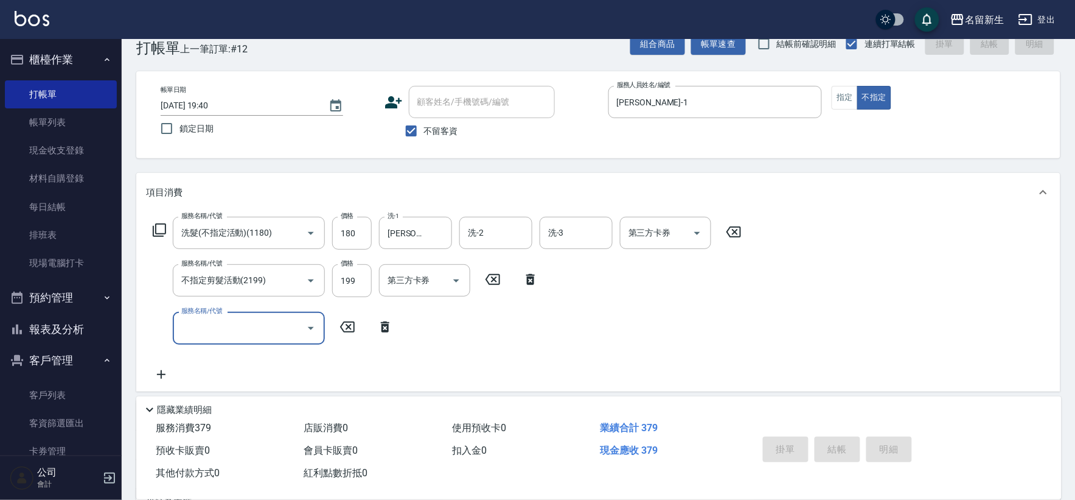
type input "[DATE] 19:41"
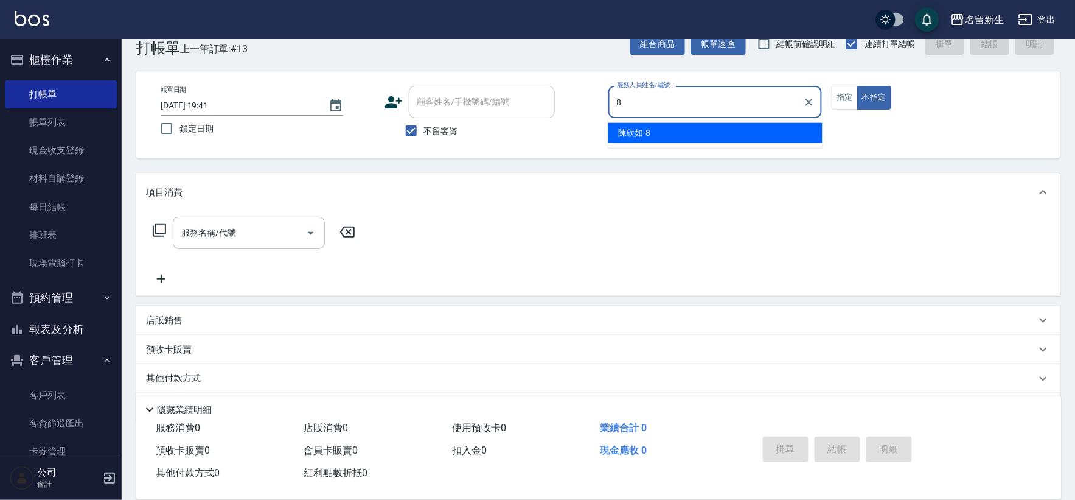
type input "[PERSON_NAME]-8"
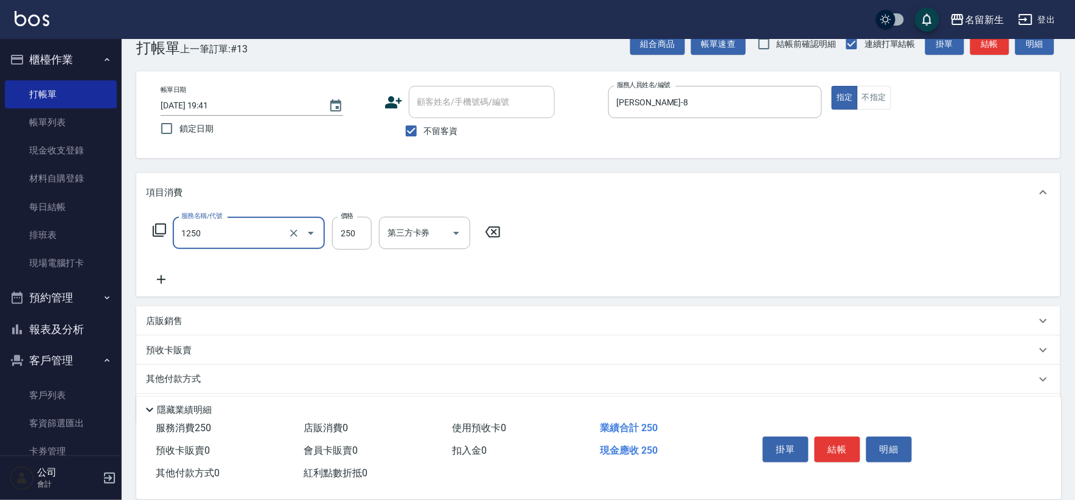
type input "洗髮250(1250)"
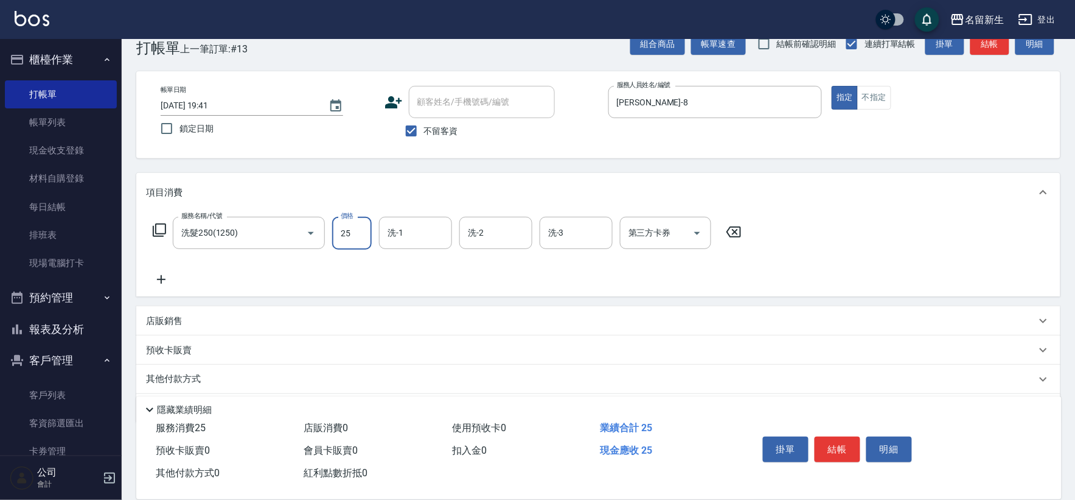
type input "250"
type input "[PERSON_NAME]-18"
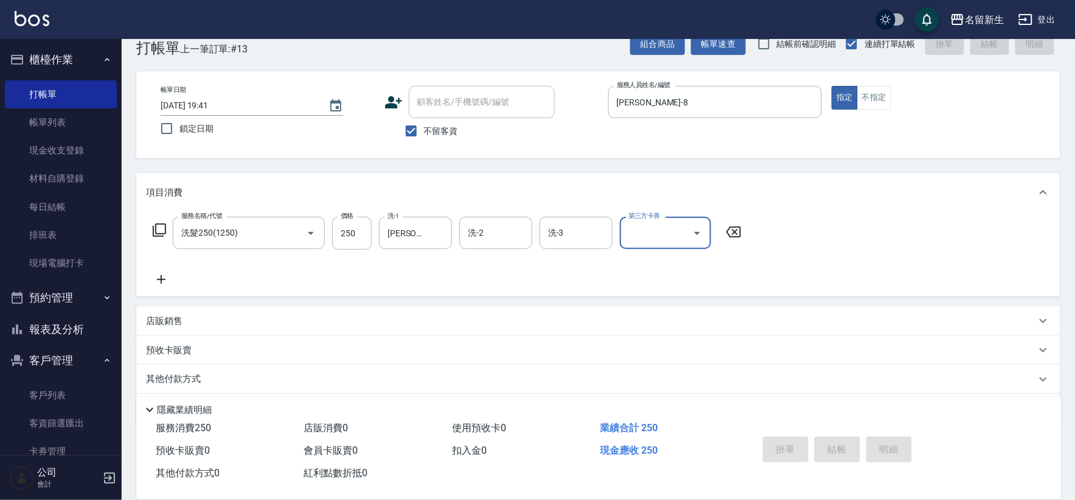
type input "[DATE] 19:42"
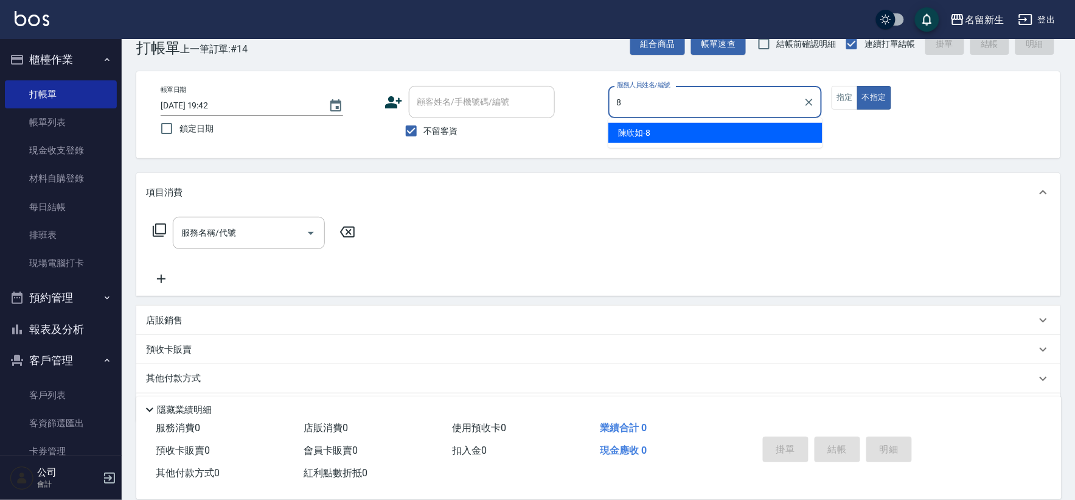
type input "[PERSON_NAME]-8"
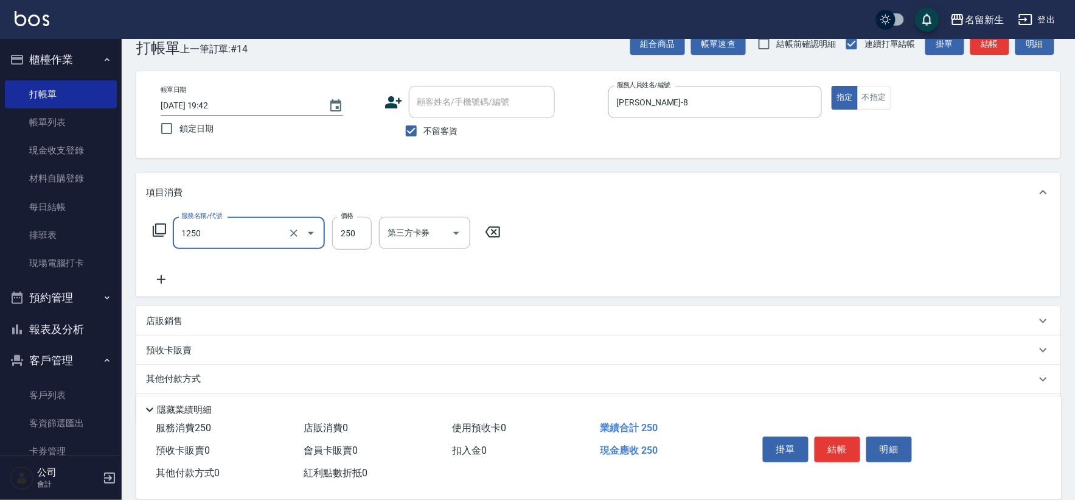
type input "洗髮250(1250)"
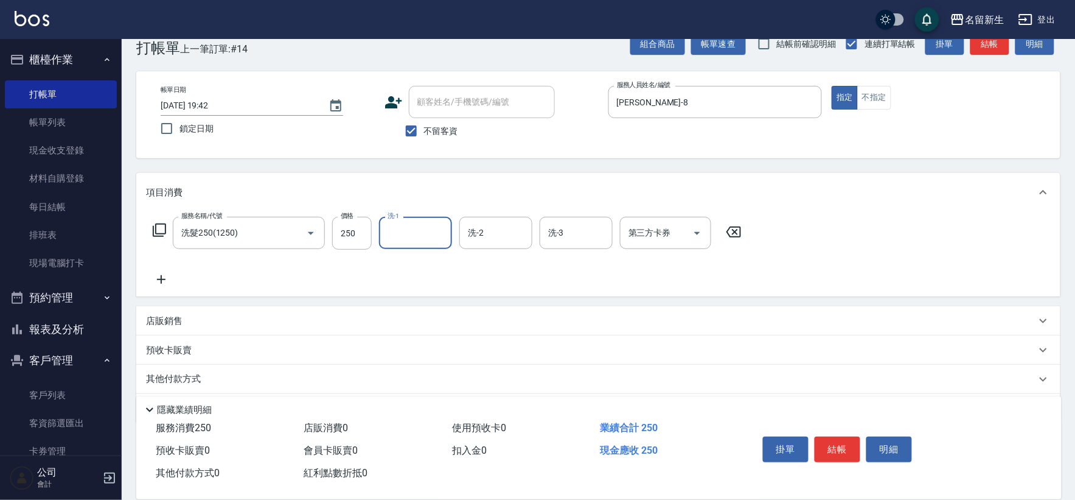
type input "1"
type input "[PERSON_NAME]-8"
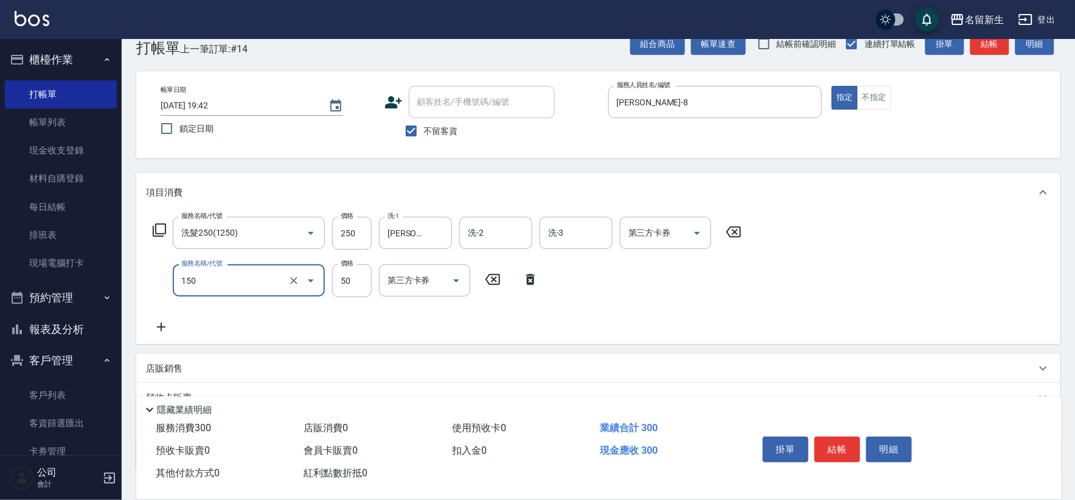
type input "精油(150)"
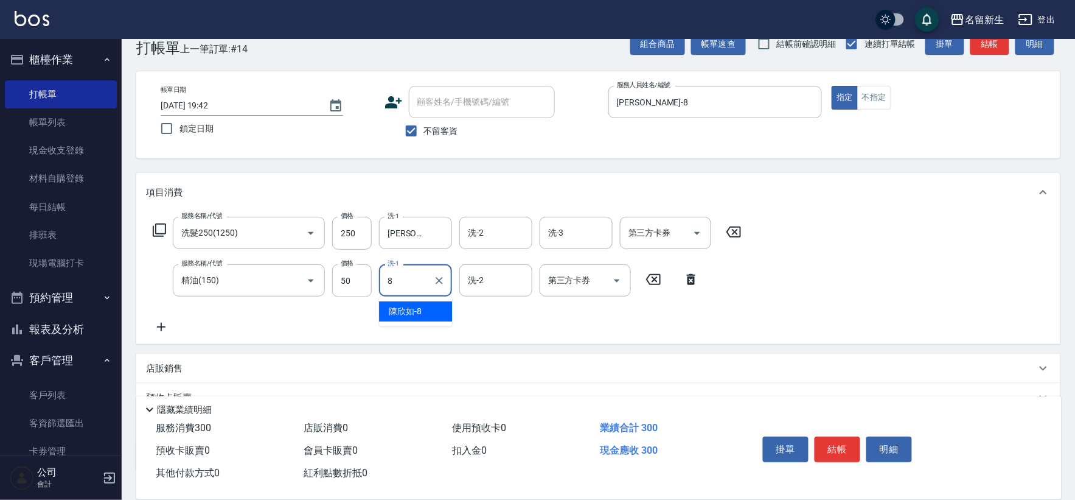
type input "[PERSON_NAME]-8"
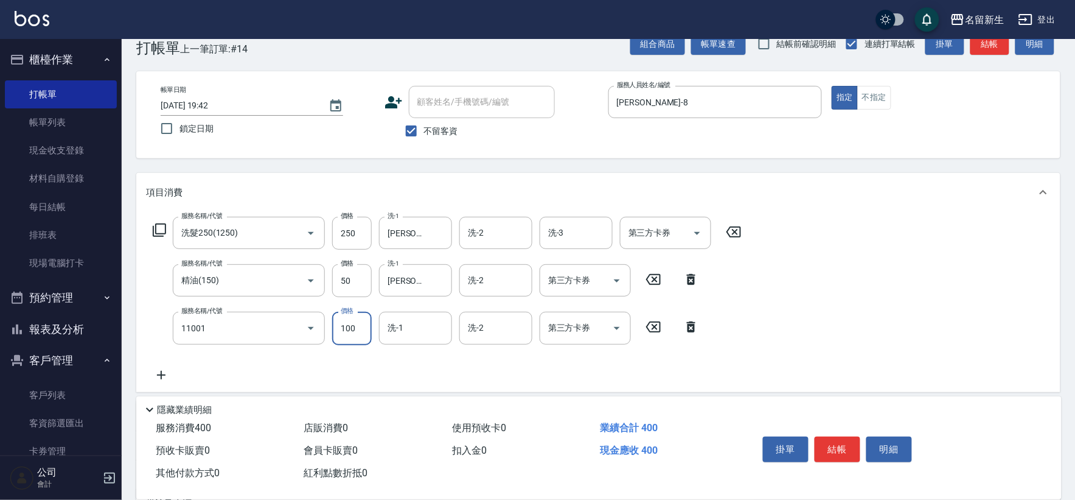
type input "瞬護(11001)"
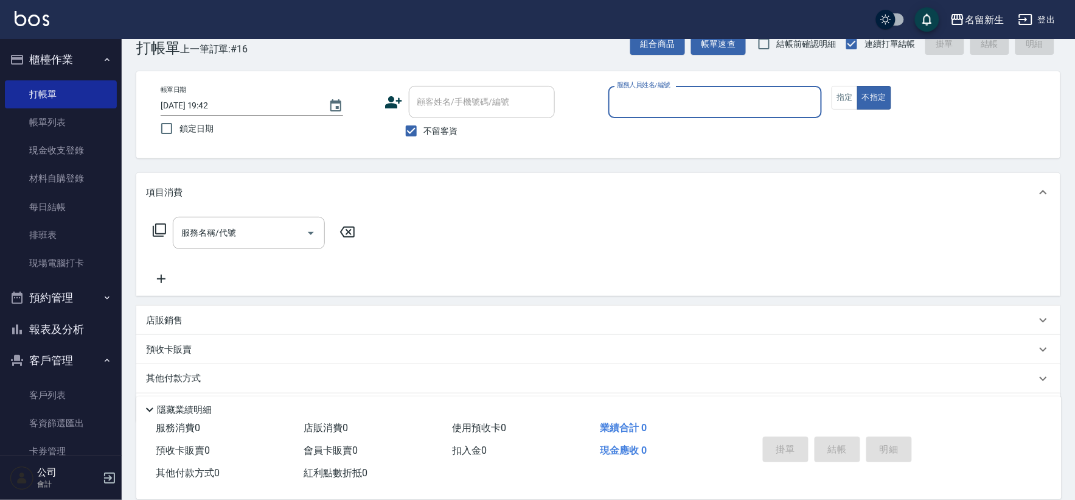
drag, startPoint x: 83, startPoint y: 324, endPoint x: 309, endPoint y: 248, distance: 238.8
click at [83, 324] on button "報表及分析" at bounding box center [61, 329] width 112 height 32
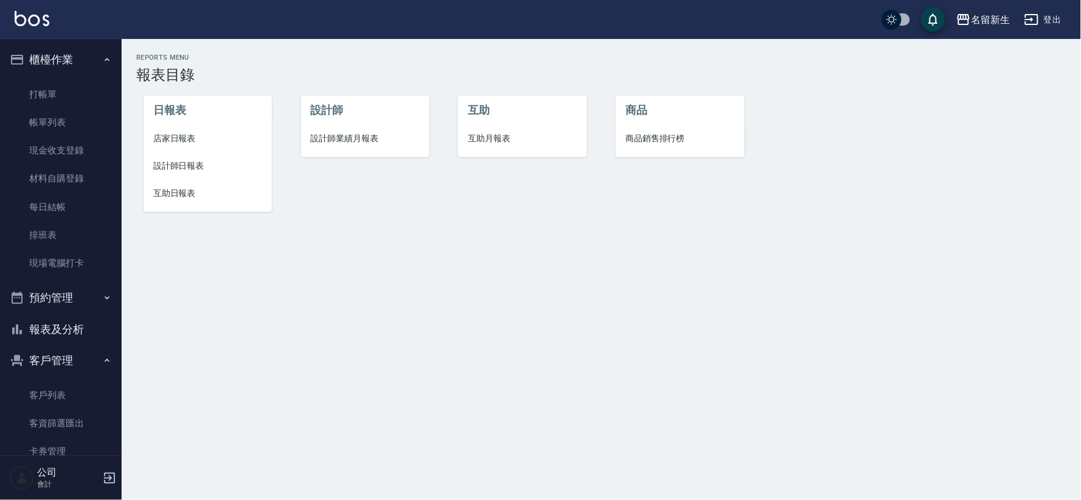
click at [499, 135] on span "互助月報表" at bounding box center [522, 138] width 109 height 13
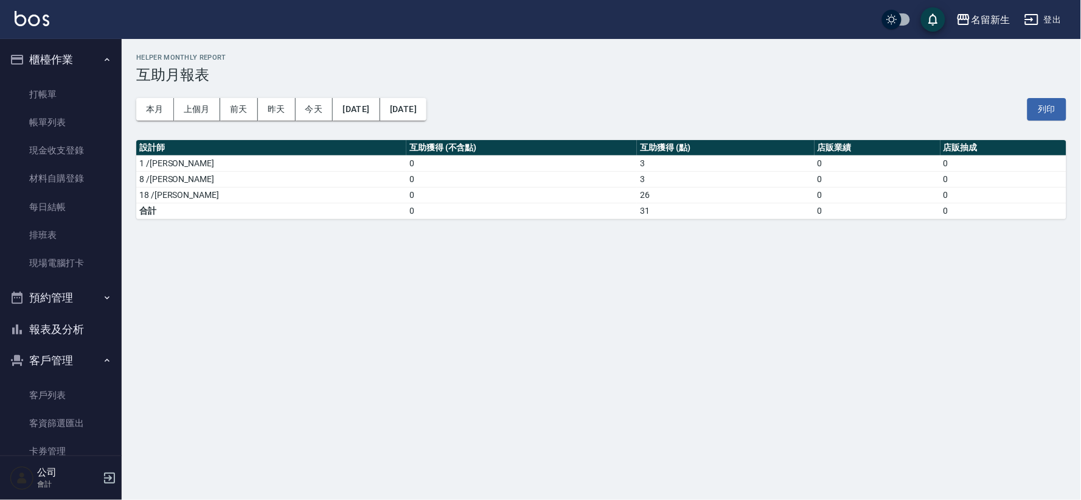
click at [80, 330] on button "報表及分析" at bounding box center [61, 329] width 112 height 32
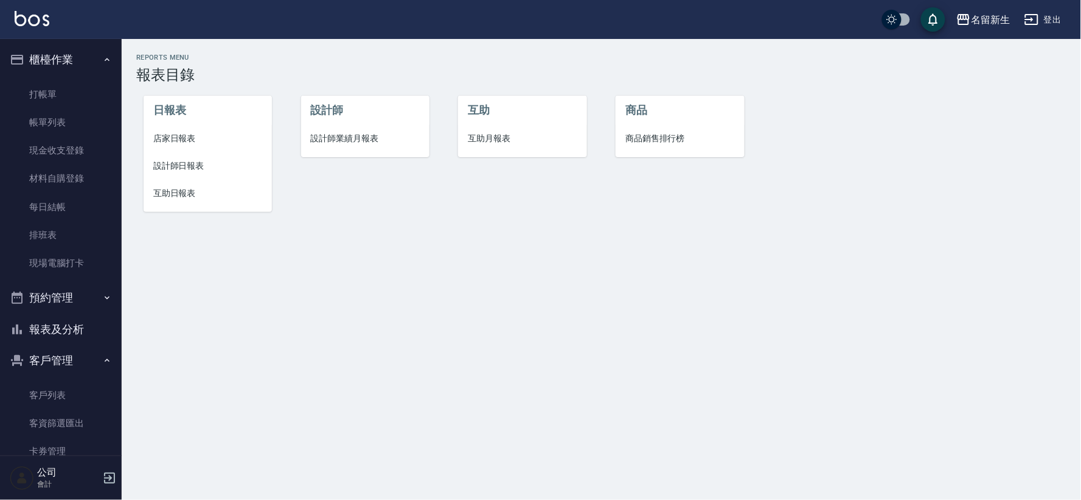
click at [167, 169] on span "設計師日報表" at bounding box center [207, 165] width 109 height 13
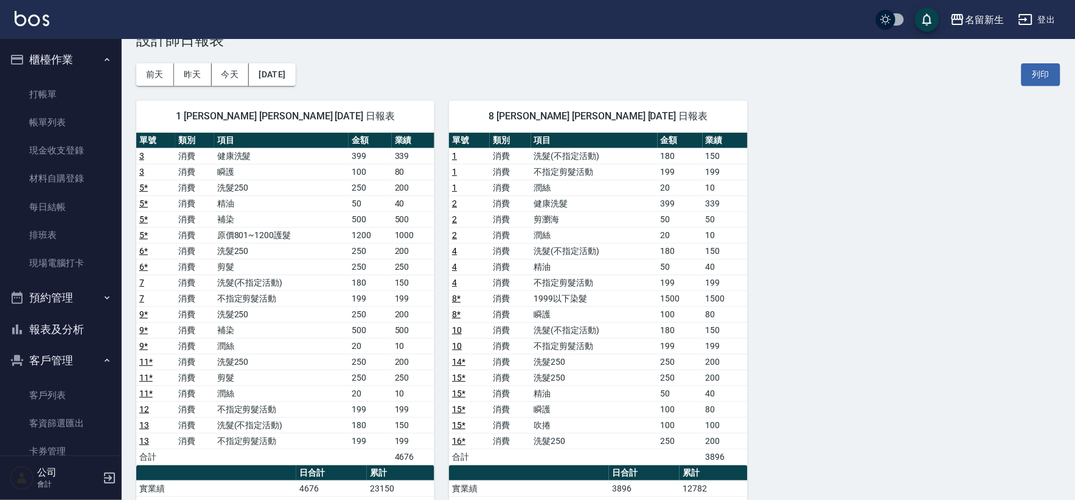
scroll to position [68, 0]
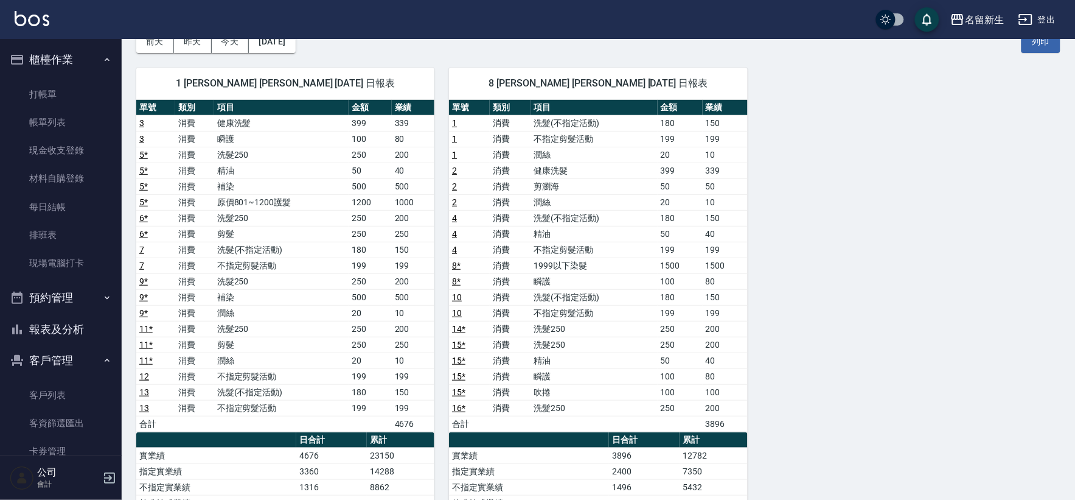
click at [54, 332] on button "報表及分析" at bounding box center [61, 329] width 112 height 32
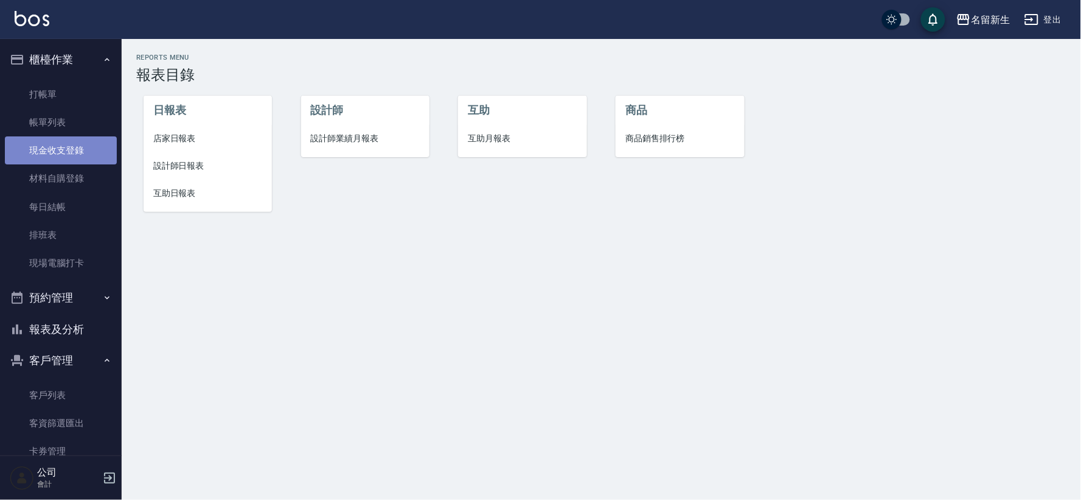
click at [78, 143] on link "現金收支登錄" at bounding box center [61, 150] width 112 height 28
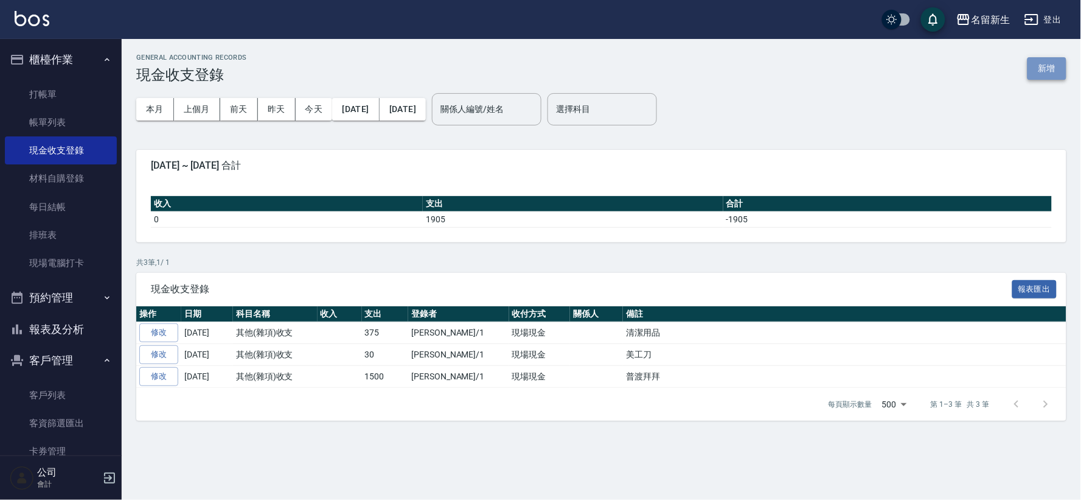
click at [1056, 77] on button "新增" at bounding box center [1047, 68] width 39 height 23
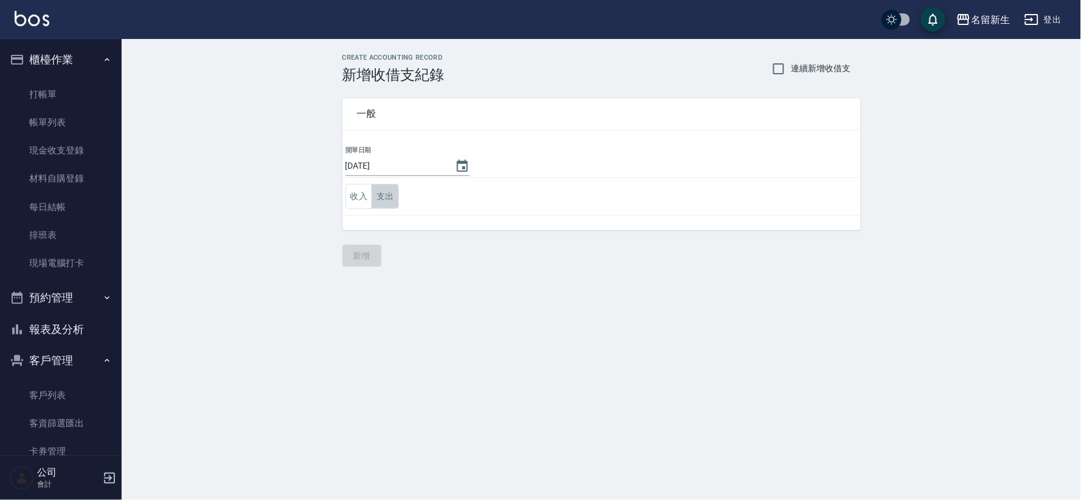
drag, startPoint x: 392, startPoint y: 202, endPoint x: 392, endPoint y: 213, distance: 11.0
click at [391, 203] on button "支出" at bounding box center [385, 196] width 27 height 25
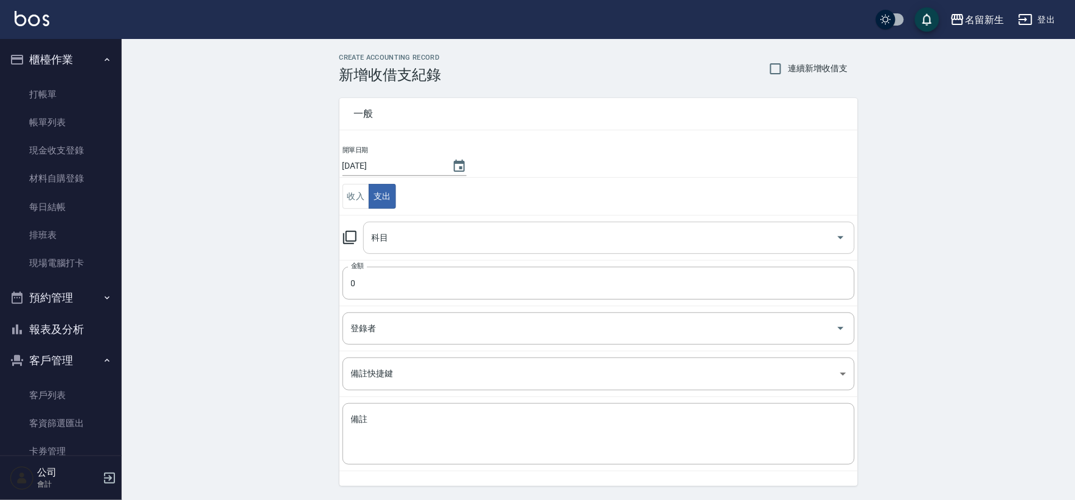
click at [405, 246] on input "科目" at bounding box center [600, 237] width 462 height 21
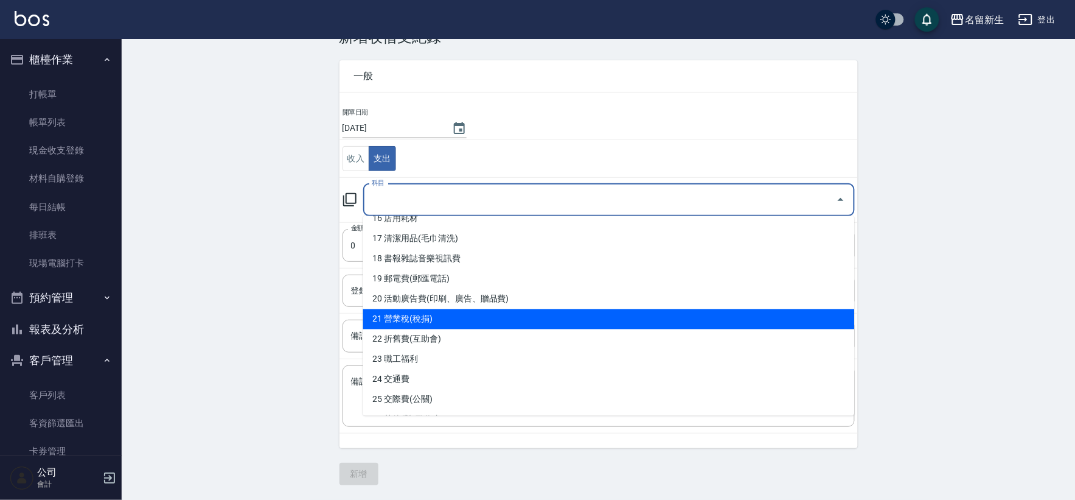
scroll to position [405, 0]
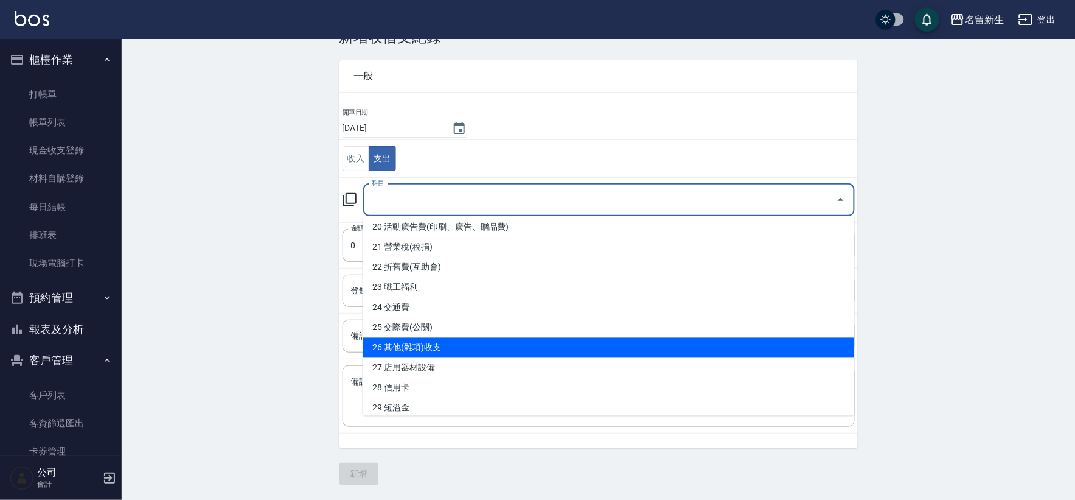
click at [424, 346] on li "26 其他(雜項)收支" at bounding box center [609, 348] width 492 height 20
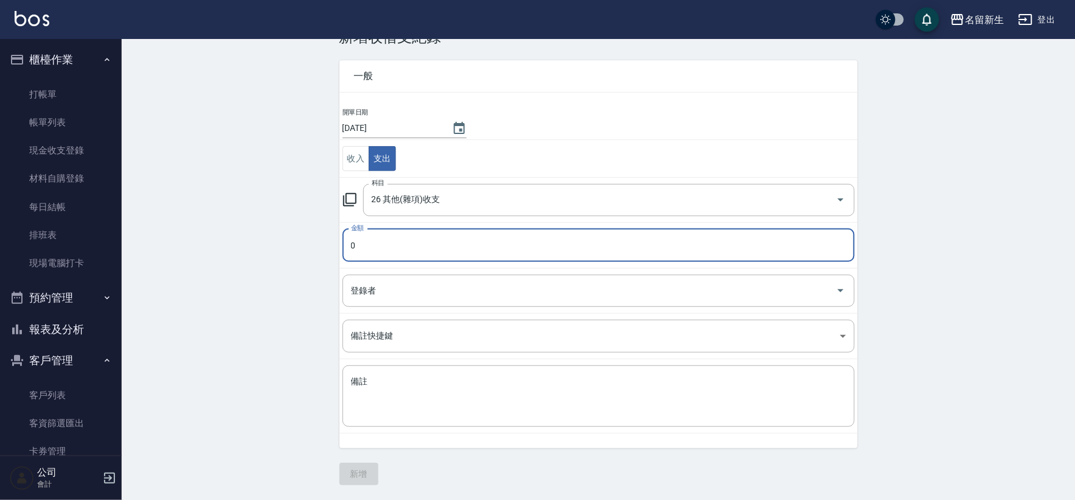
click at [411, 246] on input "0" at bounding box center [599, 245] width 512 height 33
click at [430, 287] on input "登錄者" at bounding box center [589, 290] width 483 height 21
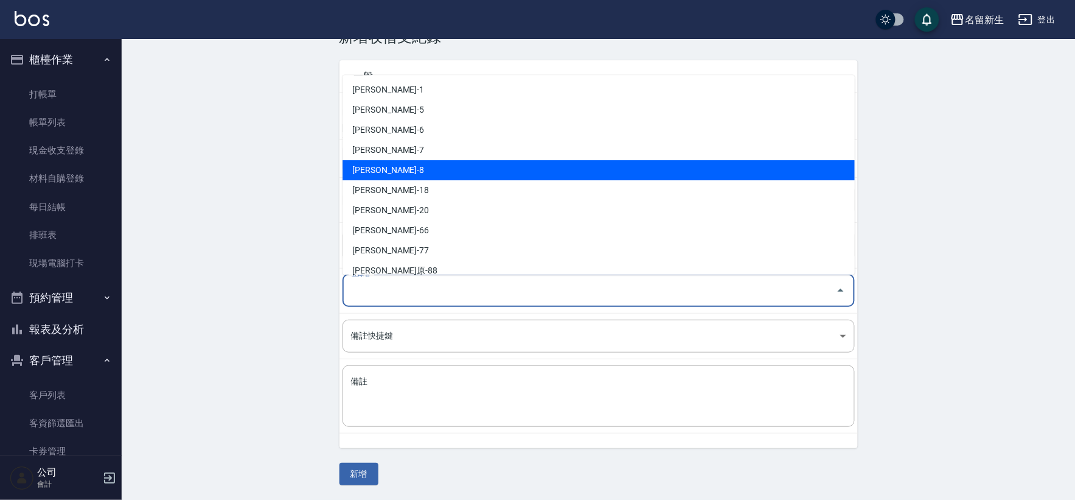
click at [408, 166] on li "[PERSON_NAME]-8" at bounding box center [599, 170] width 512 height 20
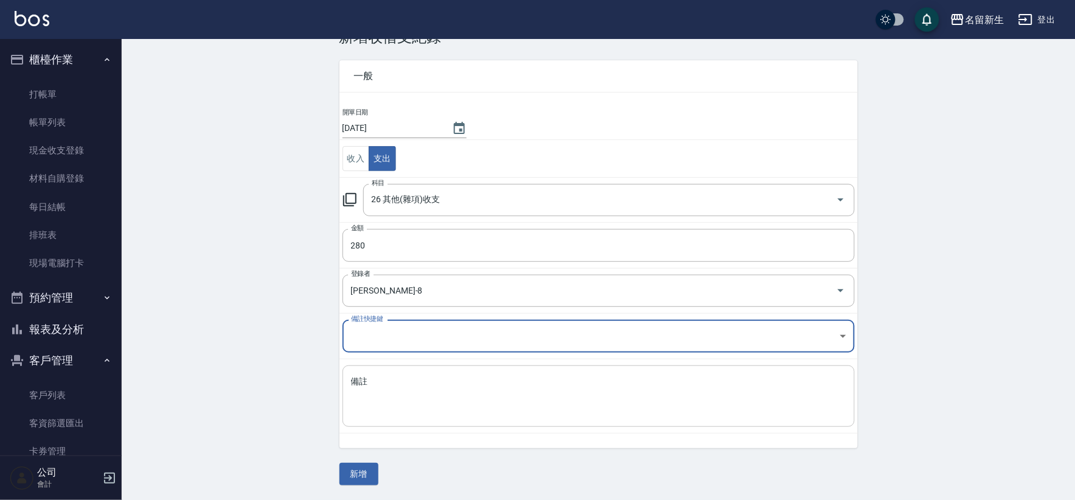
click at [413, 399] on textarea "備註" at bounding box center [598, 395] width 495 height 41
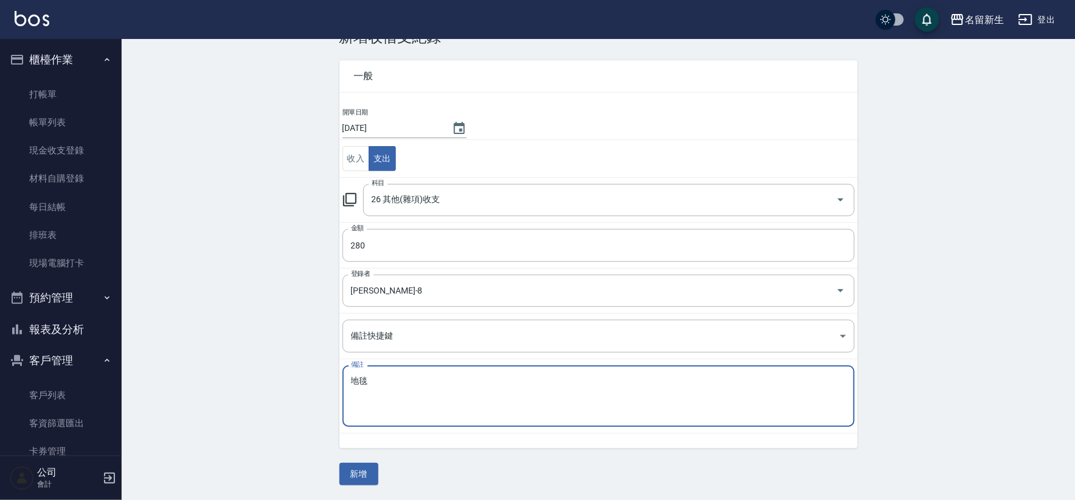
click at [502, 374] on div "地毯 x 備註" at bounding box center [599, 395] width 512 height 61
click at [361, 464] on button "新增" at bounding box center [359, 473] width 39 height 23
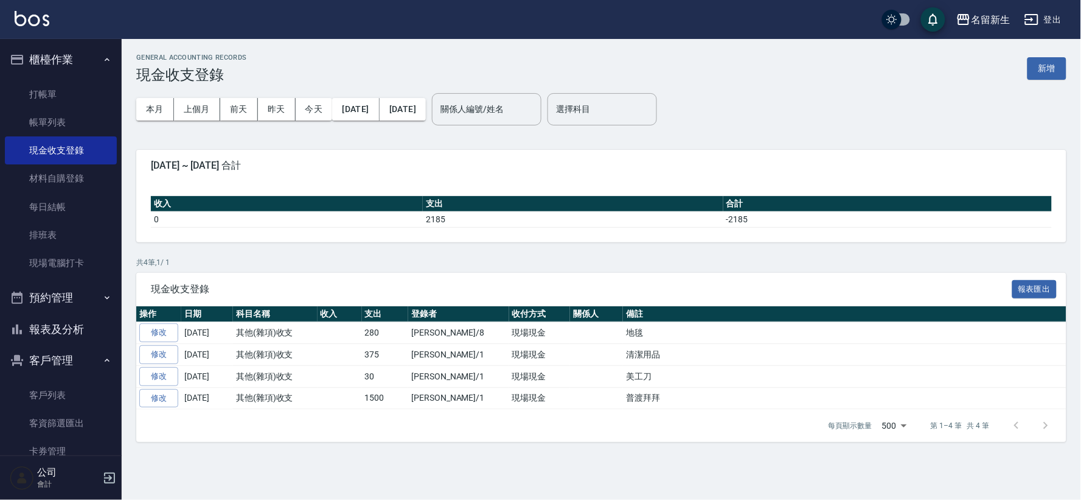
click at [80, 331] on button "報表及分析" at bounding box center [61, 329] width 112 height 32
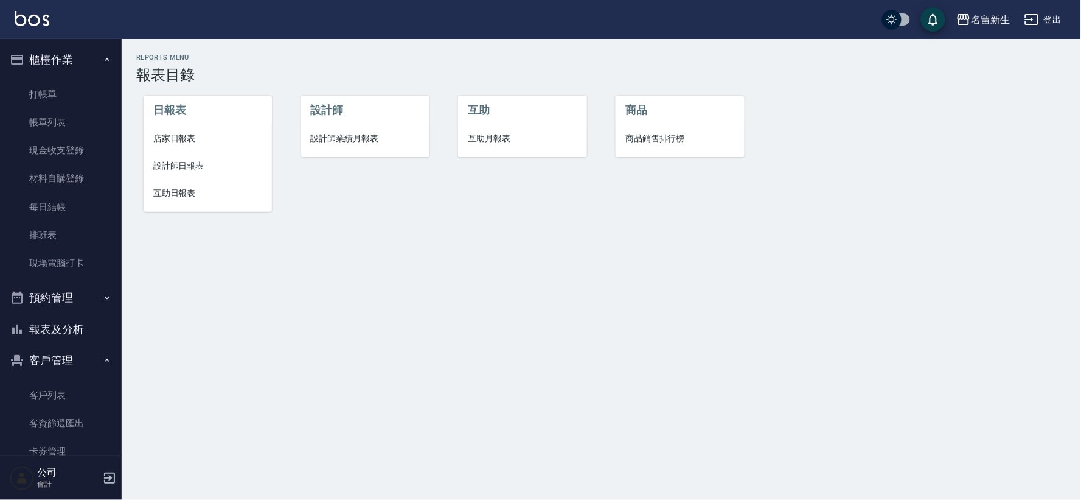
click at [374, 137] on span "設計師業績月報表" at bounding box center [365, 138] width 109 height 13
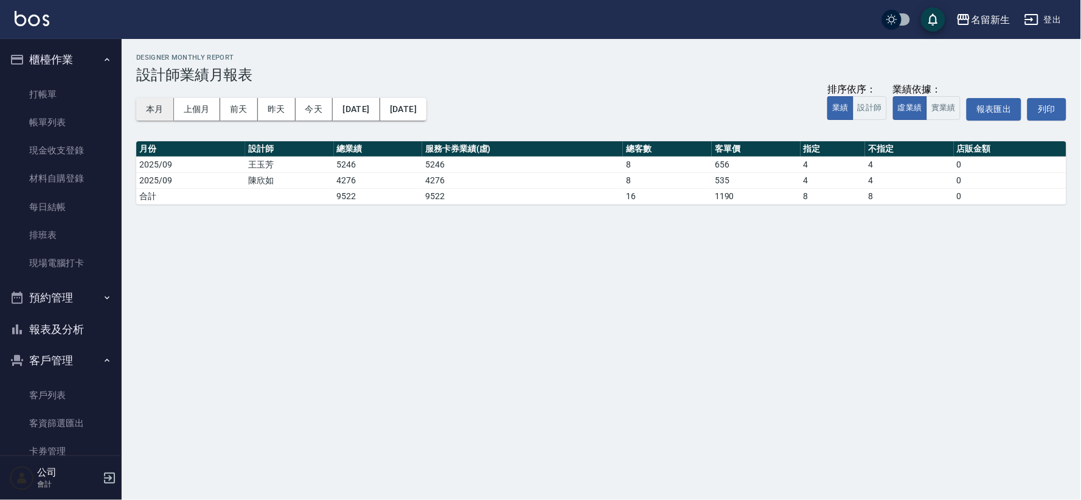
click at [155, 108] on button "本月" at bounding box center [155, 109] width 38 height 23
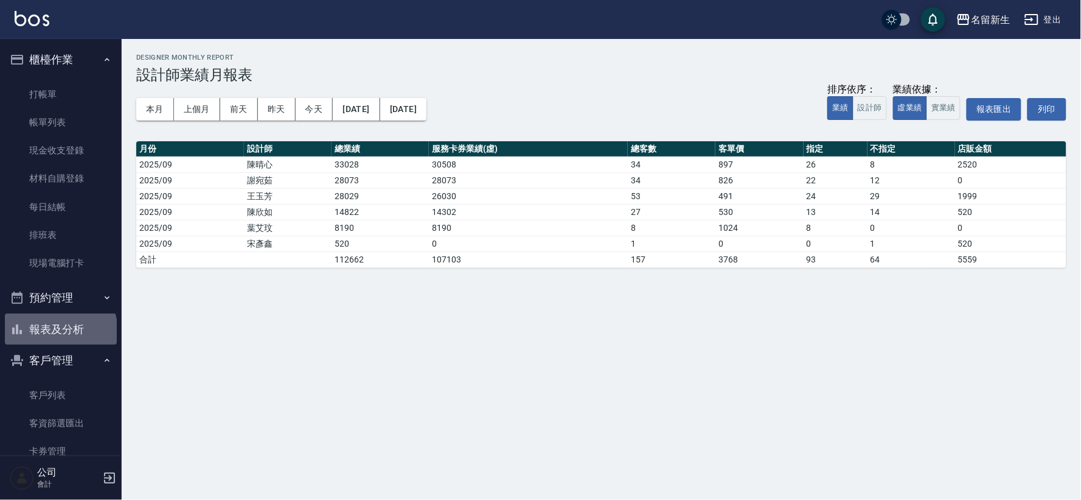
click at [60, 331] on button "報表及分析" at bounding box center [61, 329] width 112 height 32
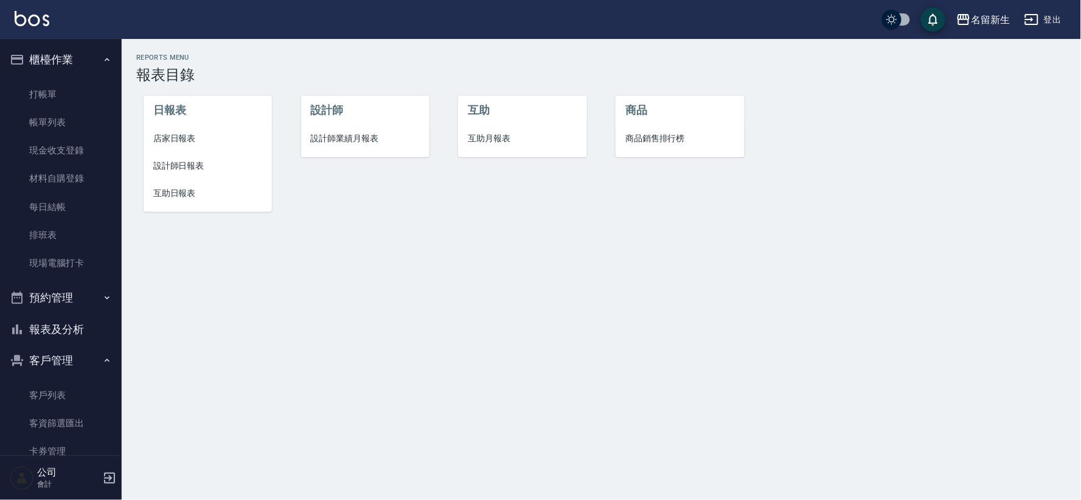
click at [167, 129] on li "店家日報表" at bounding box center [208, 138] width 128 height 27
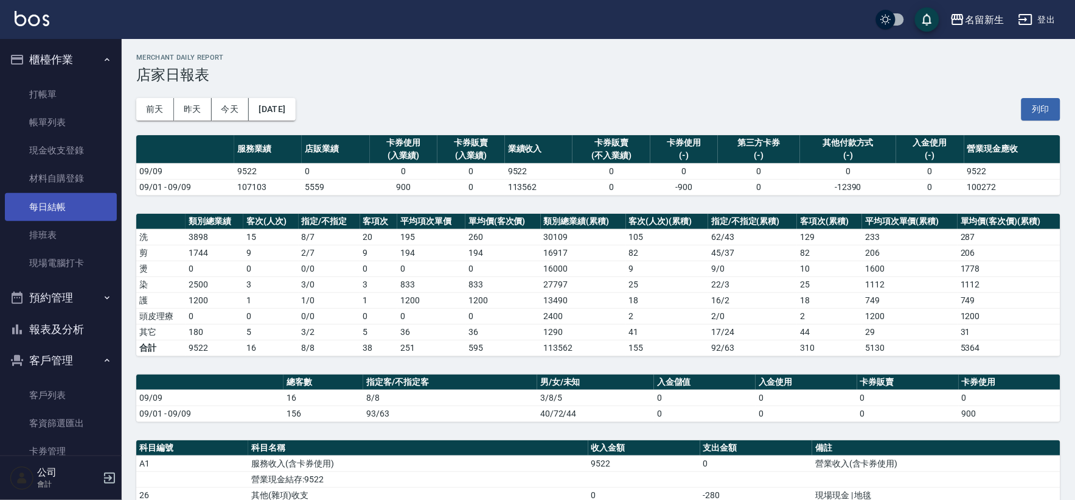
click at [55, 204] on link "每日結帳" at bounding box center [61, 207] width 112 height 28
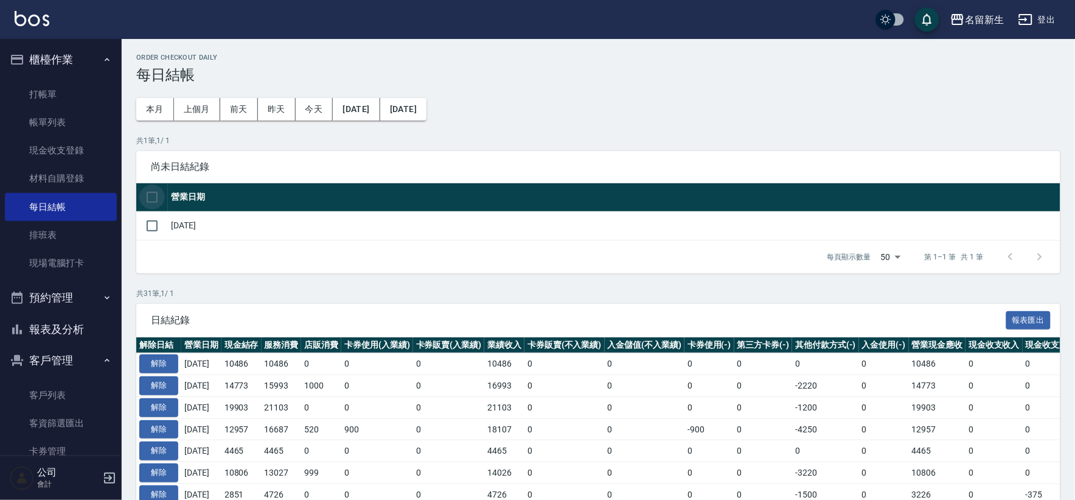
click at [156, 195] on input "checkbox" at bounding box center [152, 197] width 26 height 26
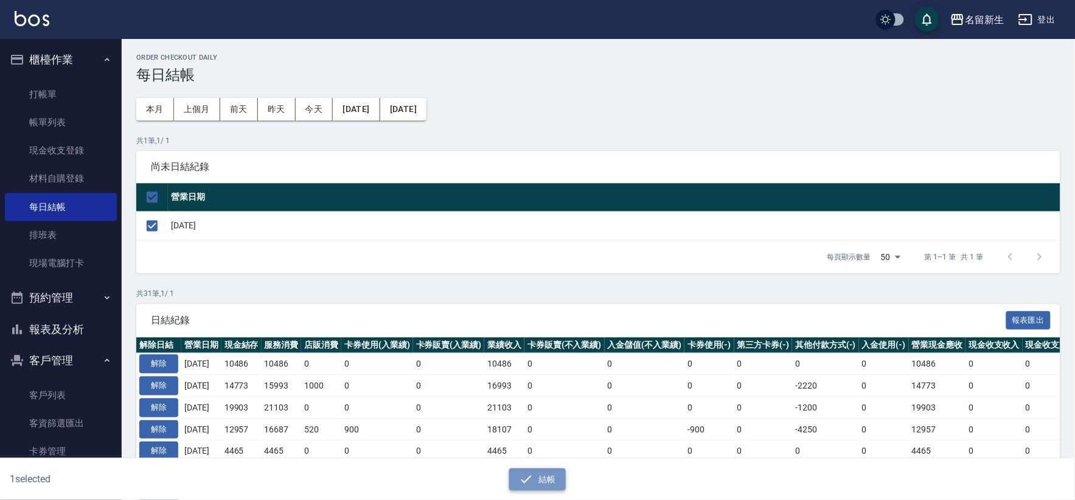
click at [520, 473] on icon "button" at bounding box center [526, 479] width 15 height 15
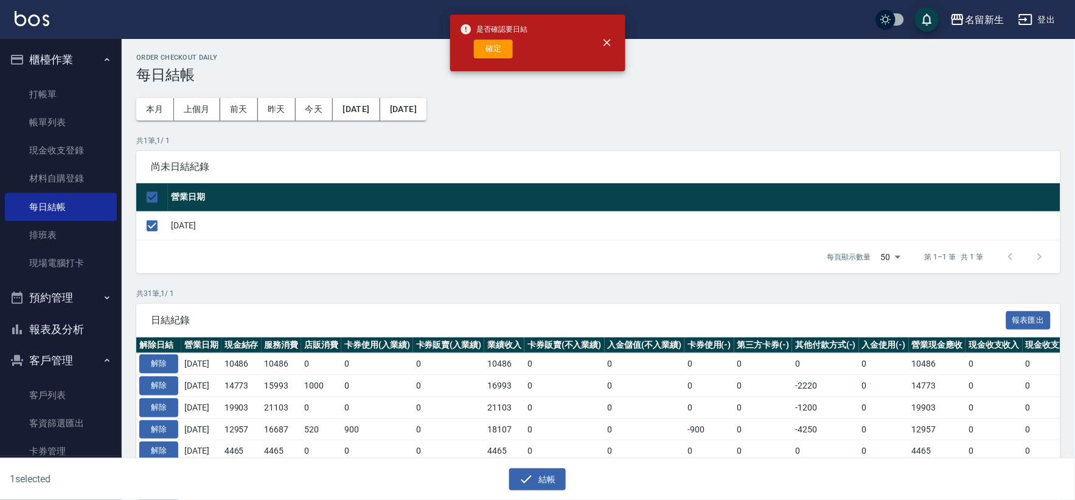
click at [473, 55] on div "確定" at bounding box center [494, 49] width 68 height 19
click at [509, 30] on span "是否確認要日結" at bounding box center [494, 29] width 68 height 12
click at [494, 40] on button "確定" at bounding box center [493, 49] width 39 height 19
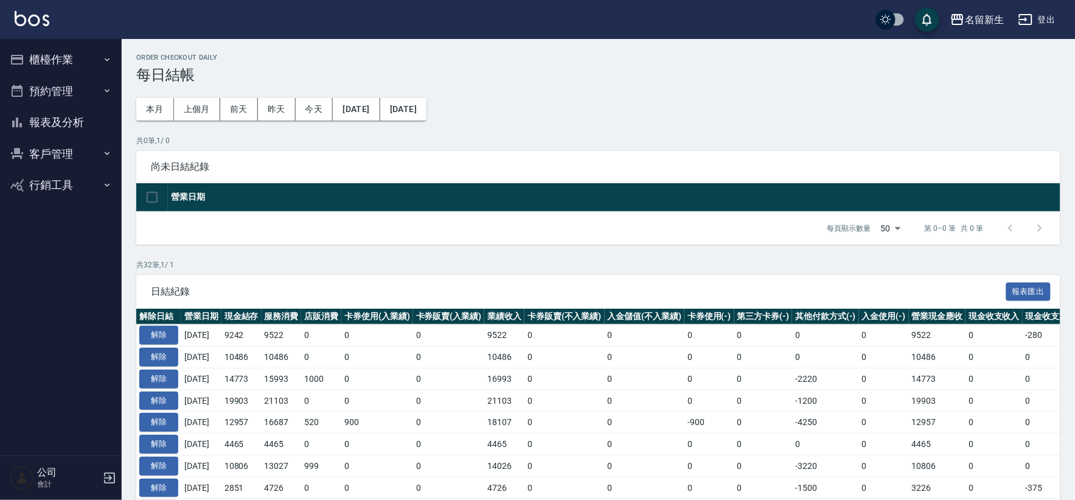
click at [57, 66] on button "櫃檯作業" at bounding box center [61, 60] width 112 height 32
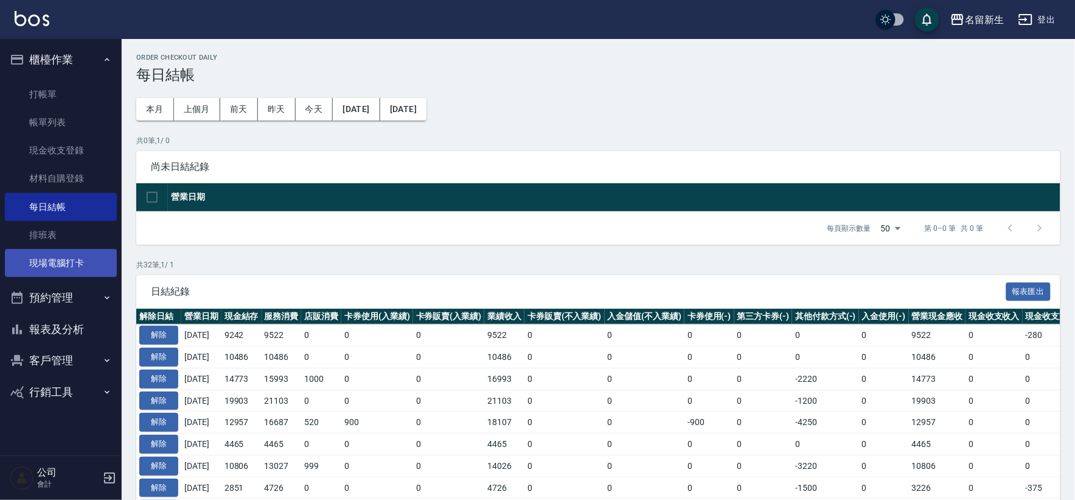
click at [66, 264] on link "現場電腦打卡" at bounding box center [61, 263] width 112 height 28
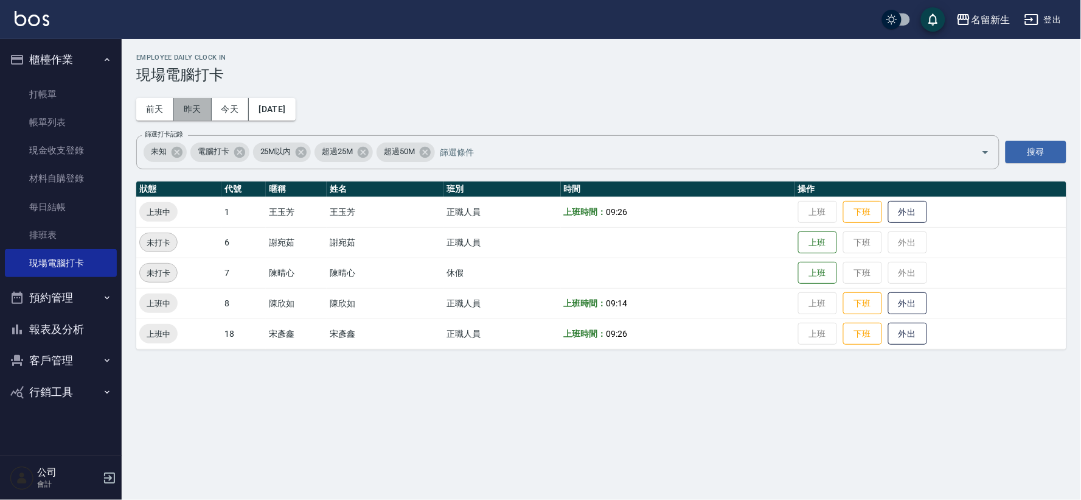
click at [191, 101] on button "昨天" at bounding box center [193, 109] width 38 height 23
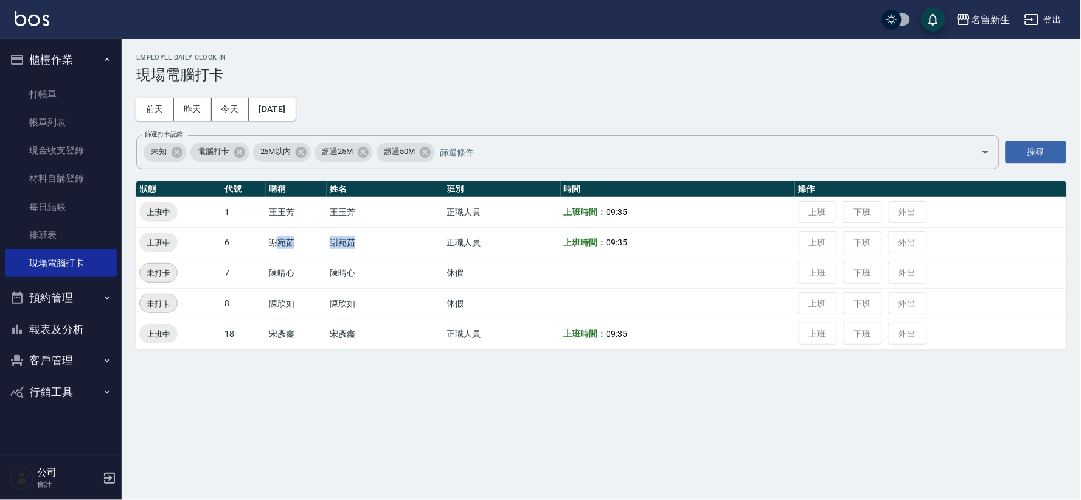
drag, startPoint x: 281, startPoint y: 249, endPoint x: 419, endPoint y: 246, distance: 137.6
click at [399, 246] on tr "上班中 6 [PERSON_NAME] [PERSON_NAME] 正職人員 上班時間： 09:35 上班 下班 外出" at bounding box center [601, 242] width 930 height 30
click at [692, 272] on td at bounding box center [678, 272] width 234 height 30
click at [283, 110] on button "[DATE]" at bounding box center [272, 109] width 46 height 23
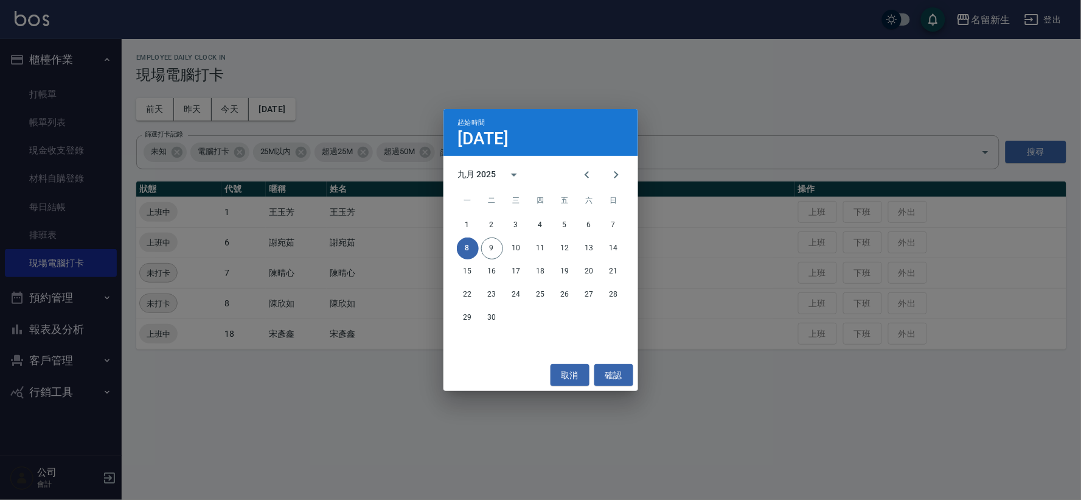
click at [619, 213] on div "1 2 3 4 5 6 7 8 9 10 11 12 13 14 15 16 17 18 19 20 21 22 23 24 25 26 27 28 29 30" at bounding box center [541, 271] width 195 height 117
click at [616, 220] on button "7" at bounding box center [614, 225] width 22 height 22
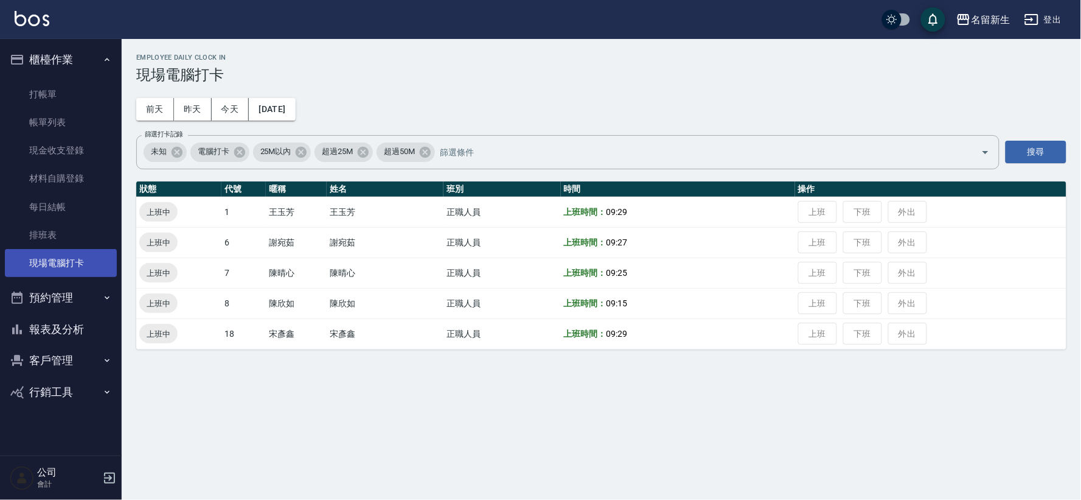
click at [76, 265] on link "現場電腦打卡" at bounding box center [61, 263] width 112 height 28
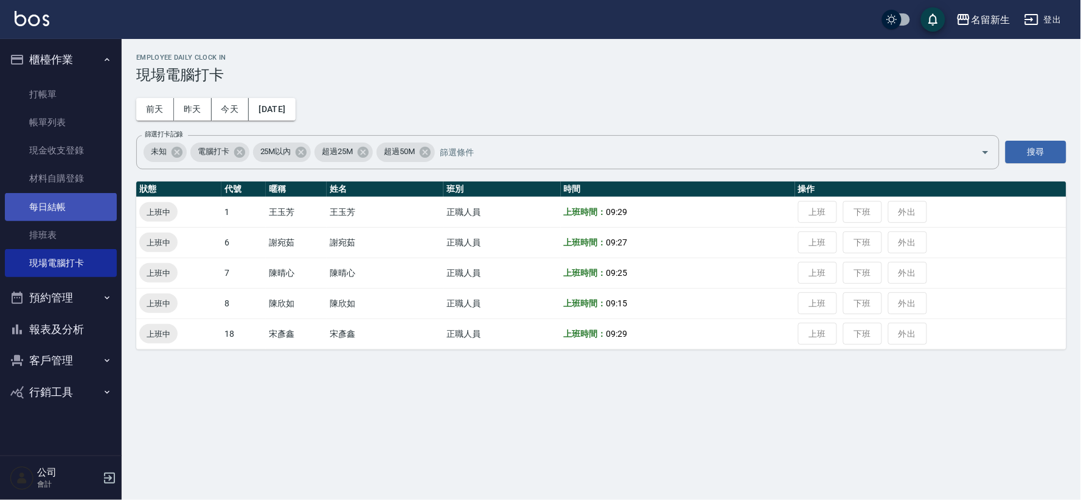
click at [96, 206] on link "每日結帳" at bounding box center [61, 207] width 112 height 28
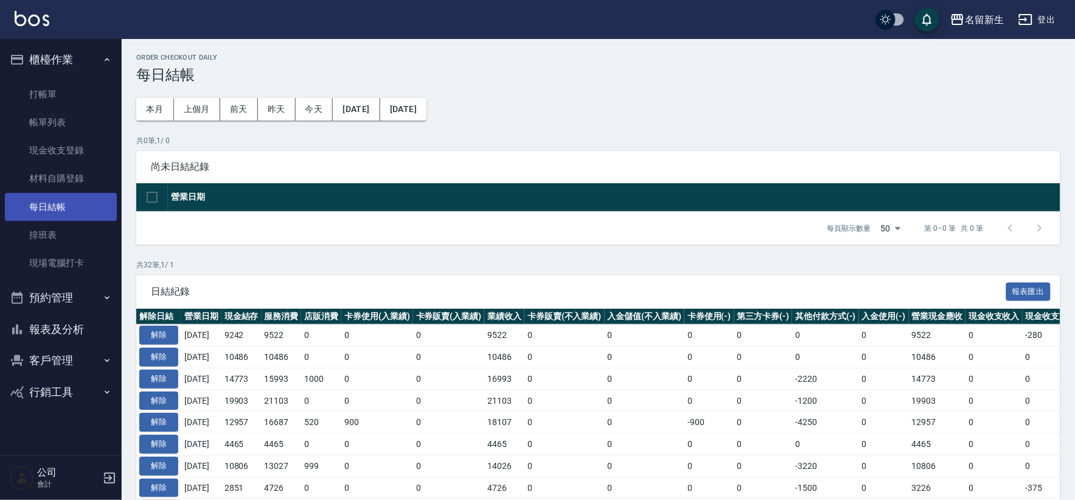
click at [94, 204] on link "每日結帳" at bounding box center [61, 207] width 112 height 28
